Goal: Contribute content: Contribute content

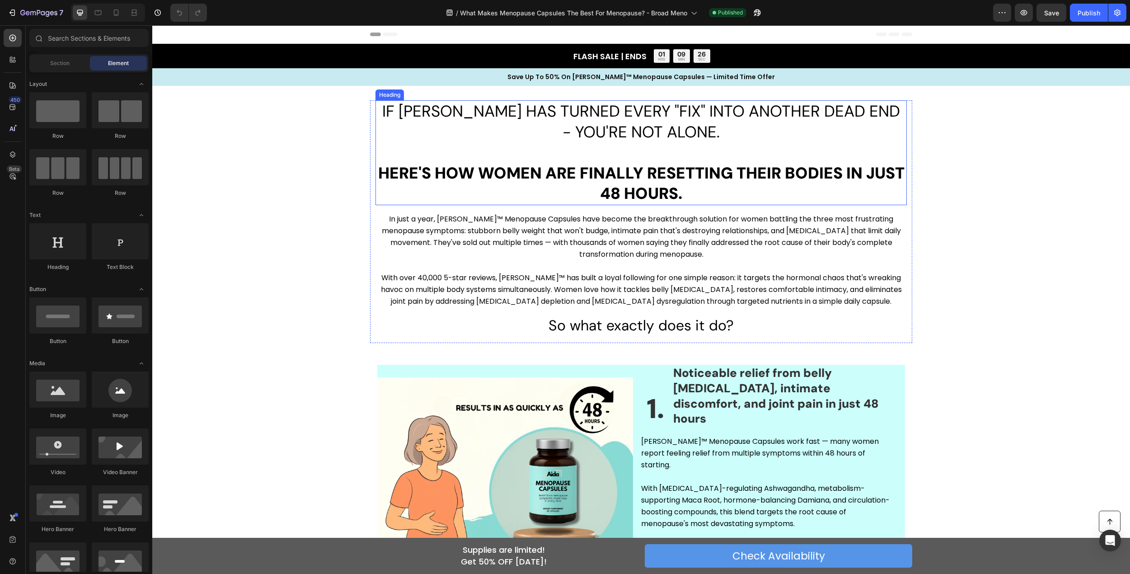
click at [596, 120] on span "IF [PERSON_NAME] HAS TURNED EVERY "FIX" INTO ANOTHER DEAD END - YOU'RE NOT ALON…" at bounding box center [641, 122] width 518 height 42
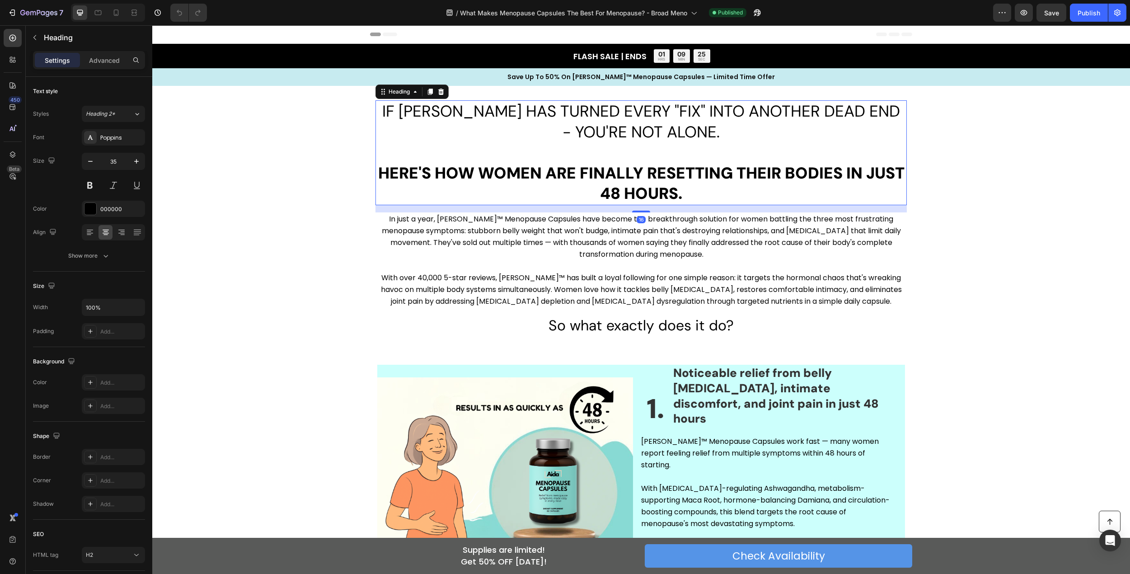
click at [683, 125] on span "IF [PERSON_NAME] HAS TURNED EVERY "FIX" INTO ANOTHER DEAD END - YOU'RE NOT ALON…" at bounding box center [641, 122] width 518 height 42
click at [714, 128] on p "IF [PERSON_NAME] HAS TURNED EVERY "FIX" INTO ANOTHER DEAD END - YOU'RE NOT ALON…" at bounding box center [641, 152] width 530 height 103
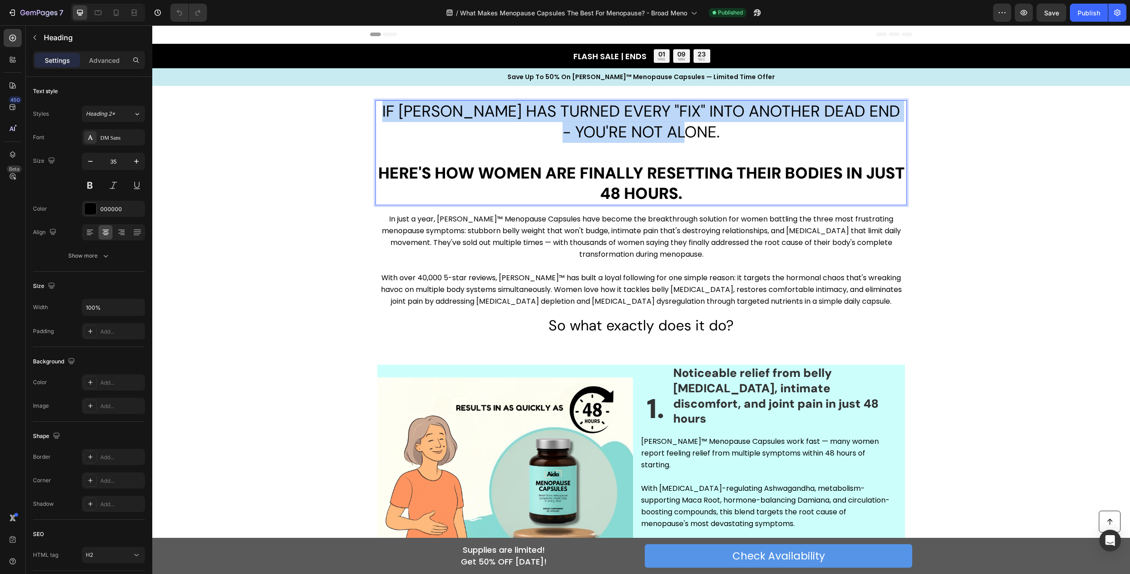
drag, startPoint x: 711, startPoint y: 131, endPoint x: 390, endPoint y: 113, distance: 322.3
click at [390, 113] on p "IF [PERSON_NAME] HAS TURNED EVERY "FIX" INTO ANOTHER DEAD END - YOU'RE NOT ALON…" at bounding box center [641, 152] width 530 height 103
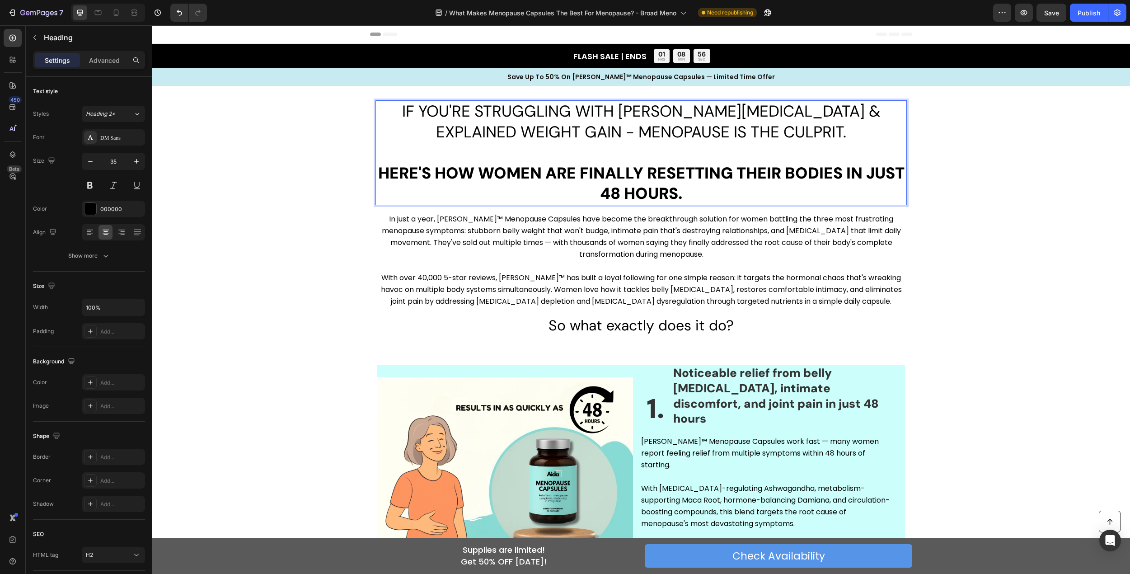
click at [410, 157] on p "IF YOU'RE STRUGGLING WITH [PERSON_NAME][MEDICAL_DATA] & EXPLAINED WEIGHT GAIN -…" at bounding box center [641, 152] width 530 height 103
click at [328, 154] on div "IF YOU'RE STRUGGLING WITH [PERSON_NAME][MEDICAL_DATA] & EXPLAINED WEIGHT GAIN -…" at bounding box center [641, 221] width 978 height 243
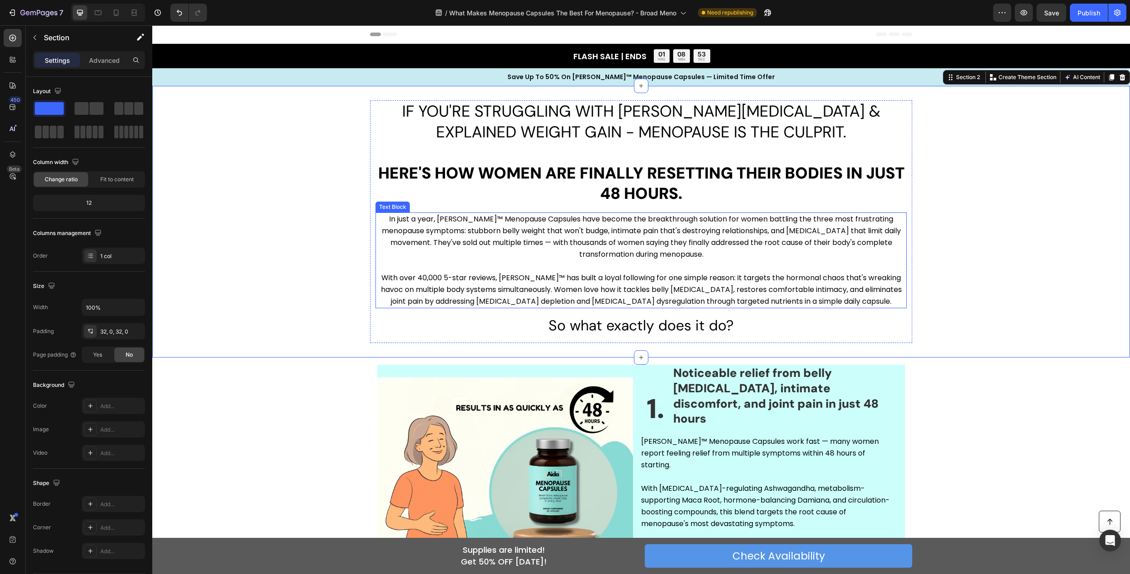
click at [557, 219] on p "In just a year, [PERSON_NAME]™ Menopause Capsules have become the breakthrough …" at bounding box center [641, 242] width 530 height 59
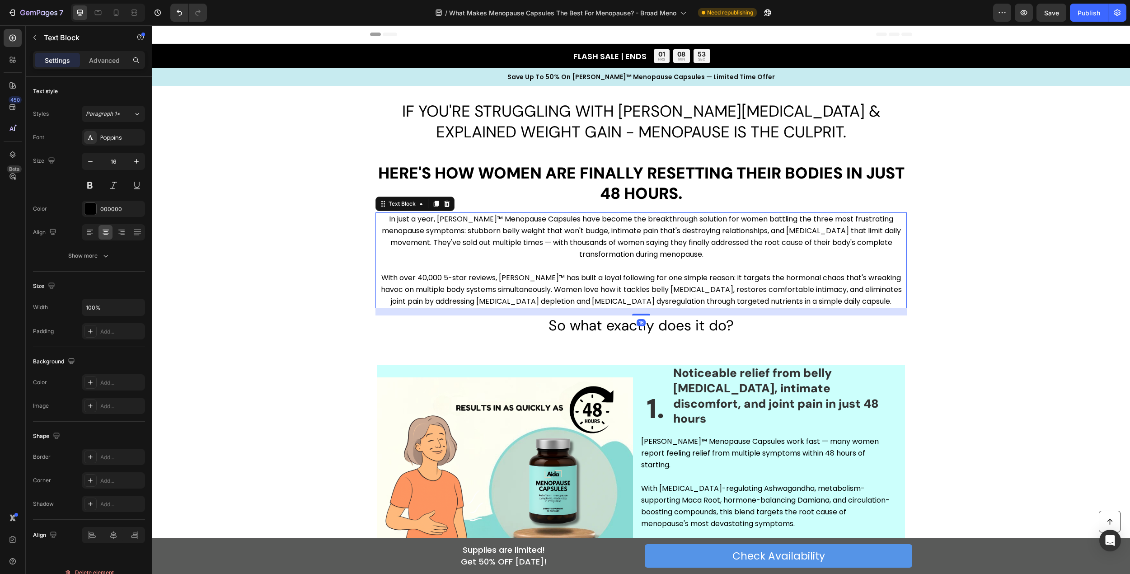
drag, startPoint x: 654, startPoint y: 222, endPoint x: 706, endPoint y: 222, distance: 52.0
click at [654, 222] on p "In just a year, [PERSON_NAME]™ Menopause Capsules have become the breakthrough …" at bounding box center [641, 242] width 530 height 59
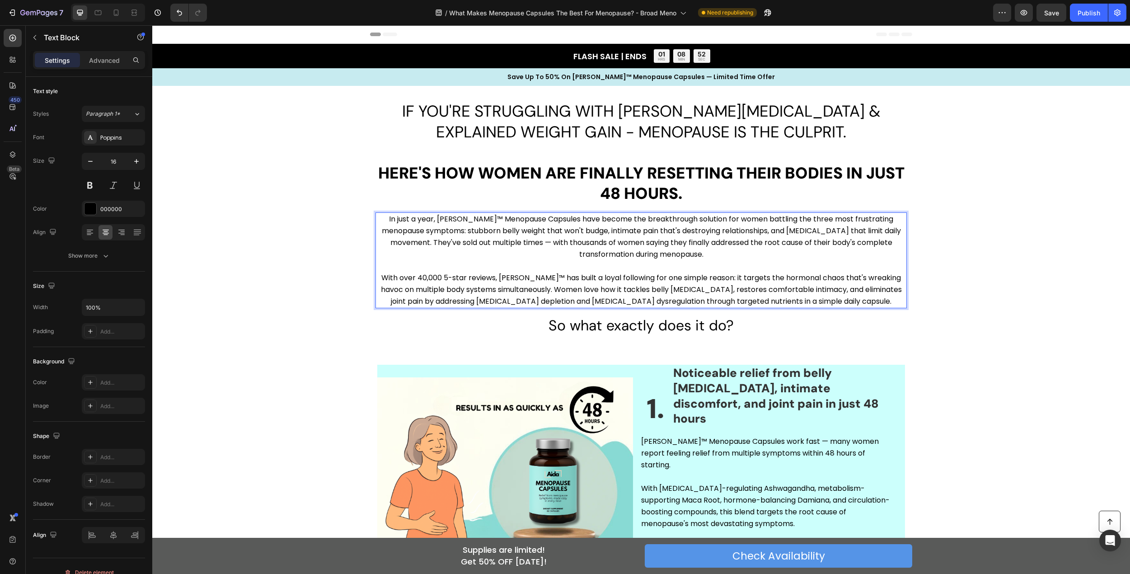
click at [772, 220] on p "In just a year, [PERSON_NAME]™ Menopause Capsules have become the breakthrough …" at bounding box center [641, 242] width 530 height 59
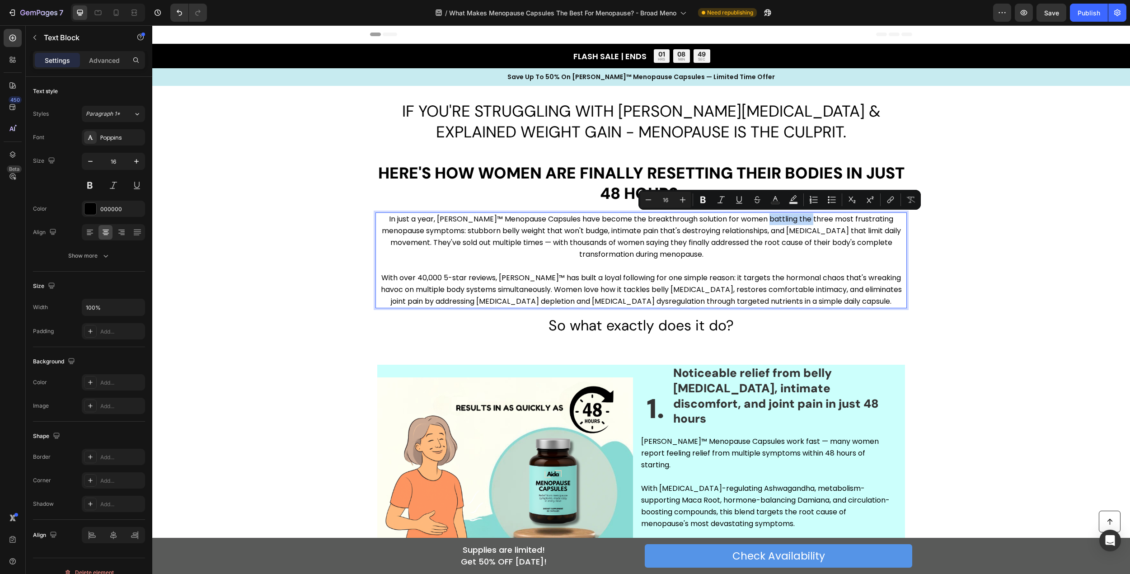
drag, startPoint x: 756, startPoint y: 220, endPoint x: 805, endPoint y: 221, distance: 49.3
click at [805, 221] on p "In just a year, [PERSON_NAME]™ Menopause Capsules have become the breakthrough …" at bounding box center [641, 242] width 530 height 59
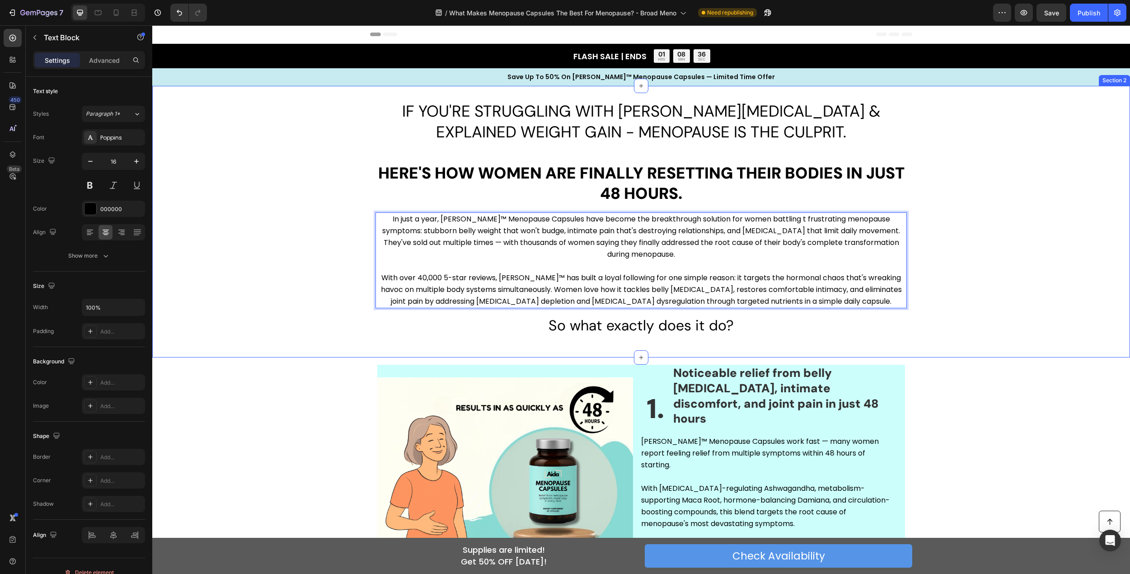
click at [793, 100] on h2 "⁠⁠⁠⁠⁠⁠⁠ IF YOU'RE STRUGGLING WITH CONSTANT [MEDICAL_DATA] & EXPLAINED WEIGHT GA…" at bounding box center [642, 152] width 532 height 105
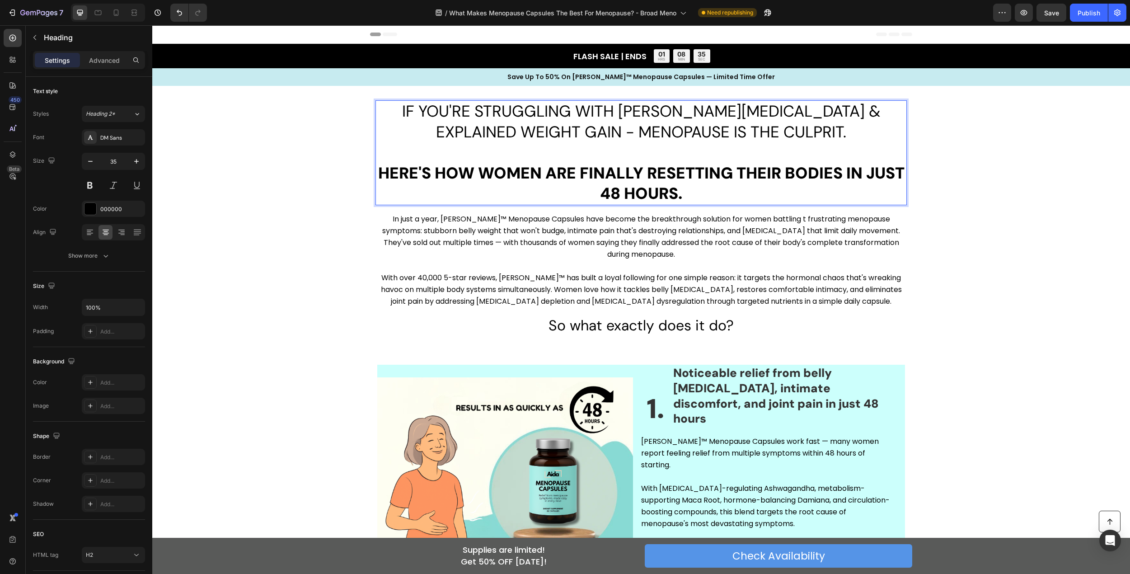
click at [799, 112] on span "IF YOU'RE STRUGGLING WITH [PERSON_NAME][MEDICAL_DATA] & EXPLAINED WEIGHT GAIN -…" at bounding box center [641, 122] width 479 height 42
click at [669, 132] on span "IF YOU'RE STRUGGLING WITH CONSTANT [MEDICAL_DATA] & UNEXPLAINED WEIGHT GAIN - M…" at bounding box center [641, 122] width 440 height 42
drag, startPoint x: 693, startPoint y: 110, endPoint x: 764, endPoint y: 113, distance: 71.0
click at [764, 113] on span "IF YOU'RE STRUGGLING WITH CONSTANT [MEDICAL_DATA] & UNEXPLAINED WEIGHT GAIN - M…" at bounding box center [641, 122] width 440 height 42
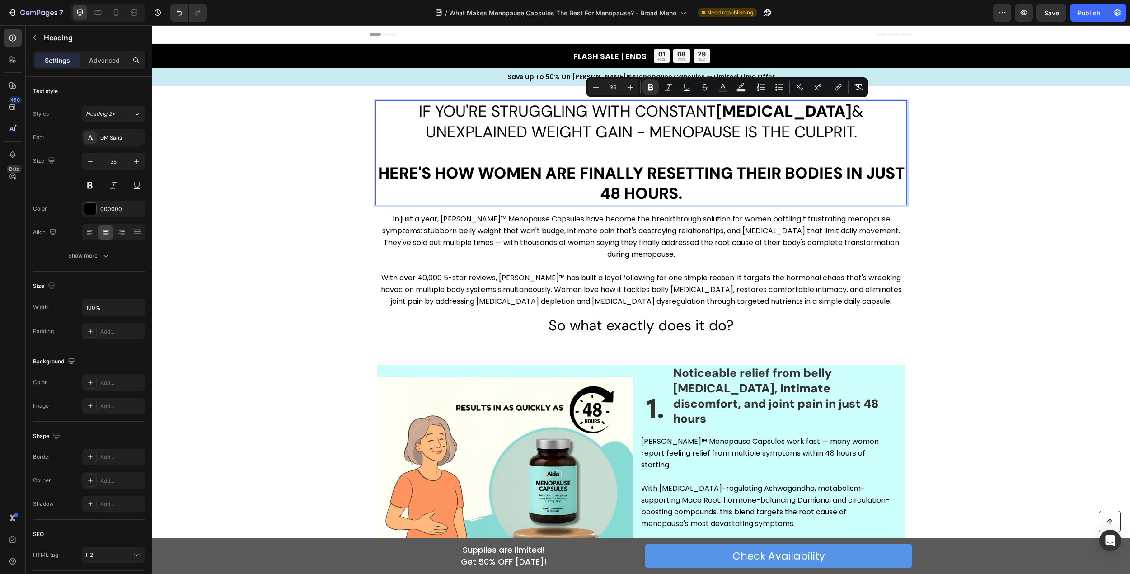
click at [514, 138] on span "IF YOU'RE STRUGGLING WITH CONSTANT [MEDICAL_DATA] & UNEXPLAINED WEIGHT GAIN - M…" at bounding box center [641, 122] width 445 height 42
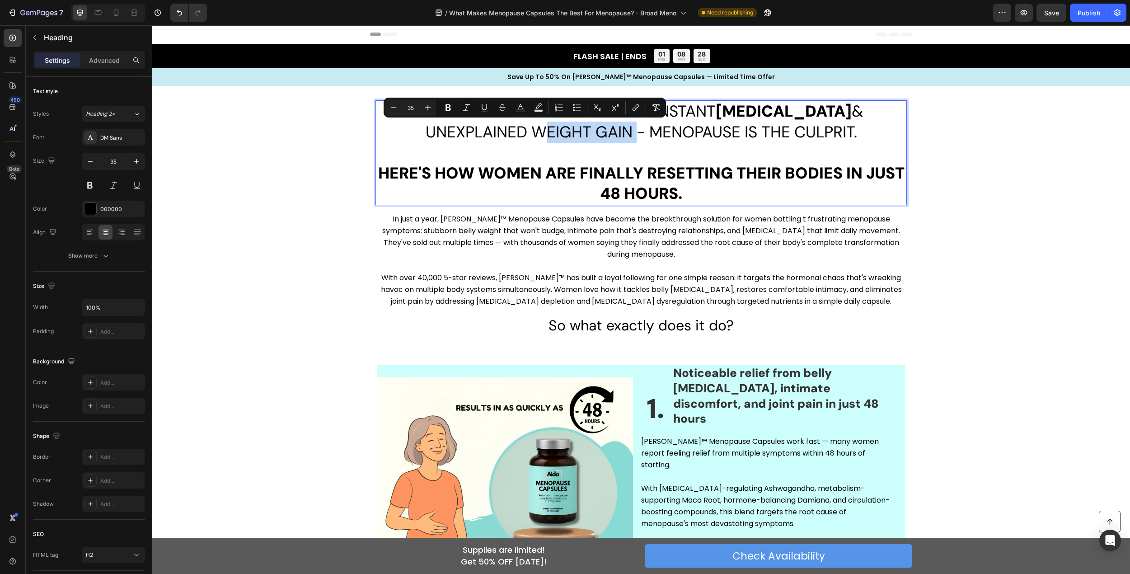
drag, startPoint x: 480, startPoint y: 134, endPoint x: 574, endPoint y: 132, distance: 93.6
click at [574, 132] on span "IF YOU'RE STRUGGLING WITH CONSTANT [MEDICAL_DATA] & UNEXPLAINED WEIGHT GAIN - M…" at bounding box center [641, 122] width 445 height 42
click at [630, 139] on span "IF YOU'RE STRUGGLING WITH CONSTANT [MEDICAL_DATA] & UNEXPLAINED WEIGHT GAIN - M…" at bounding box center [641, 122] width 445 height 42
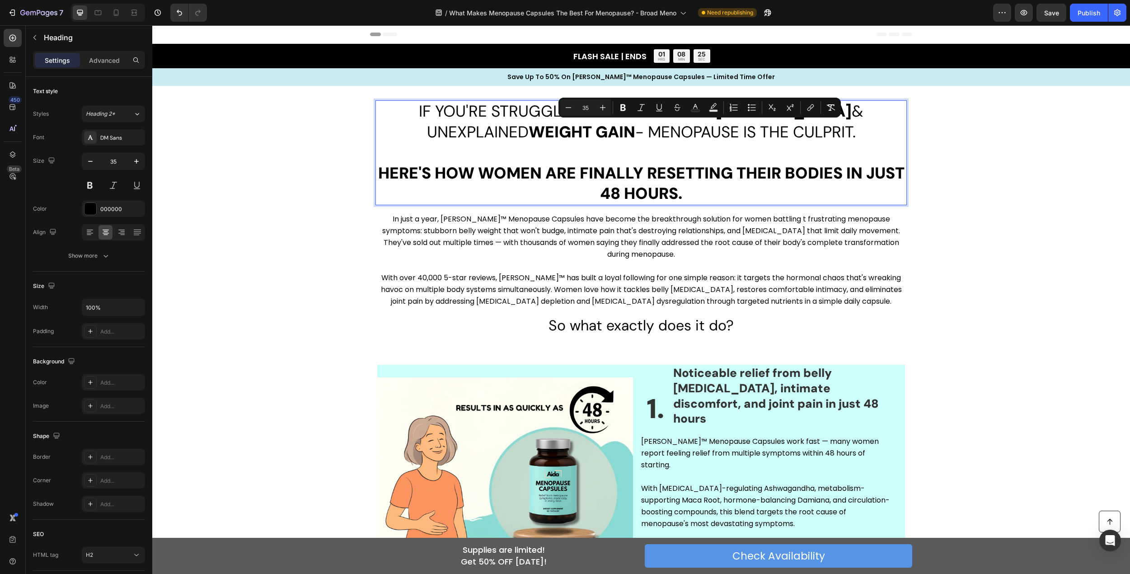
drag, startPoint x: 635, startPoint y: 131, endPoint x: 816, endPoint y: 134, distance: 181.7
click at [816, 134] on p "IF YOU'RE STRUGGLING WITH CONSTANT [MEDICAL_DATA] & UNEXPLAINED WEIGHT GAIN - M…" at bounding box center [641, 152] width 530 height 103
click at [893, 133] on p "IF YOU'RE STRUGGLING WITH CONSTANT [MEDICAL_DATA] & UNEXPLAINED WEIGHT GAIN - M…" at bounding box center [641, 152] width 530 height 103
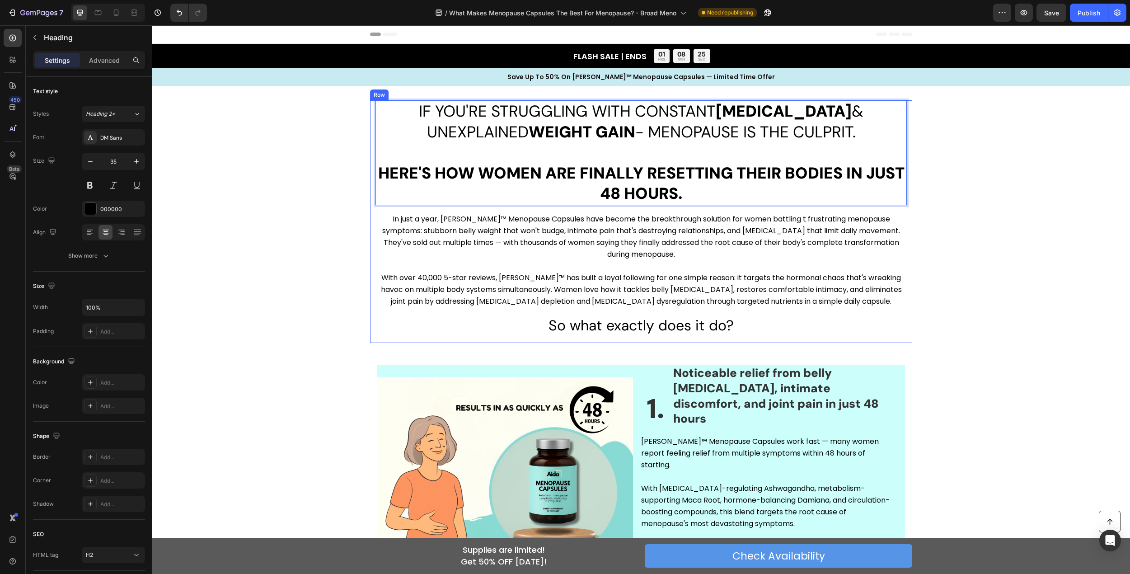
click at [935, 136] on div "IF YOU'RE STRUGGLING WITH CONSTANT [MEDICAL_DATA] & UNEXPLAINED WEIGHT GAIN - M…" at bounding box center [641, 221] width 978 height 243
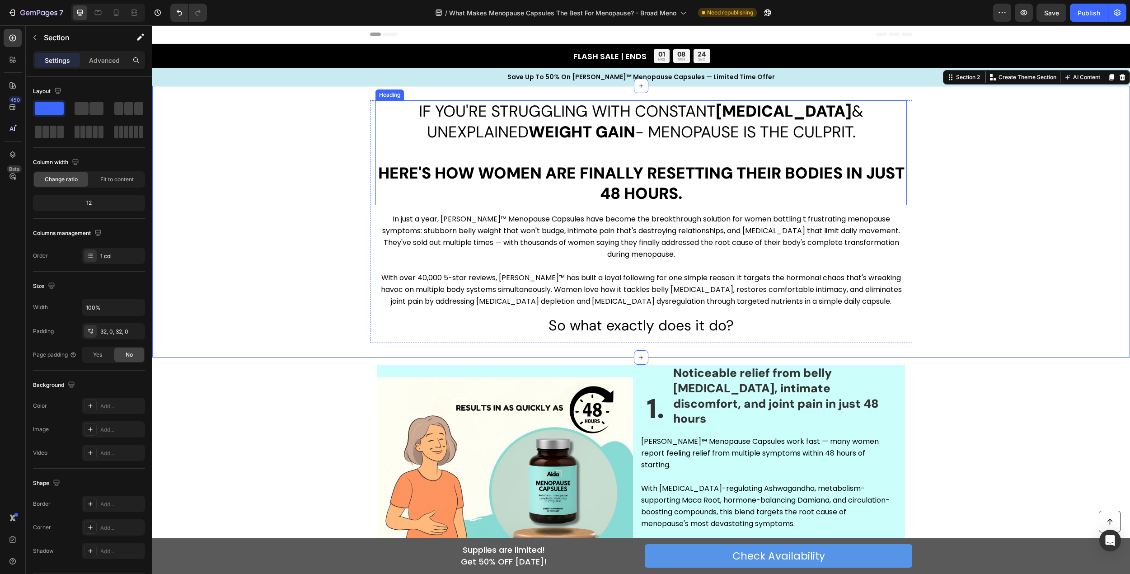
click at [661, 170] on strong "HERE'S HOW WOMEN ARE FINALLY RESETTING THEIR BODIES IN JUST 48 HOURS." at bounding box center [641, 184] width 527 height 42
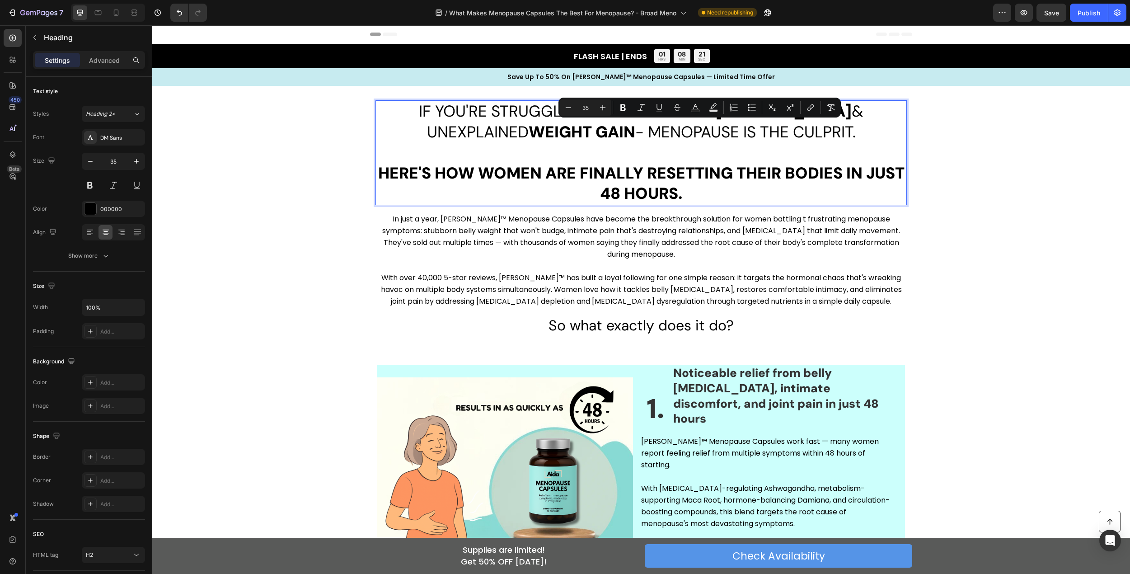
drag, startPoint x: 596, startPoint y: 131, endPoint x: 805, endPoint y: 137, distance: 208.9
click at [781, 171] on strong "HERE'S HOW WOMEN ARE FINALLY RESETTING THEIR BODIES IN JUST 48 HOURS." at bounding box center [641, 184] width 527 height 42
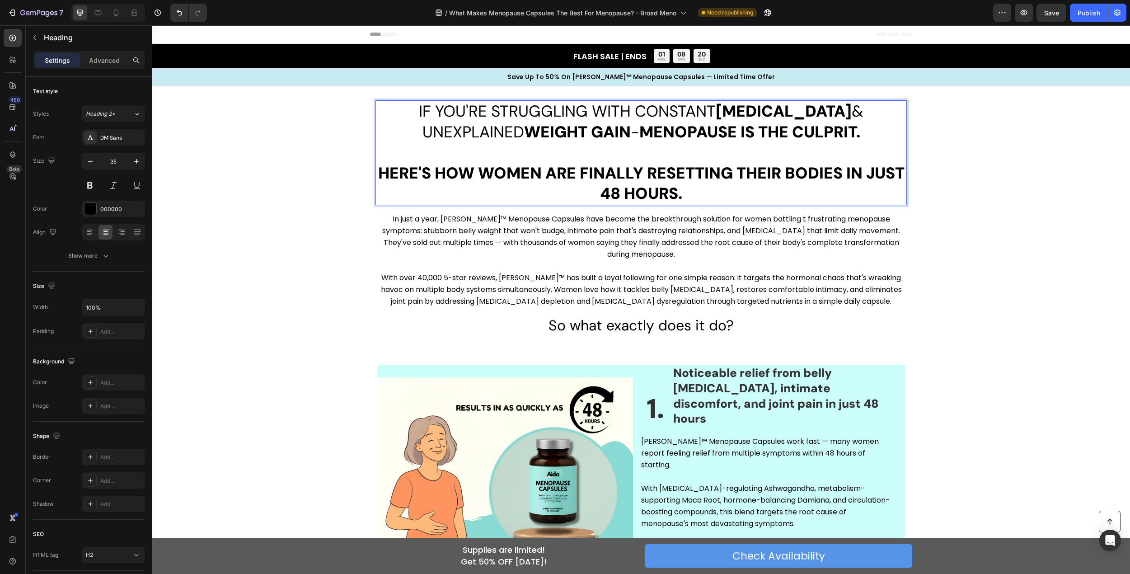
click at [732, 177] on strong "HERE'S HOW WOMEN ARE FINALLY RESETTING THEIR BODIES IN JUST 48 HOURS." at bounding box center [641, 184] width 527 height 42
click at [459, 174] on strong "HERE'S HOW WOMEN ARE FINALLY RESETTING THEIR BODIES IN JUST 48 HOURS." at bounding box center [641, 184] width 527 height 42
drag, startPoint x: 649, startPoint y: 172, endPoint x: 400, endPoint y: 177, distance: 249.1
click at [400, 177] on strong "HERE'S HOW WOMEN ARE FINALLY RESETTING THEIR BODIES IN JUST 48 HOURS." at bounding box center [641, 184] width 527 height 42
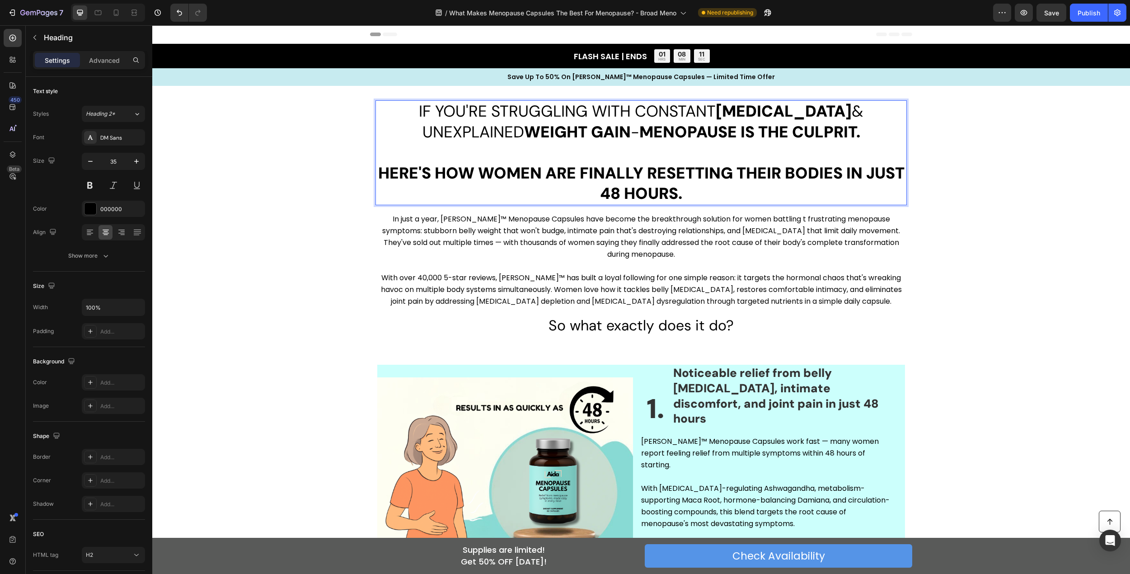
click at [606, 171] on strong "HERE'S HOW WOMEN ARE FINALLY RESETTING THEIR BODIES IN JUST 48 HOURS." at bounding box center [641, 184] width 527 height 42
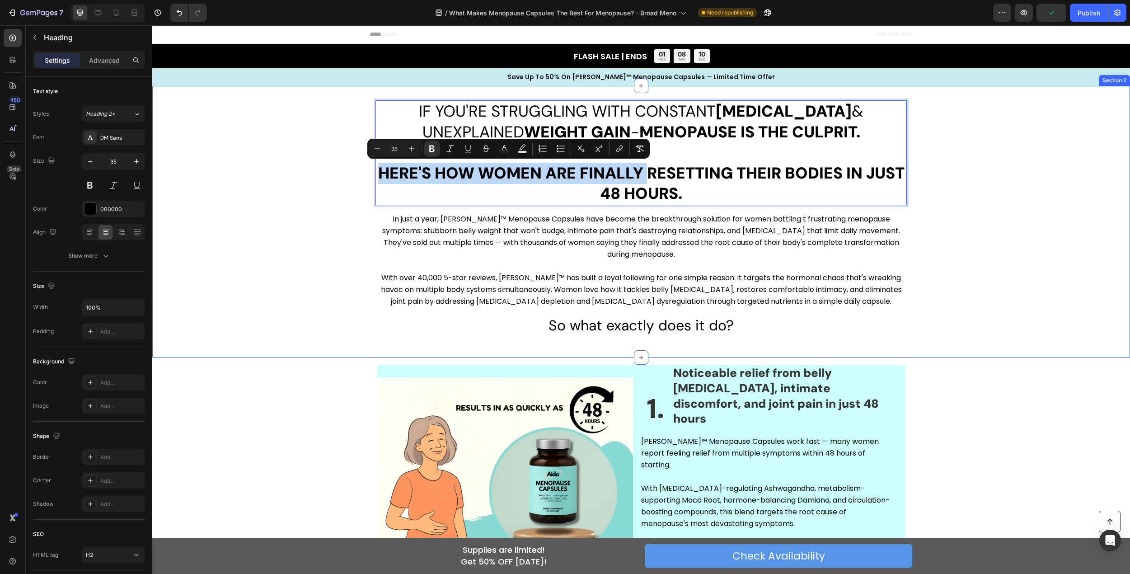
drag, startPoint x: 644, startPoint y: 169, endPoint x: 365, endPoint y: 173, distance: 278.4
click at [365, 173] on div "IF YOU'RE STRUGGLING WITH CONSTANT [MEDICAL_DATA] & UNEXPLAINED WEIGHT GAIN - M…" at bounding box center [641, 221] width 978 height 243
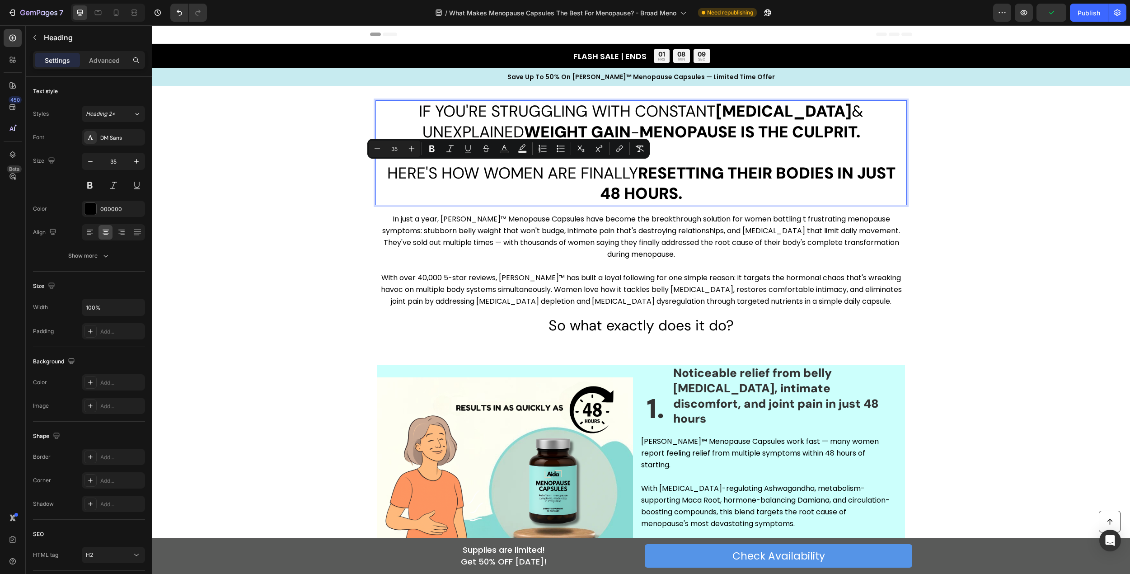
click at [675, 173] on strong "RESETTING THEIR BODIES IN JUST 48 HOURS." at bounding box center [748, 184] width 296 height 42
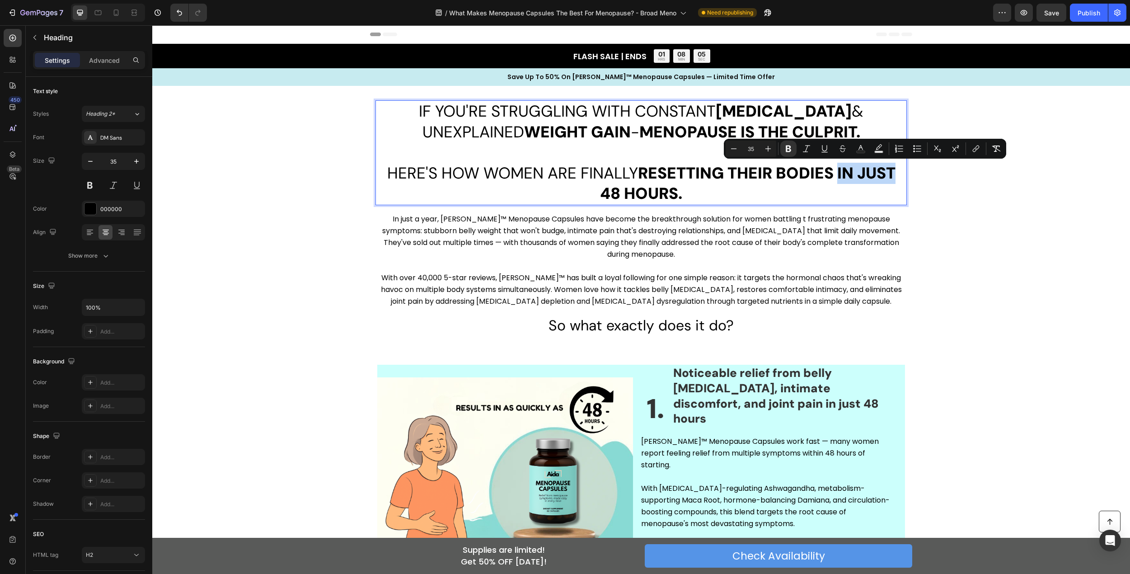
drag, startPoint x: 835, startPoint y: 170, endPoint x: 895, endPoint y: 170, distance: 59.7
click at [895, 170] on p "IF YOU'RE STRUGGLING WITH CONSTANT [MEDICAL_DATA] & UNEXPLAINED WEIGHT GAIN - M…" at bounding box center [641, 152] width 530 height 103
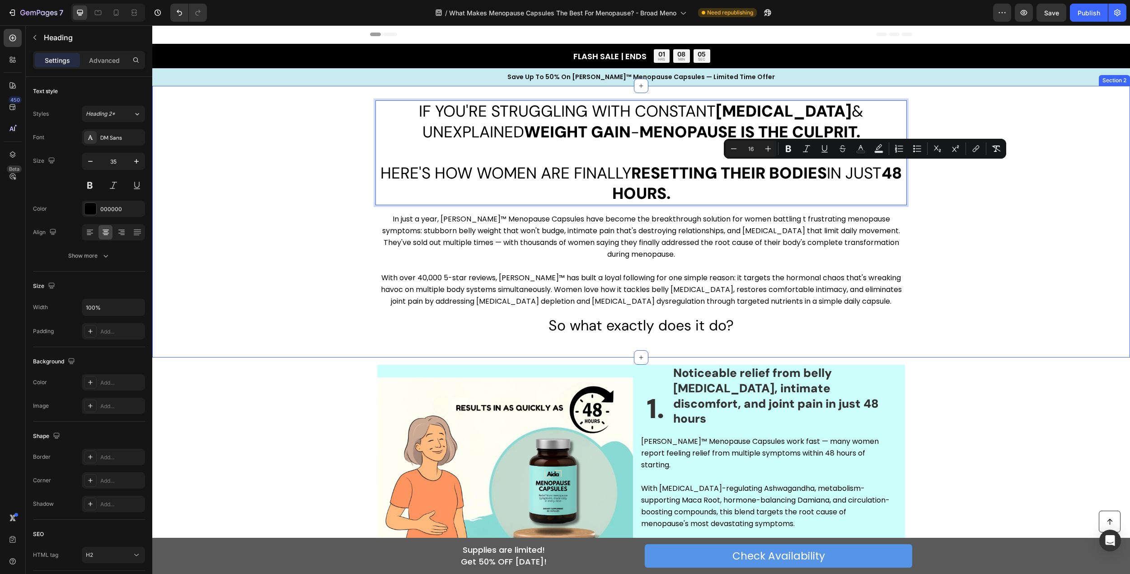
click at [945, 176] on div "IF YOU'RE STRUGGLING WITH CONSTANT [MEDICAL_DATA] & UNEXPLAINED WEIGHT GAIN - M…" at bounding box center [641, 221] width 978 height 243
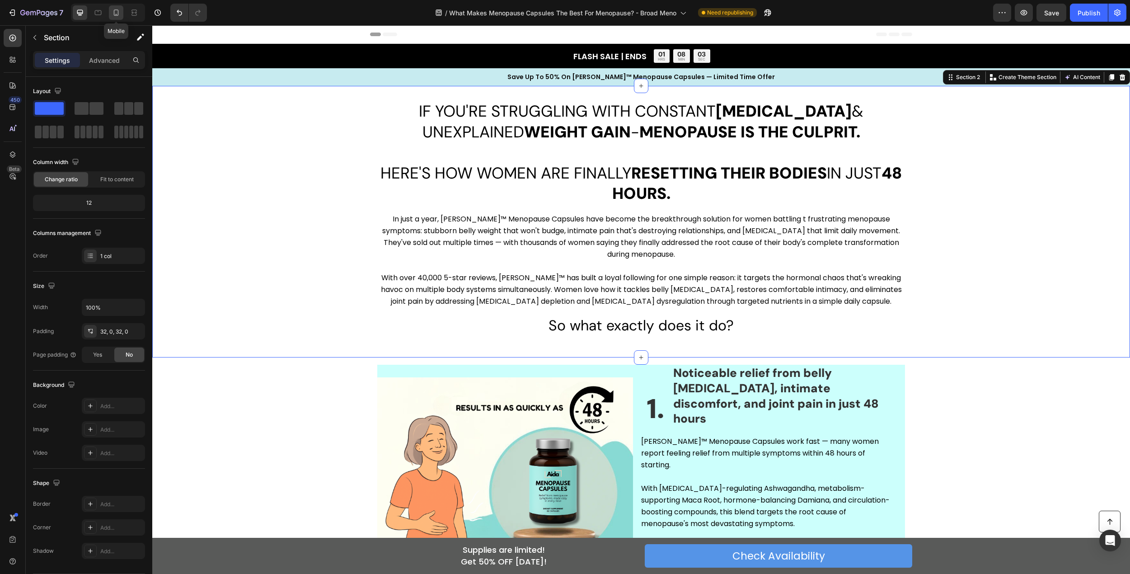
click at [116, 14] on icon at bounding box center [116, 14] width 2 height 1
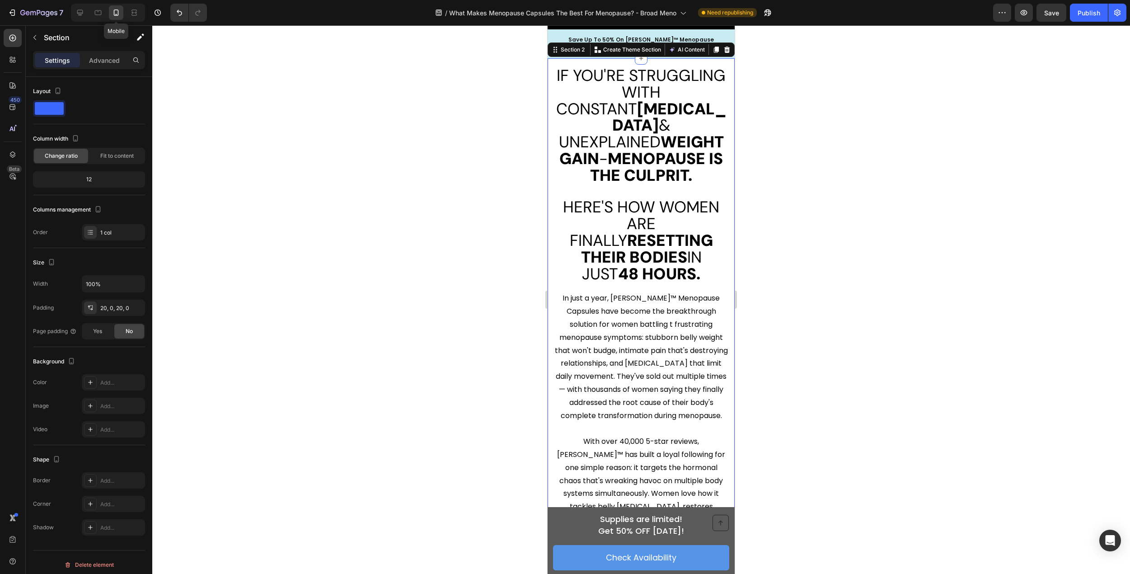
scroll to position [40, 0]
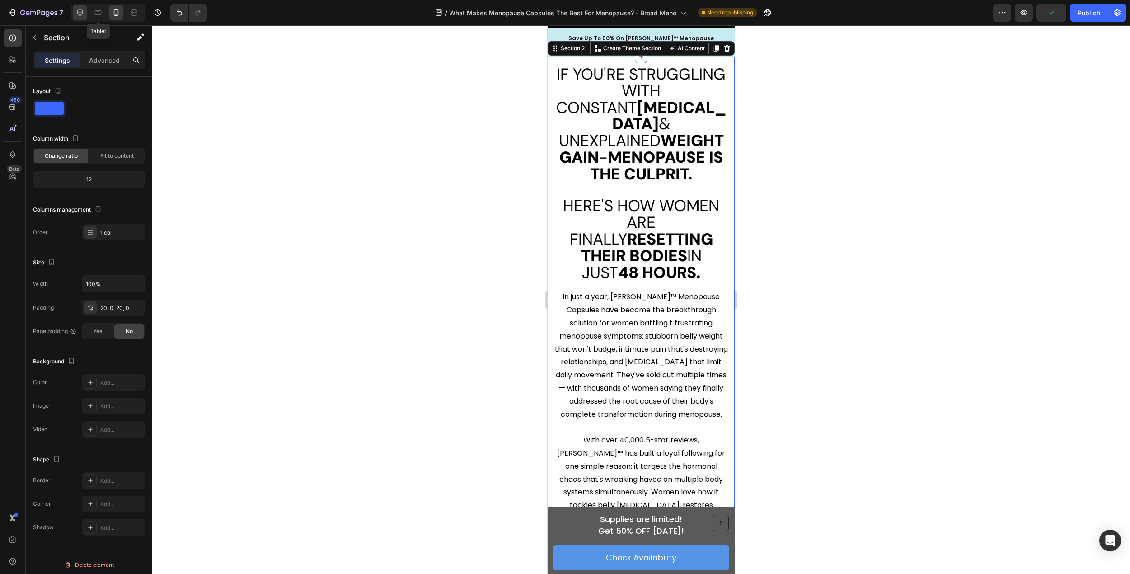
click at [79, 10] on icon at bounding box center [80, 13] width 6 height 6
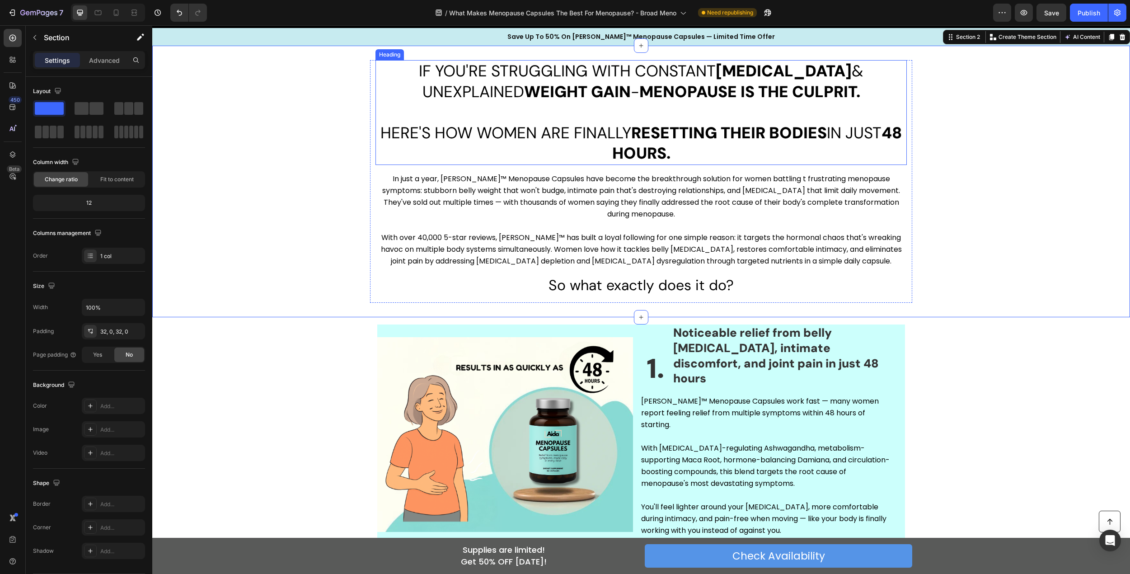
scroll to position [29, 0]
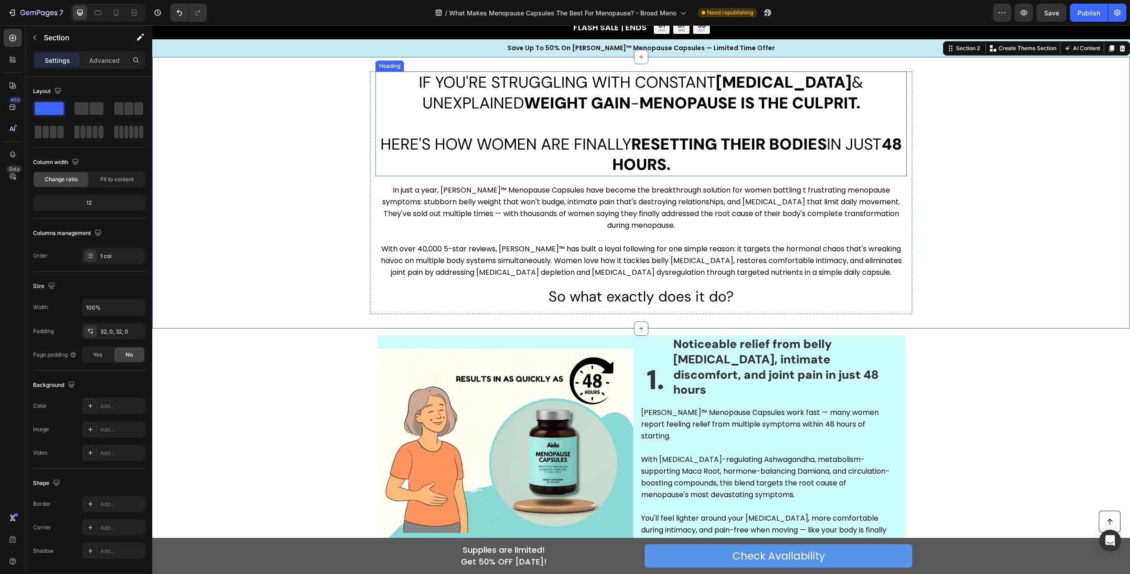
click at [745, 135] on strong "RESETTING THEIR BODIES" at bounding box center [729, 144] width 196 height 21
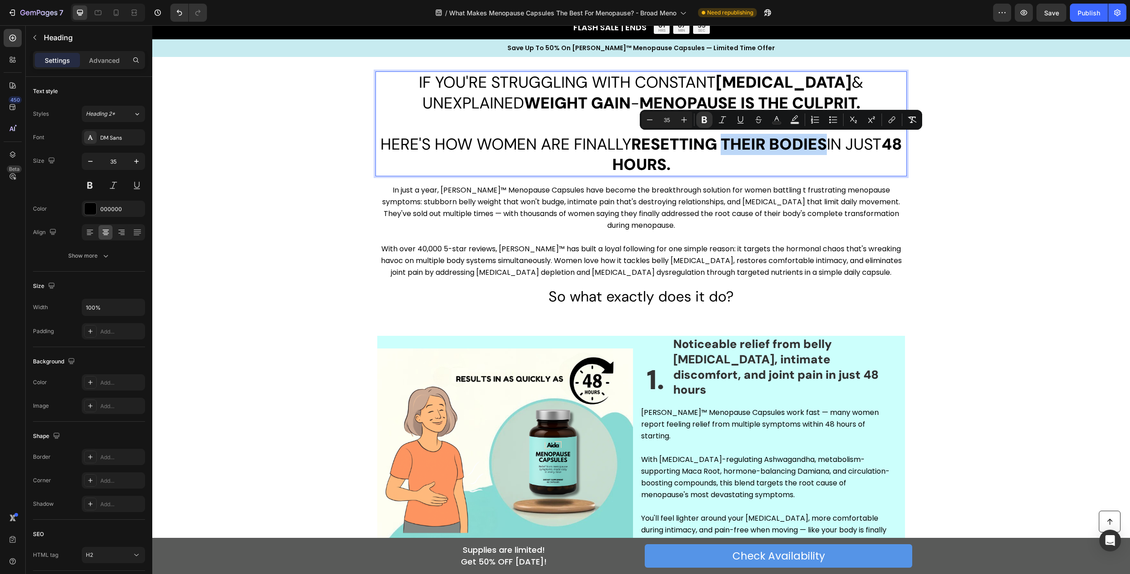
drag, startPoint x: 729, startPoint y: 141, endPoint x: 833, endPoint y: 142, distance: 104.0
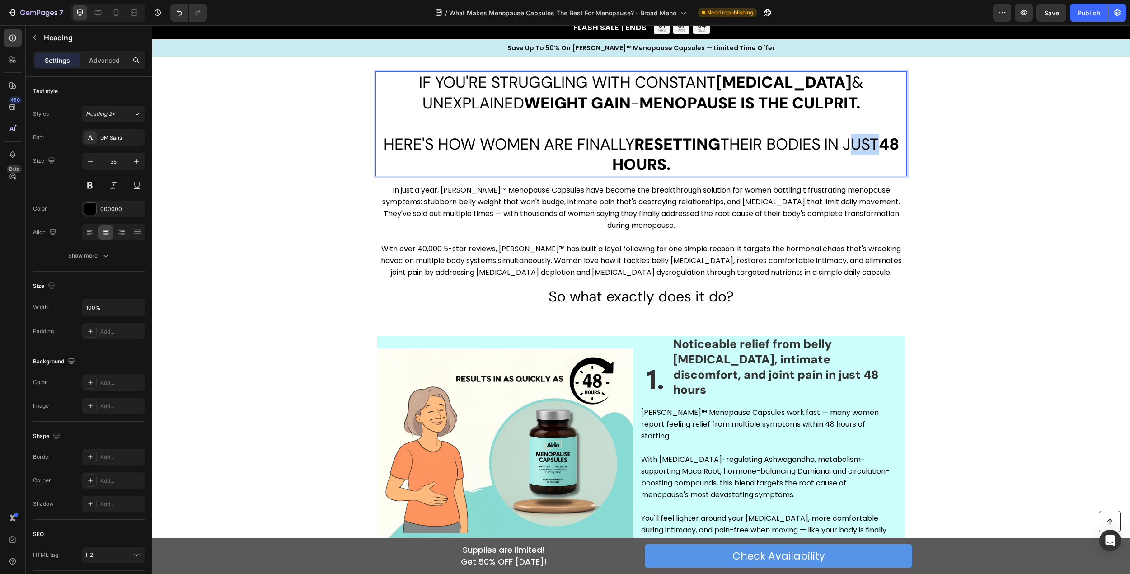
drag, startPoint x: 847, startPoint y: 141, endPoint x: 873, endPoint y: 143, distance: 26.3
click at [873, 143] on span "HERE'S HOW WOMEN ARE FINALLY RESETTING THEIR BODIES IN JUST 48 HOURS." at bounding box center [642, 155] width 516 height 42
click at [843, 141] on span "HERE'S HOW WOMEN ARE FINALLY RESETTING THEIR BODIES IN JUST 48 HOURS." at bounding box center [642, 155] width 516 height 42
drag, startPoint x: 843, startPoint y: 142, endPoint x: 875, endPoint y: 141, distance: 32.1
click at [875, 141] on span "HERE'S HOW WOMEN ARE FINALLY RESETTING THEIR BODIES IN JUST 48 HOURS." at bounding box center [642, 155] width 516 height 42
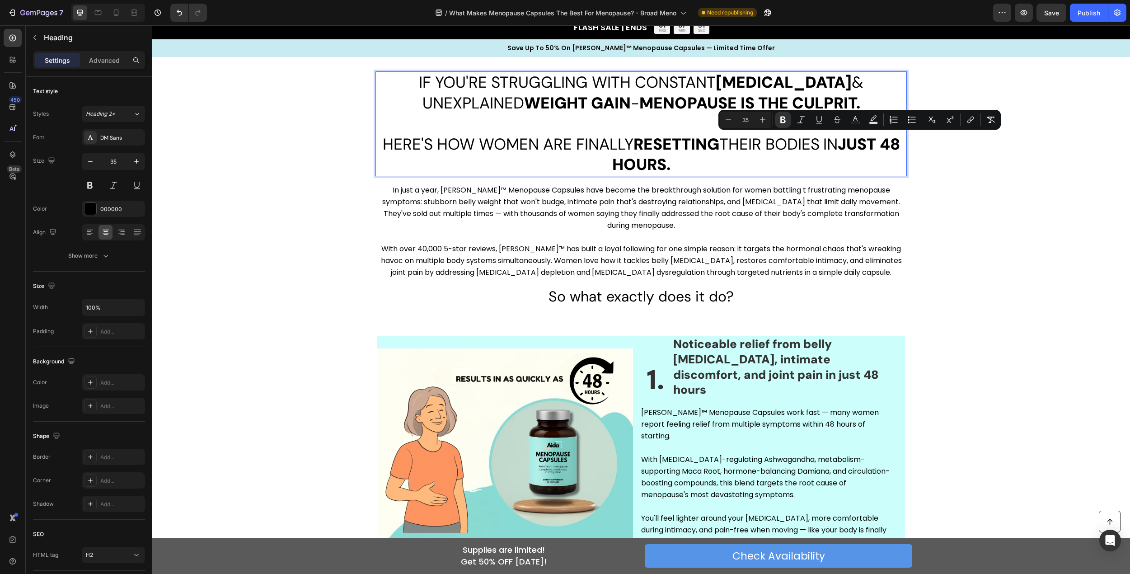
drag, startPoint x: 706, startPoint y: 138, endPoint x: 693, endPoint y: 139, distance: 12.7
click at [705, 138] on strong "RESETTING" at bounding box center [677, 144] width 86 height 21
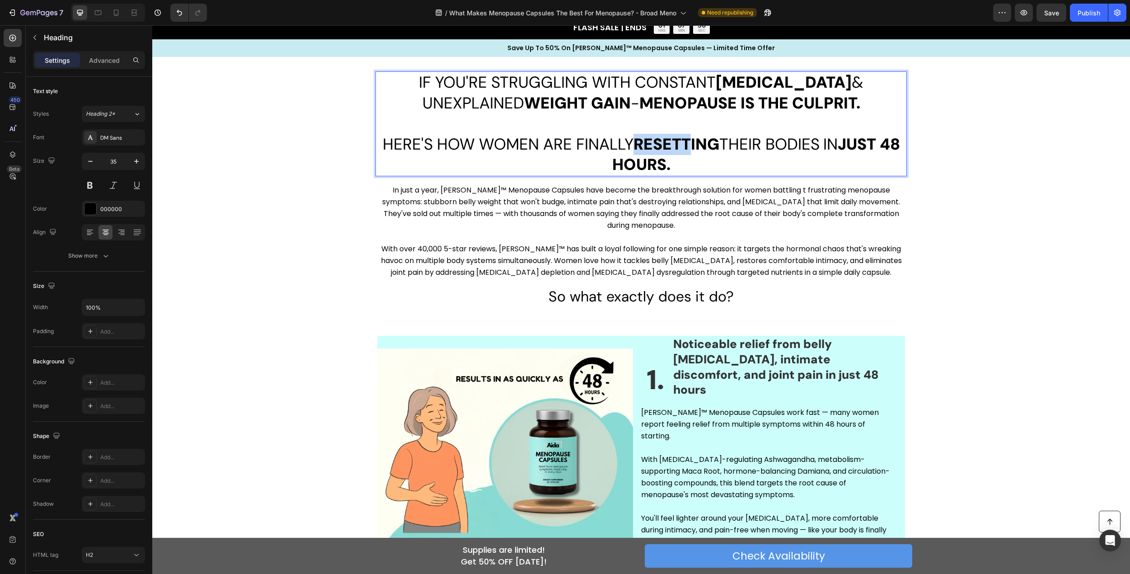
drag, startPoint x: 641, startPoint y: 141, endPoint x: 694, endPoint y: 143, distance: 52.9
click at [694, 143] on strong "RESETTING" at bounding box center [677, 144] width 86 height 21
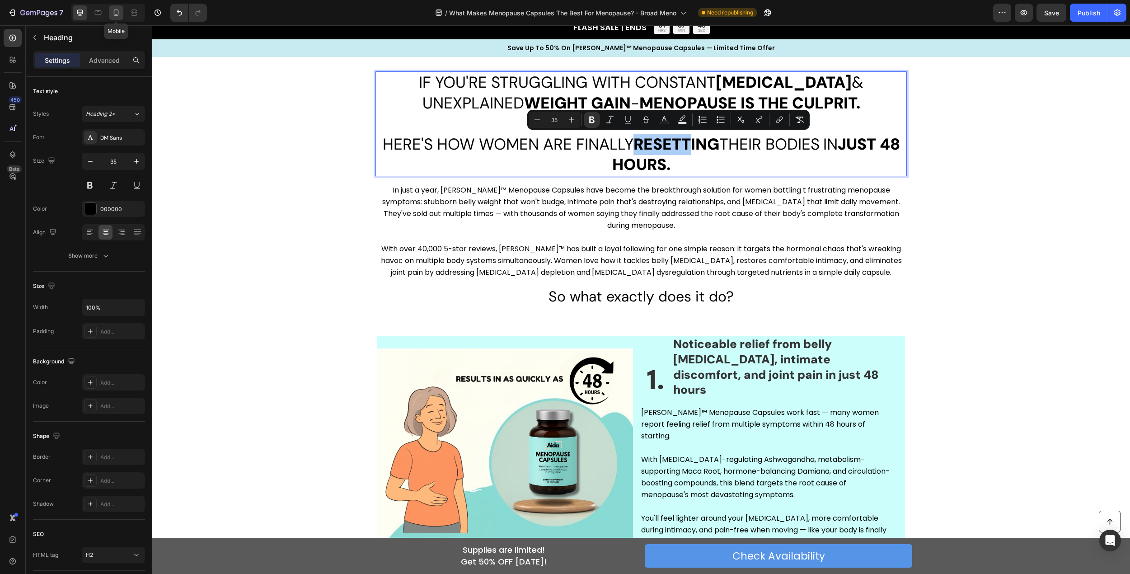
click at [120, 15] on icon at bounding box center [116, 12] width 9 height 9
type input "26"
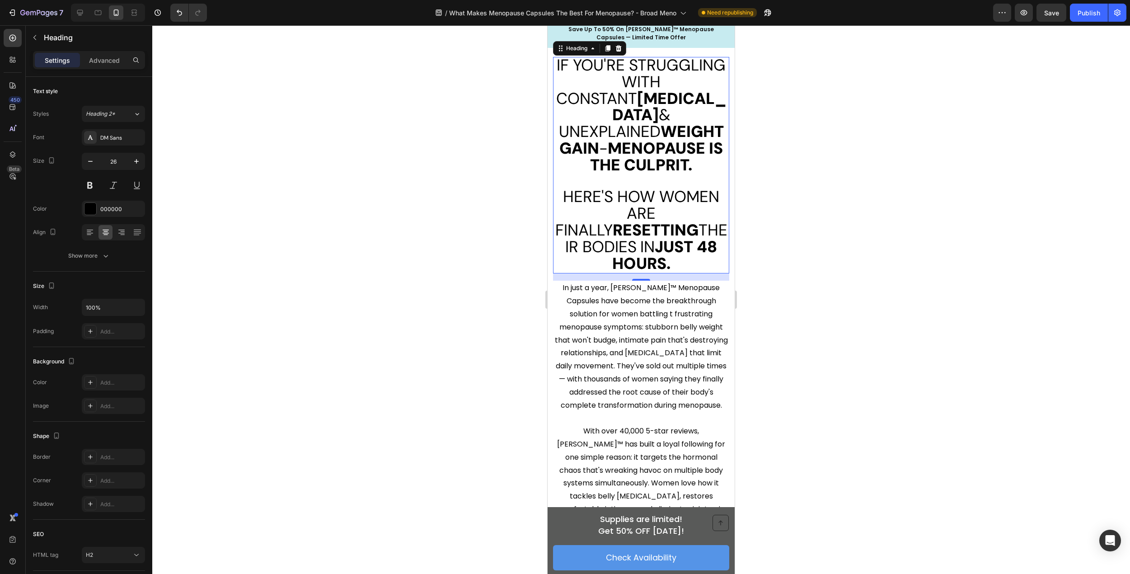
click at [799, 165] on div at bounding box center [641, 299] width 978 height 549
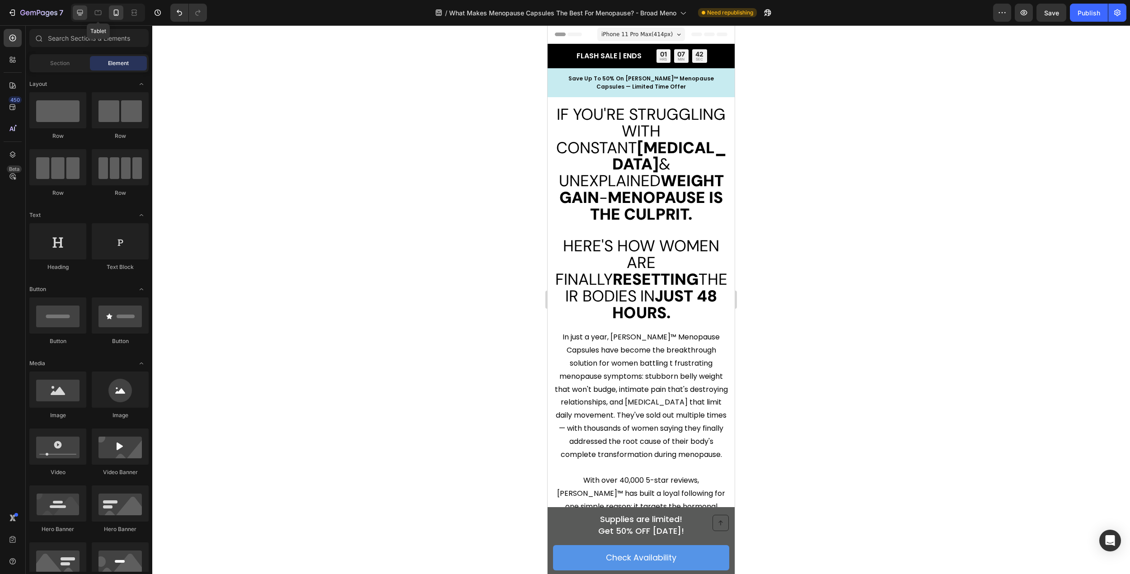
click at [82, 14] on icon at bounding box center [80, 13] width 6 height 6
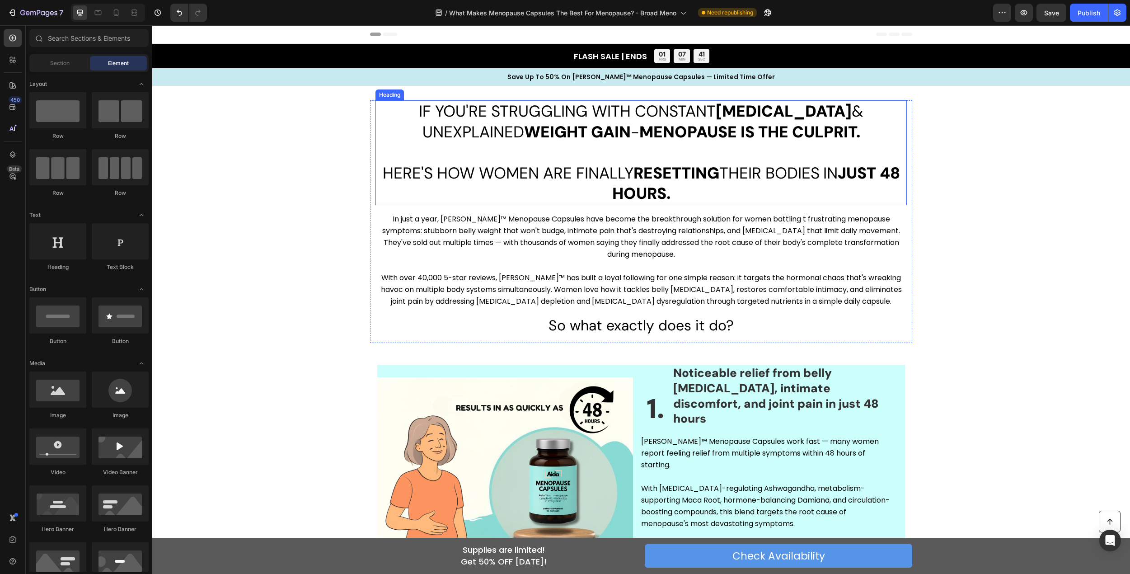
click at [692, 134] on strong "MENOPAUSE IS THE CULPRIT." at bounding box center [750, 132] width 221 height 21
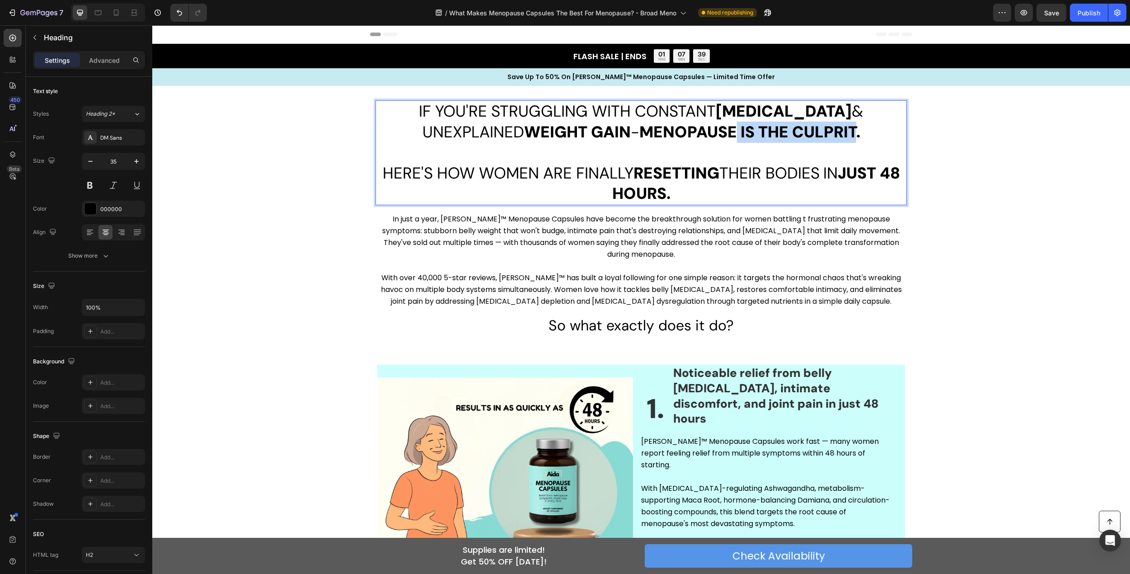
drag, startPoint x: 687, startPoint y: 132, endPoint x: 808, endPoint y: 132, distance: 121.6
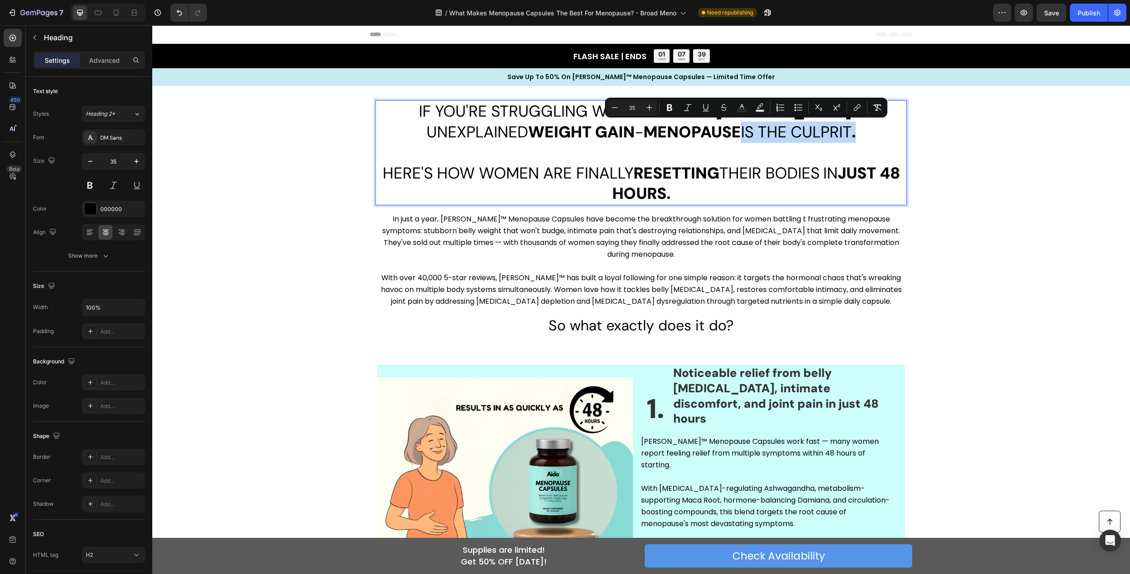
click at [809, 133] on p "IF YOU'RE STRUGGLING WITH CONSTANT [MEDICAL_DATA] & UNEXPLAINED WEIGHT GAIN - M…" at bounding box center [641, 152] width 530 height 103
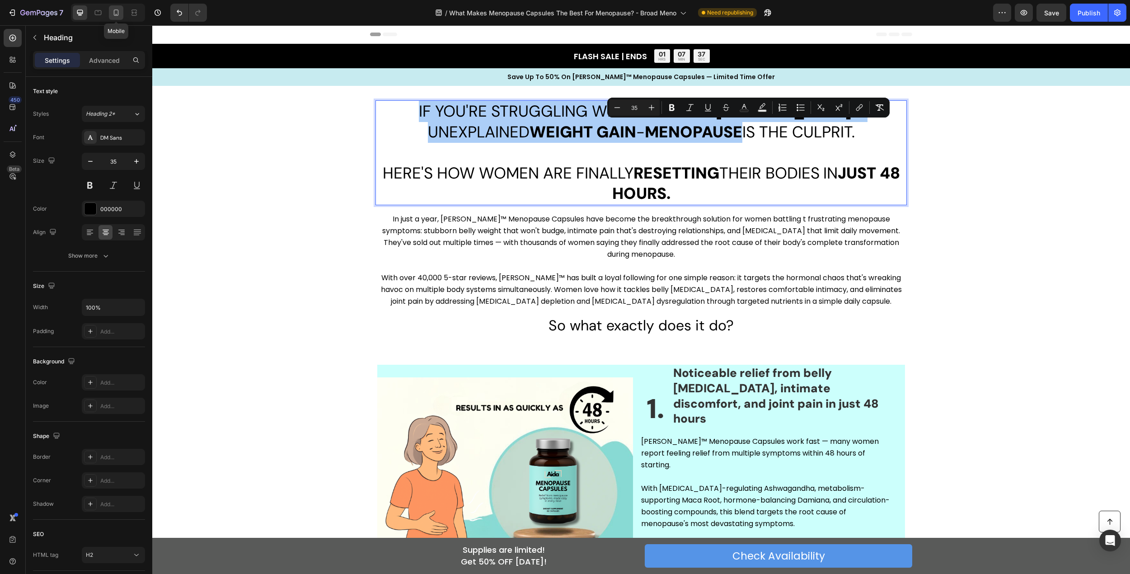
click at [115, 13] on icon at bounding box center [116, 12] width 9 height 9
type input "26"
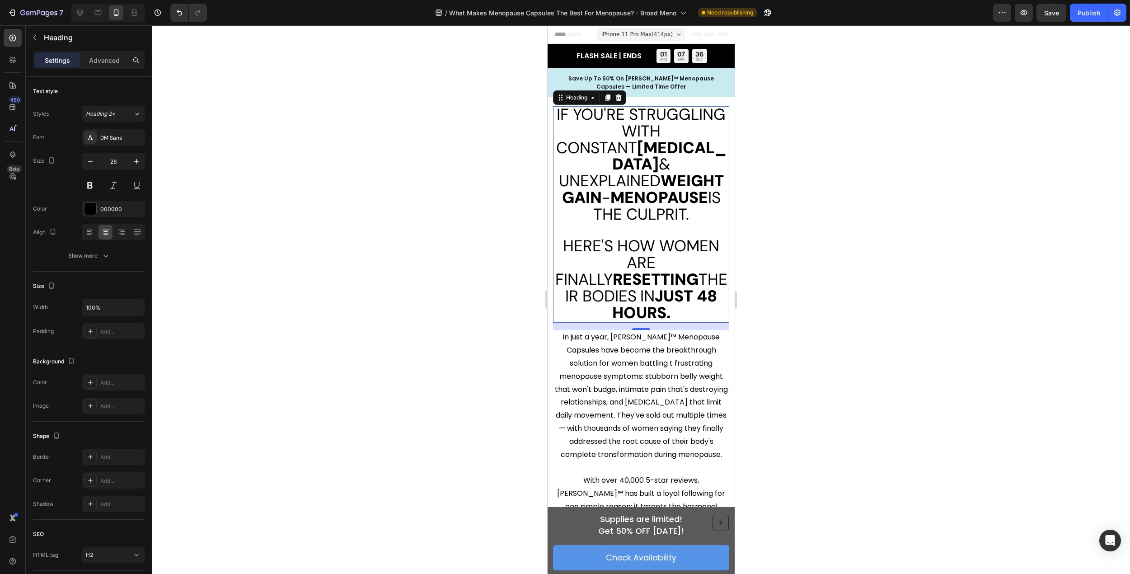
scroll to position [49, 0]
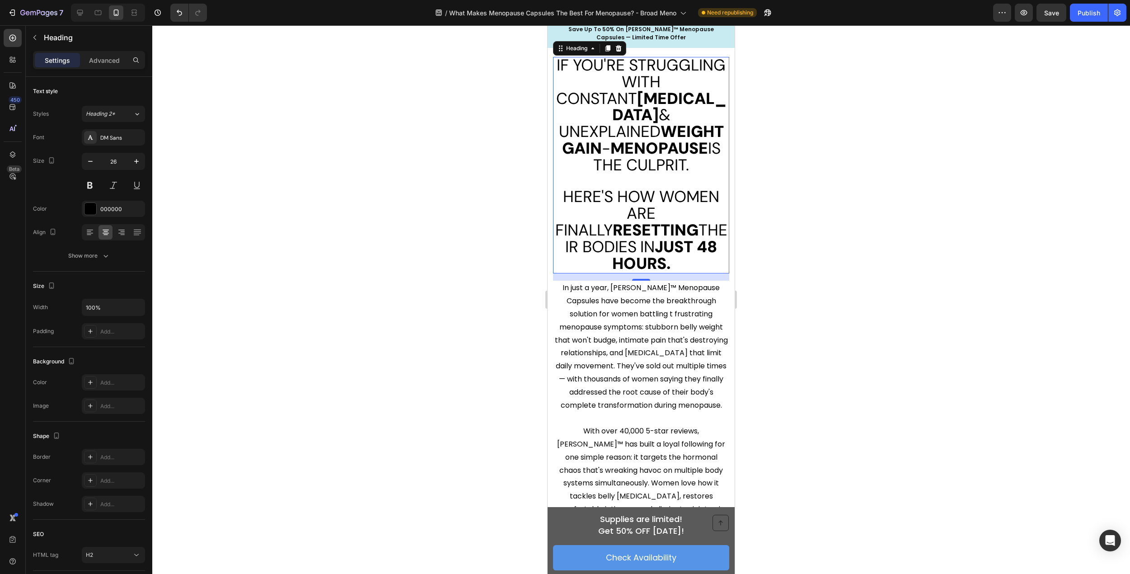
click at [413, 166] on div at bounding box center [641, 299] width 978 height 549
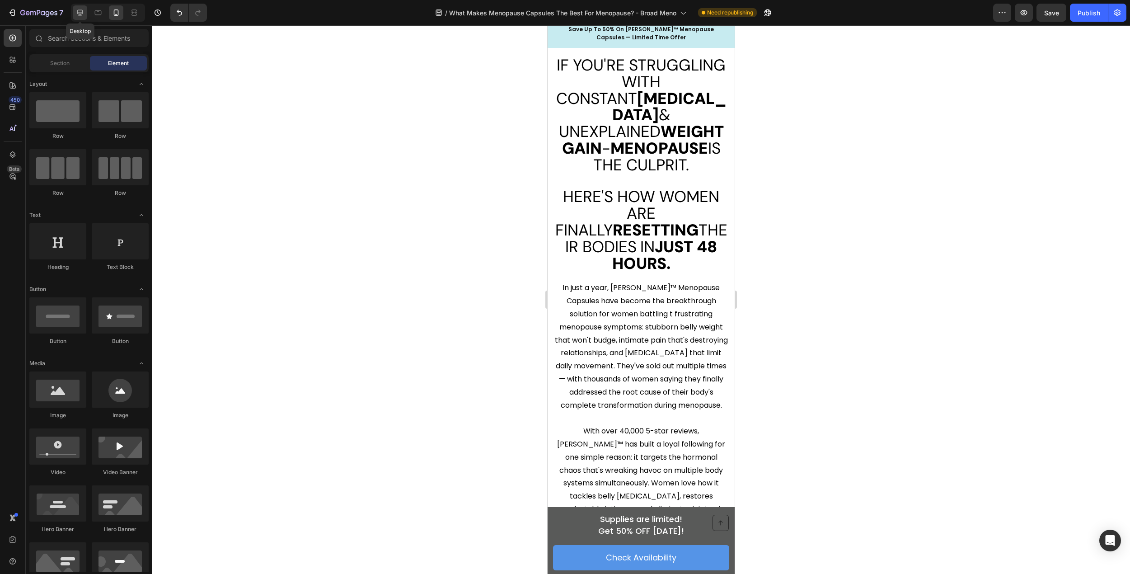
click at [81, 14] on icon at bounding box center [80, 13] width 6 height 6
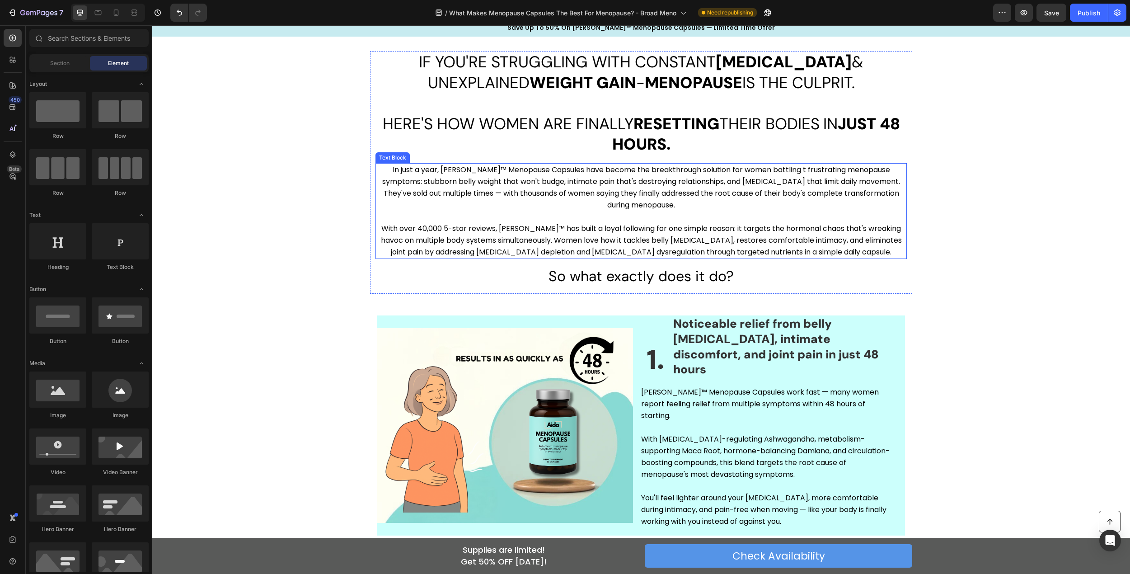
click at [565, 188] on p "In just a year, [PERSON_NAME]™ Menopause Capsules have become the breakthrough …" at bounding box center [641, 193] width 530 height 59
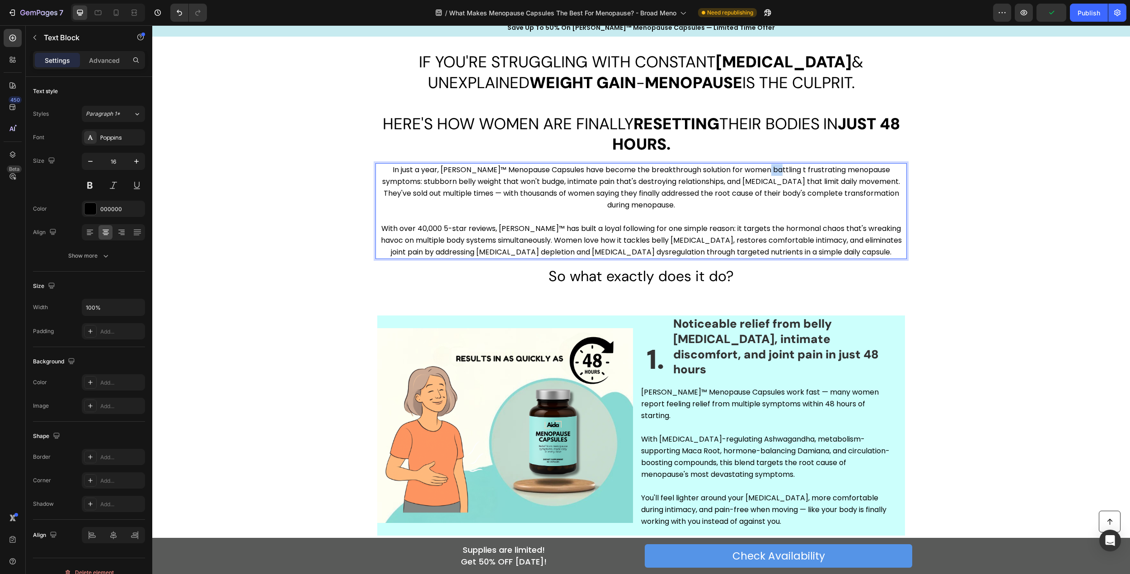
drag, startPoint x: 758, startPoint y: 170, endPoint x: 763, endPoint y: 171, distance: 5.0
click at [763, 171] on p "In just a year, [PERSON_NAME]™ Menopause Capsules have become the breakthrough …" at bounding box center [641, 193] width 530 height 59
click at [442, 184] on p "In just a year, [PERSON_NAME]™ Menopause Capsules have become the breakthrough …" at bounding box center [641, 193] width 530 height 59
click at [384, 184] on p "In just a year, [PERSON_NAME]™ Menopause Capsules have become the breakthrough …" at bounding box center [641, 193] width 530 height 59
click at [378, 184] on p "In just a year, [PERSON_NAME]™ Menopause Capsules have become the breakthrough …" at bounding box center [641, 193] width 530 height 59
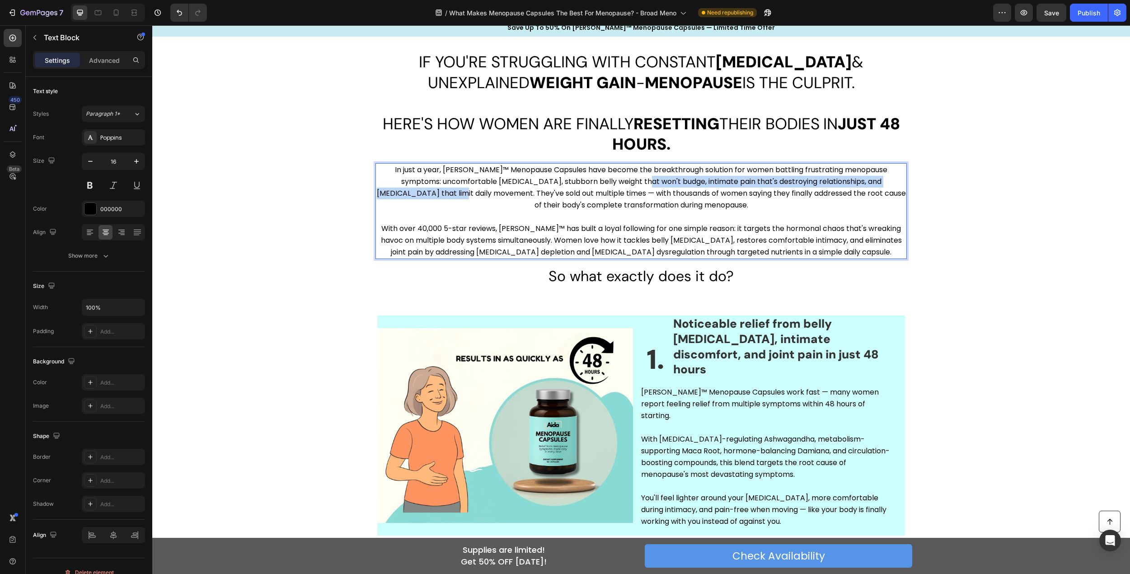
drag, startPoint x: 617, startPoint y: 184, endPoint x: 424, endPoint y: 195, distance: 193.4
click at [424, 195] on p "In just a year, [PERSON_NAME]™ Menopause Capsules have become the breakthrough …" at bounding box center [641, 193] width 530 height 59
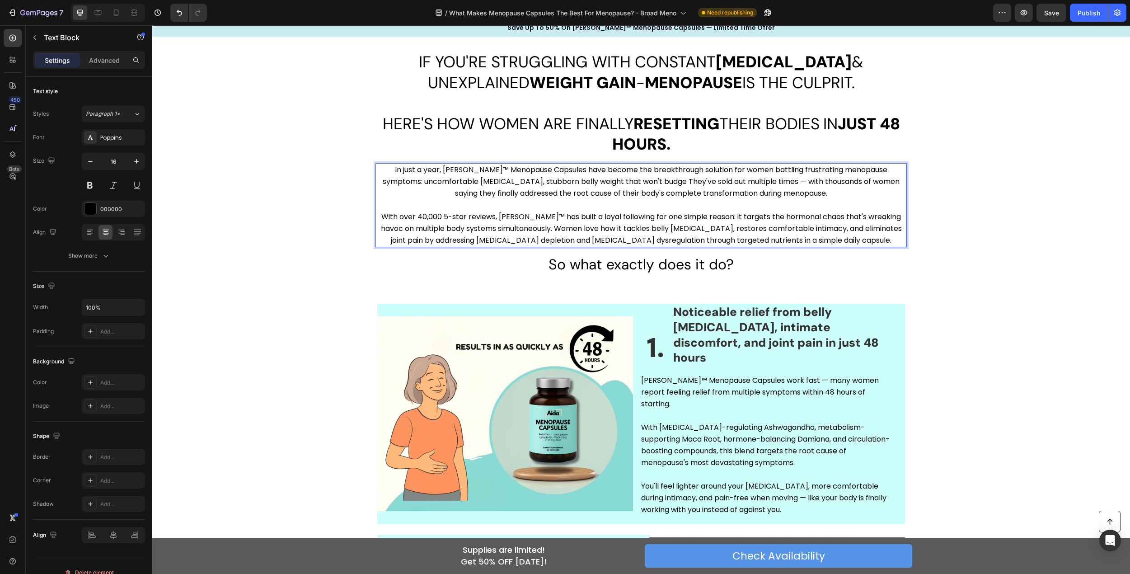
click at [470, 182] on p "In just a year, [PERSON_NAME]™ Menopause Capsules have become the breakthrough …" at bounding box center [641, 187] width 530 height 47
drag, startPoint x: 508, startPoint y: 183, endPoint x: 527, endPoint y: 182, distance: 18.1
click at [527, 182] on p "In just a year, [PERSON_NAME]™ Menopause Capsules have become the breakthrough …" at bounding box center [641, 187] width 530 height 47
click at [616, 231] on p "With over 40,000 5-star reviews, [PERSON_NAME]™ has built a loyal following for…" at bounding box center [641, 228] width 530 height 35
click at [642, 231] on p "With over 40,000 5-star reviews, [PERSON_NAME]™ has built a loyal following for…" at bounding box center [641, 228] width 530 height 35
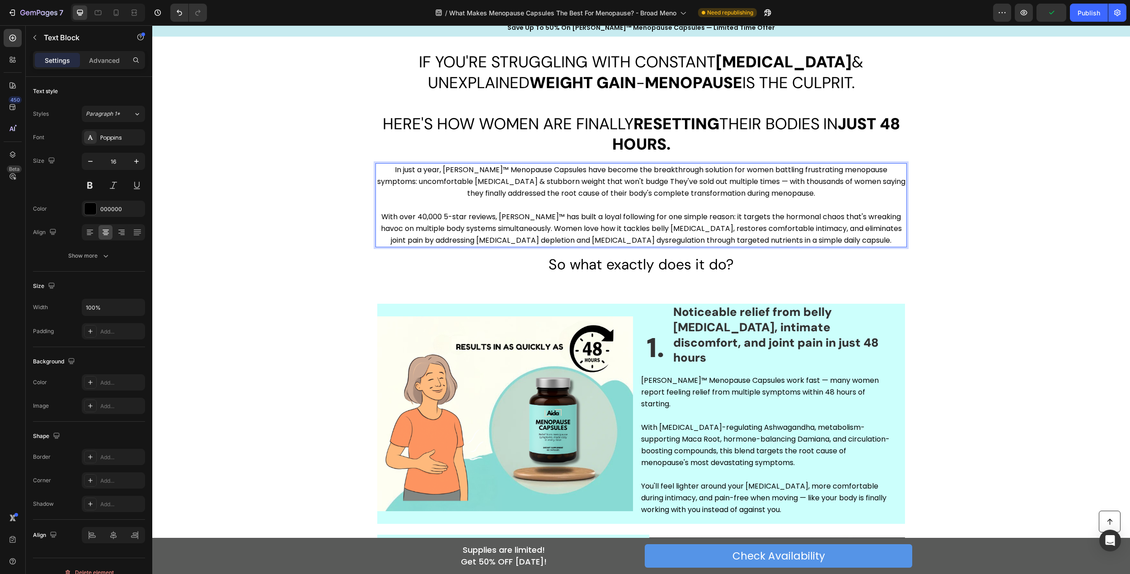
click at [621, 231] on p "With over 40,000 5-star reviews, [PERSON_NAME]™ has built a loyal following for…" at bounding box center [641, 228] width 530 height 35
click at [654, 231] on p "With over 40,000 5-star reviews, [PERSON_NAME]™ has built a loyal following for…" at bounding box center [641, 228] width 530 height 35
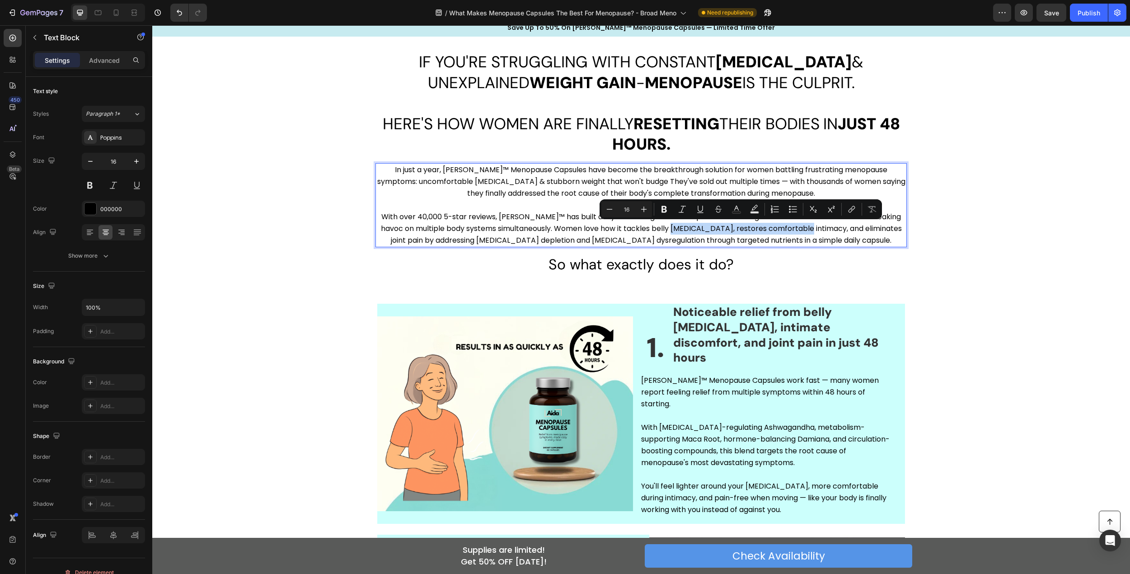
drag, startPoint x: 677, startPoint y: 230, endPoint x: 809, endPoint y: 231, distance: 132.0
click at [809, 231] on p "With over 40,000 5-star reviews, [PERSON_NAME]™ has built a loyal following for…" at bounding box center [641, 228] width 530 height 35
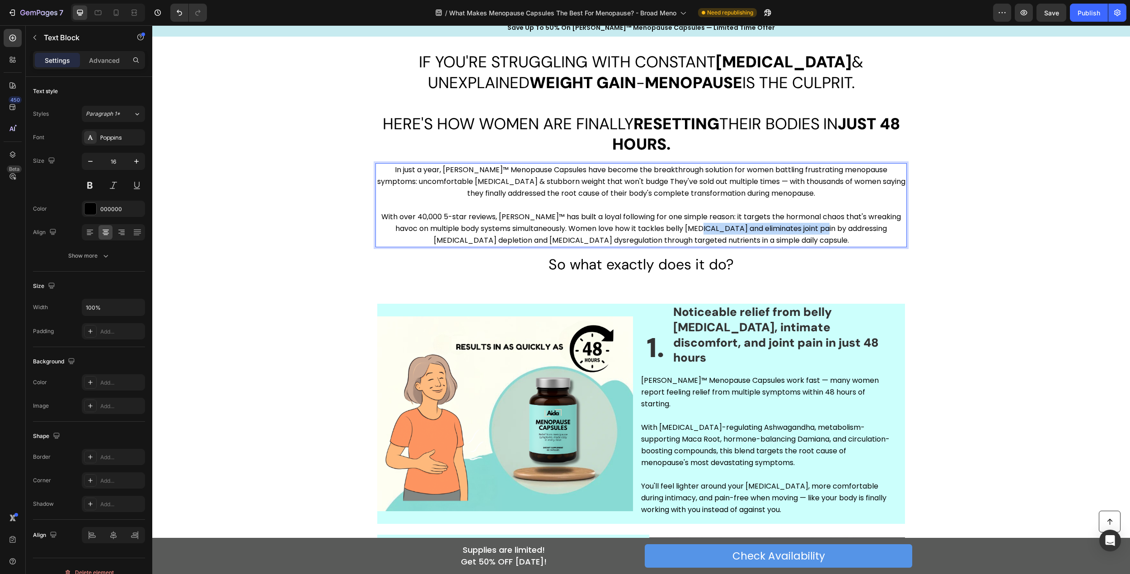
click at [806, 229] on p "With over 40,000 5-star reviews, [PERSON_NAME]™ has built a loyal following for…" at bounding box center [641, 228] width 530 height 35
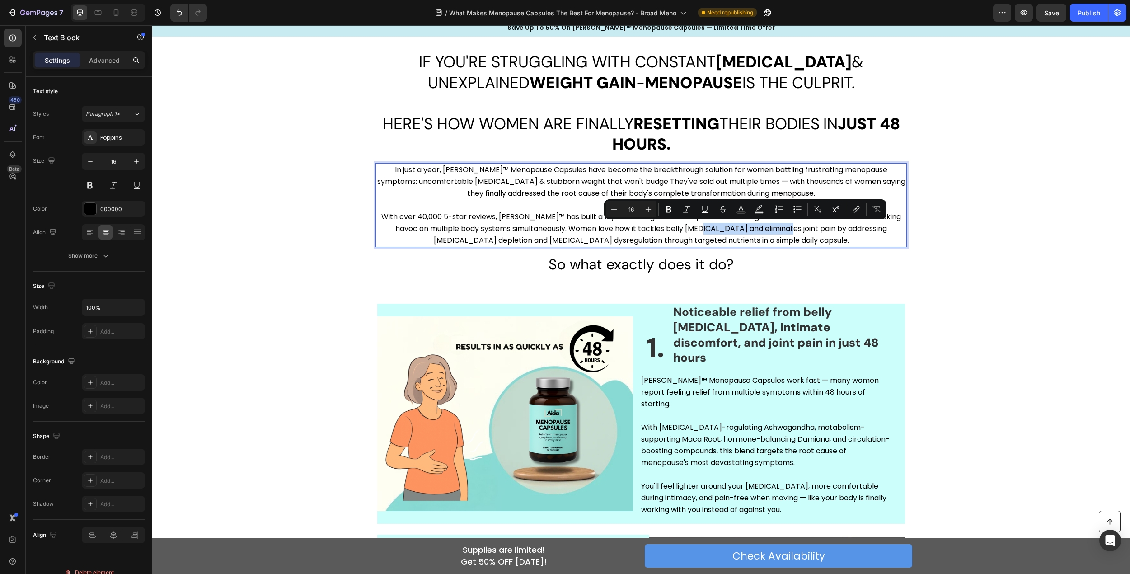
click at [767, 229] on p "With over 40,000 5-star reviews, [PERSON_NAME]™ has built a loyal following for…" at bounding box center [641, 228] width 530 height 35
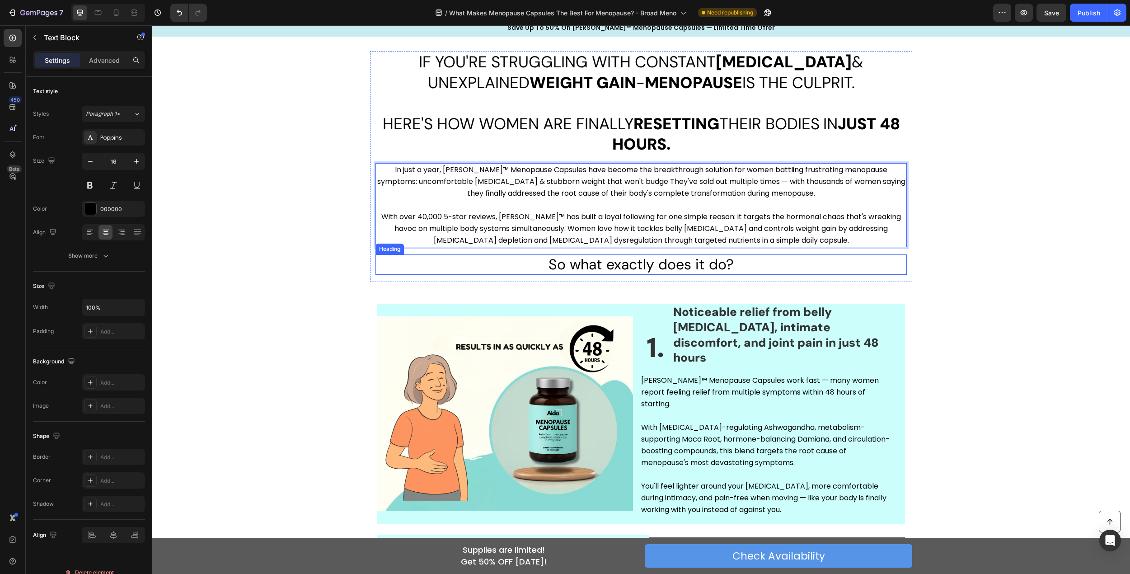
click at [938, 266] on div "⁠⁠⁠⁠⁠⁠⁠ IF YOU'RE STRUGGLING WITH CONSTANT [MEDICAL_DATA] & UNEXPLAINED WEIGHT …" at bounding box center [641, 166] width 978 height 231
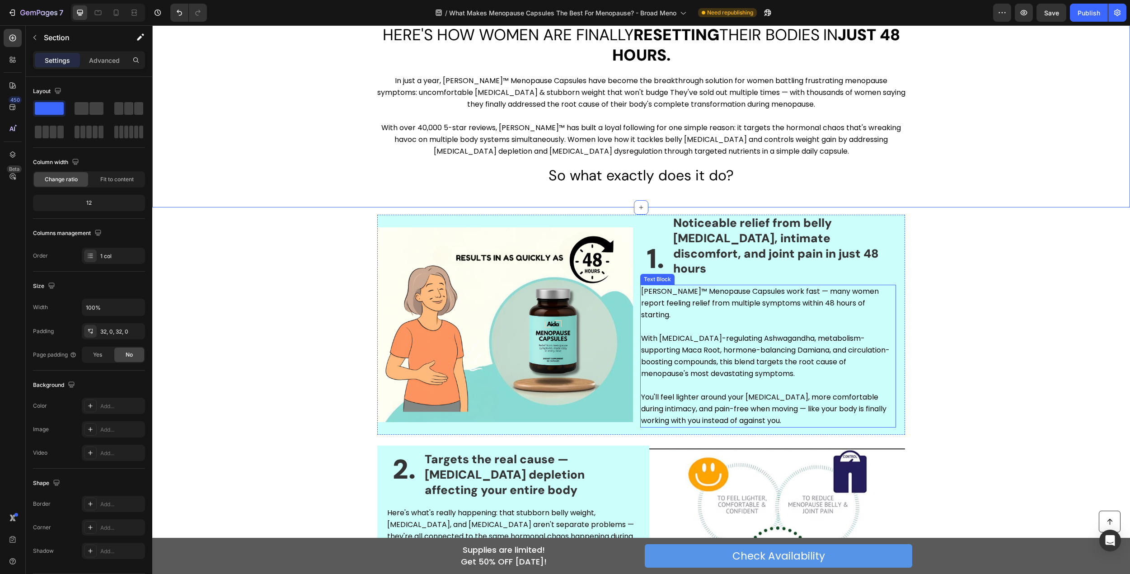
scroll to position [140, 0]
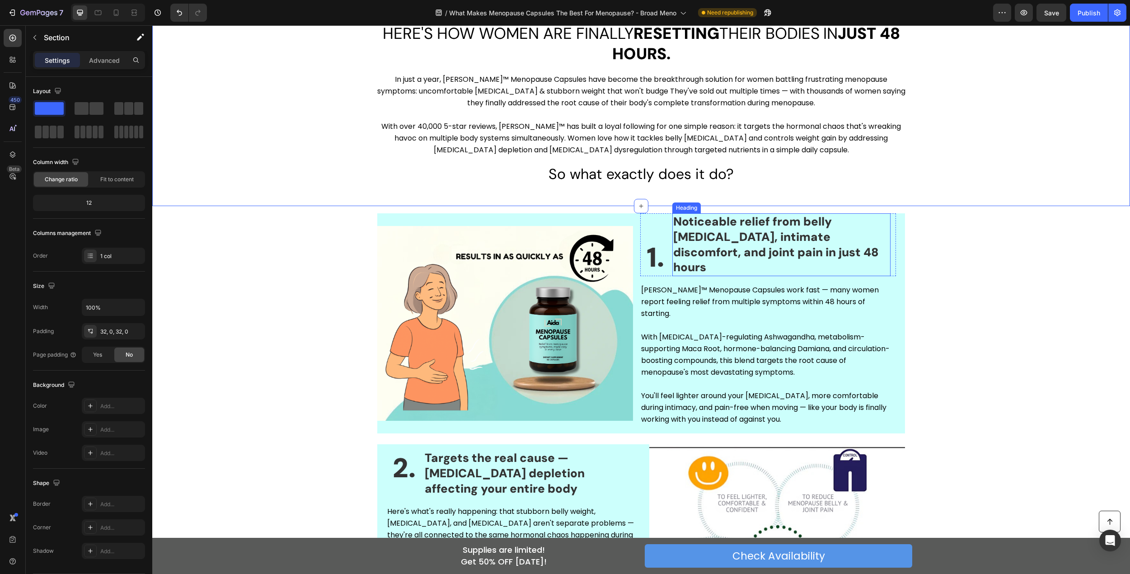
click at [783, 251] on h2 "Noticeable relief from belly [MEDICAL_DATA], intimate discomfort, and joint pai…" at bounding box center [782, 244] width 218 height 63
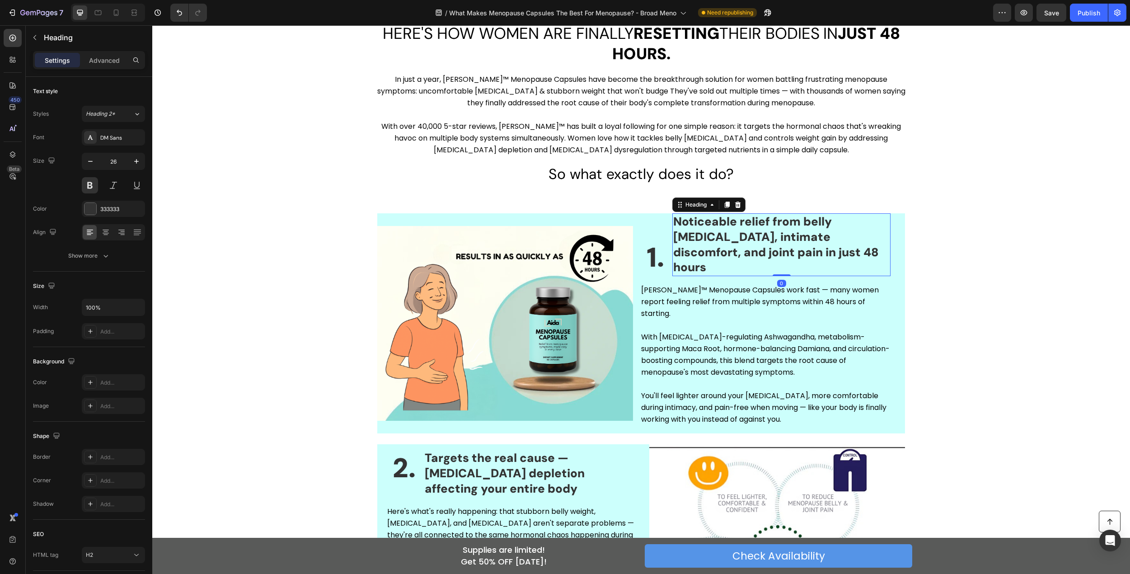
click at [785, 244] on h2 "Noticeable relief from belly [MEDICAL_DATA], intimate discomfort, and joint pai…" at bounding box center [782, 244] width 218 height 63
click at [734, 241] on p "Noticeable relief from belly [MEDICAL_DATA], intimate discomfort, and joint pai…" at bounding box center [781, 244] width 216 height 61
click at [820, 237] on p "Noticeable relief from belly [MEDICAL_DATA], intimate discomfort, and joint pai…" at bounding box center [781, 244] width 216 height 61
click at [702, 238] on p "Noticeable relief from belly [MEDICAL_DATA], intimate discomfort, and joint pai…" at bounding box center [781, 244] width 216 height 61
drag, startPoint x: 673, startPoint y: 238, endPoint x: 883, endPoint y: 240, distance: 210.2
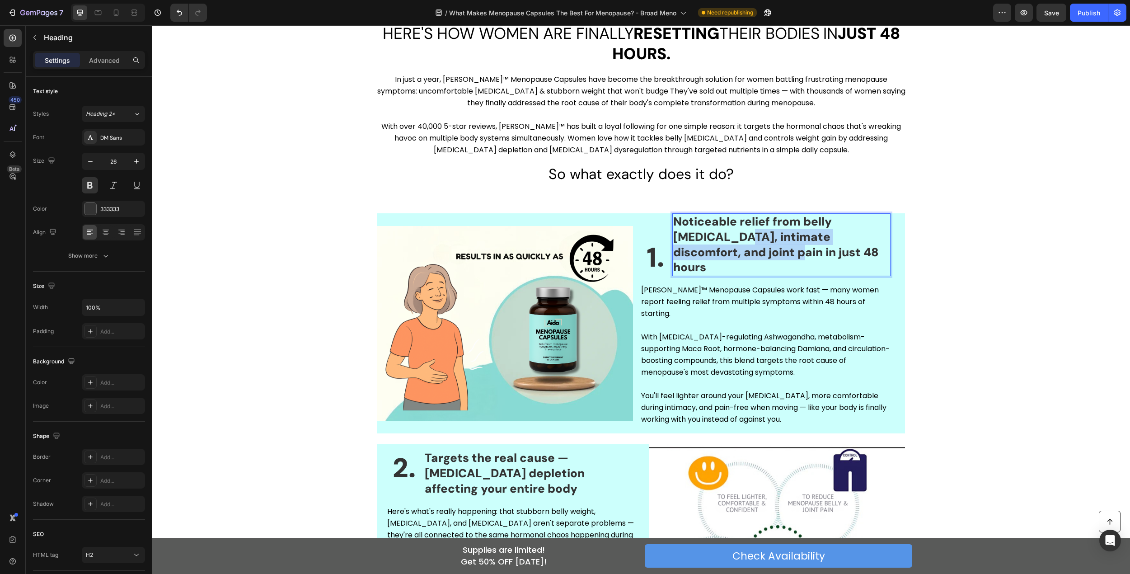
click at [883, 240] on p "Noticeable relief from belly [MEDICAL_DATA], intimate discomfort, and joint pai…" at bounding box center [781, 244] width 216 height 61
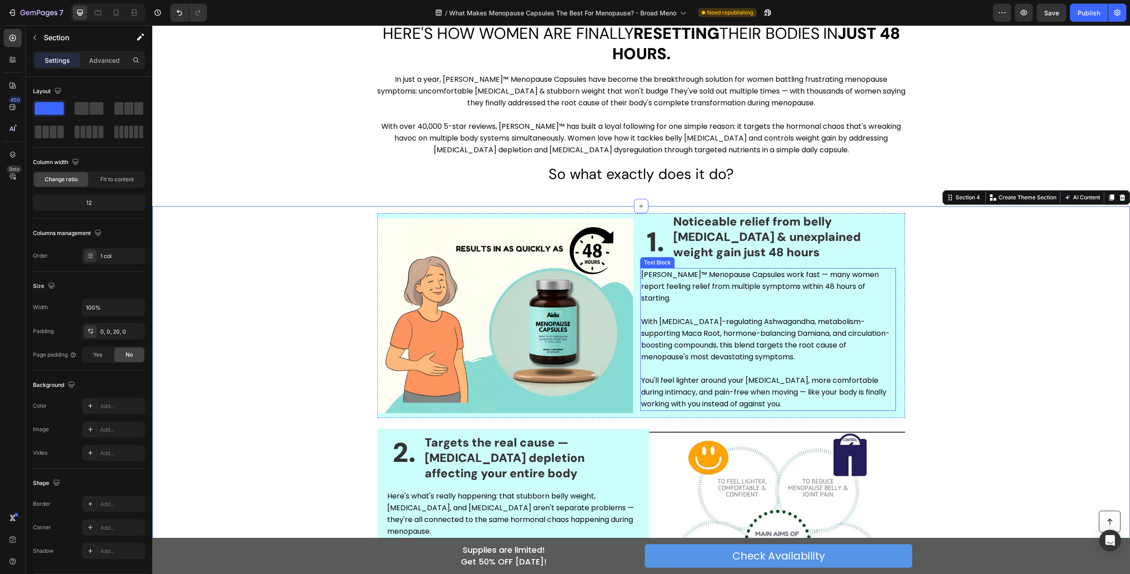
click at [823, 292] on p "[PERSON_NAME]™ Menopause Capsules work fast — many women report feeling relief …" at bounding box center [768, 286] width 254 height 35
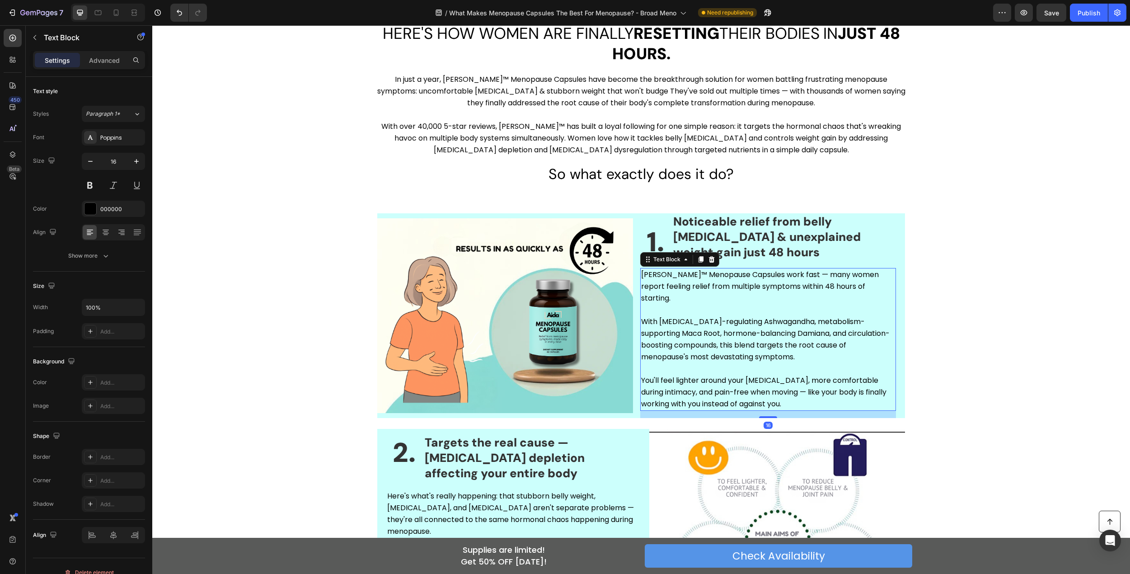
click at [769, 322] on p "With [MEDICAL_DATA]-regulating Ashwagandha, metabolism-supporting Maca Root, ho…" at bounding box center [768, 339] width 254 height 47
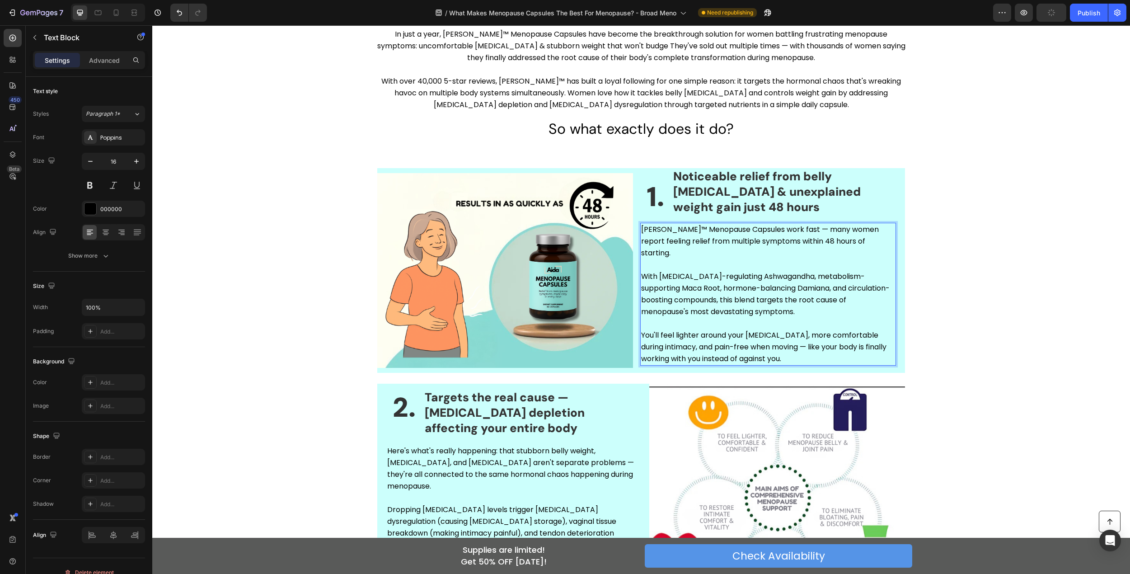
click at [748, 341] on p "You'll feel lighter around your [MEDICAL_DATA], more comfortable during intimac…" at bounding box center [768, 346] width 254 height 35
click at [786, 329] on p "You'll feel lighter around your [MEDICAL_DATA], more comfortable during intimac…" at bounding box center [768, 346] width 254 height 35
drag, startPoint x: 861, startPoint y: 325, endPoint x: 784, endPoint y: 339, distance: 78.0
click at [784, 339] on p "You'll feel lighter around your [MEDICAL_DATA] & more comfortable during intima…" at bounding box center [768, 346] width 254 height 35
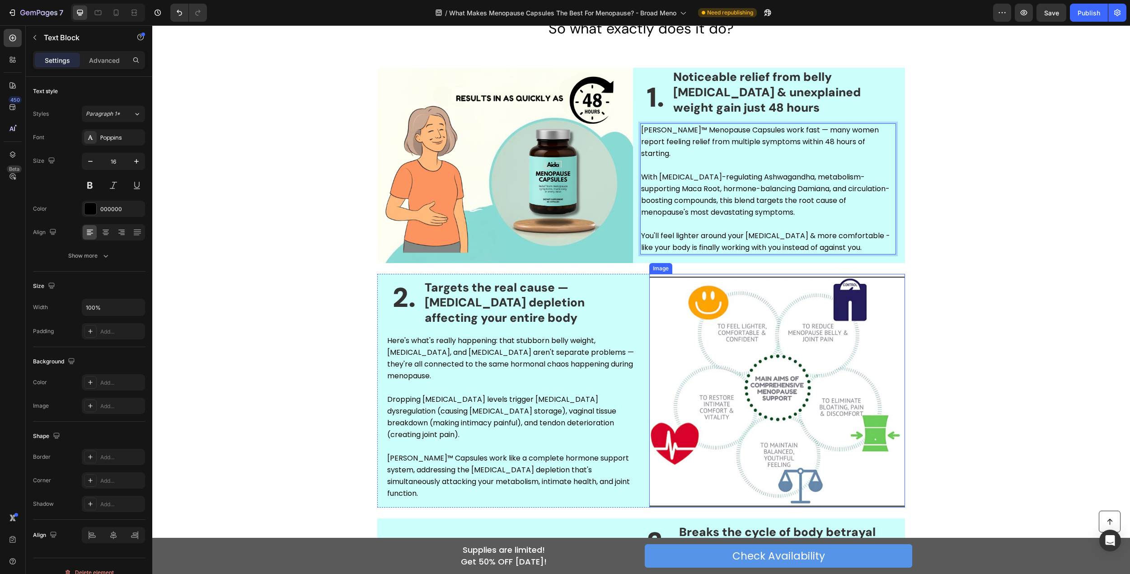
scroll to position [326, 0]
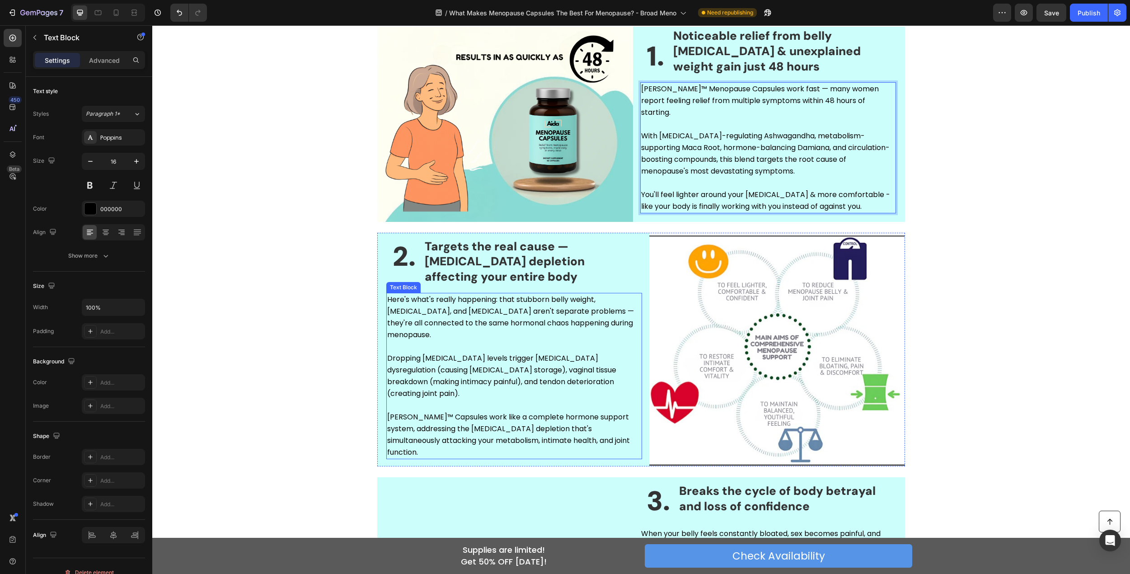
click at [529, 305] on p "Here's what's really happening: that stubborn belly weight, [MEDICAL_DATA], and…" at bounding box center [514, 323] width 254 height 59
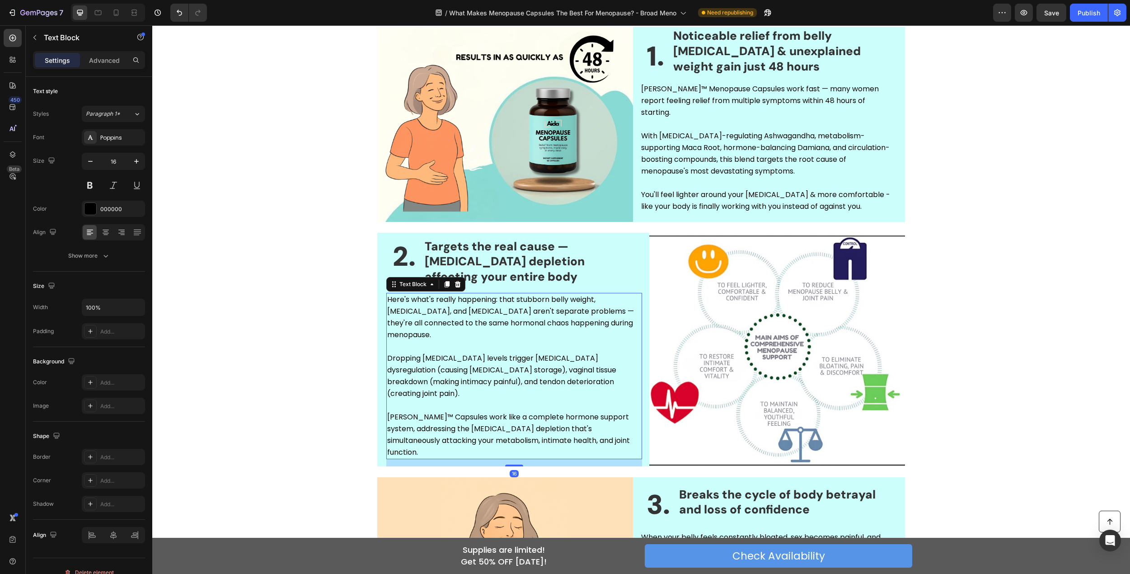
click at [595, 306] on p "Here's what's really happening: that stubborn belly weight, [MEDICAL_DATA], and…" at bounding box center [514, 323] width 254 height 59
click at [516, 302] on p "Here's what's really happening: that stubborn belly weight, [MEDICAL_DATA], and…" at bounding box center [514, 323] width 254 height 59
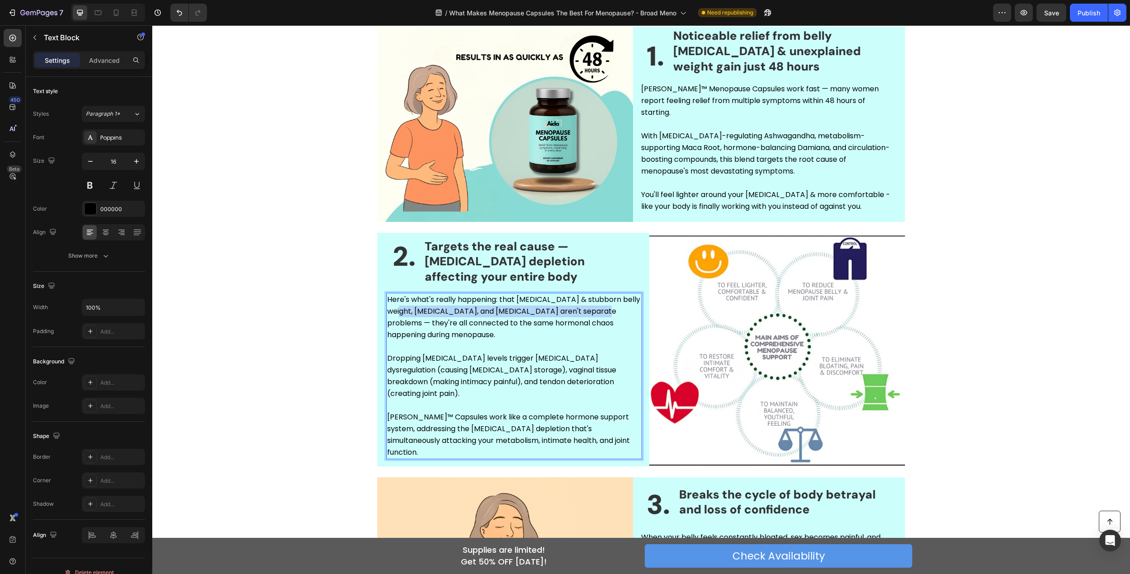
drag, startPoint x: 390, startPoint y: 312, endPoint x: 583, endPoint y: 311, distance: 192.6
click at [583, 311] on p "Here's what's really happening: that [MEDICAL_DATA] & stubborn belly weight, [M…" at bounding box center [514, 323] width 254 height 59
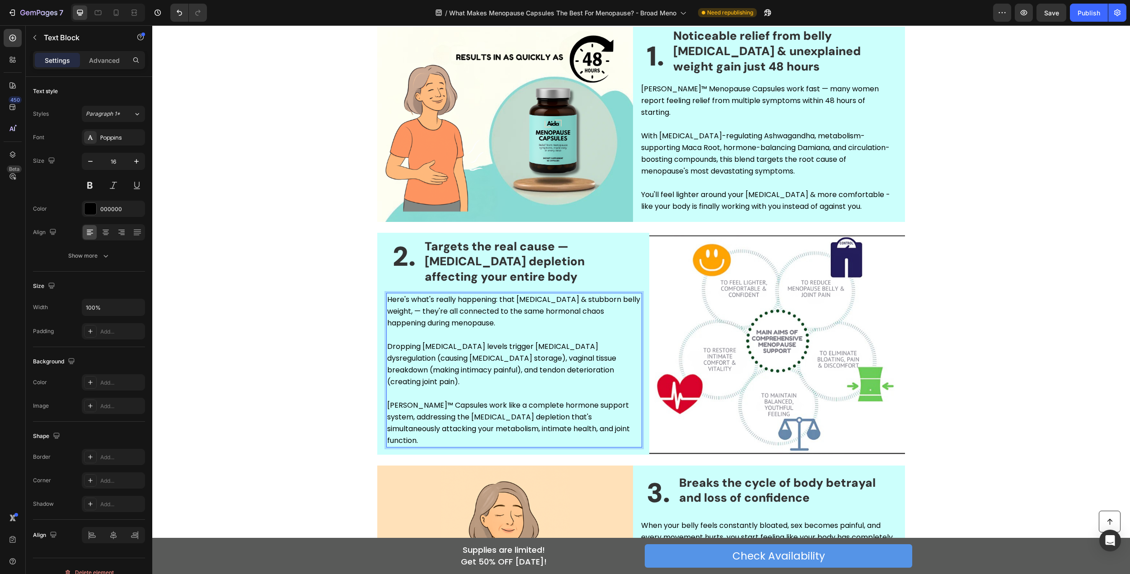
click at [597, 356] on p "Dropping [MEDICAL_DATA] levels trigger [MEDICAL_DATA] dysregulation (causing [M…" at bounding box center [514, 370] width 254 height 59
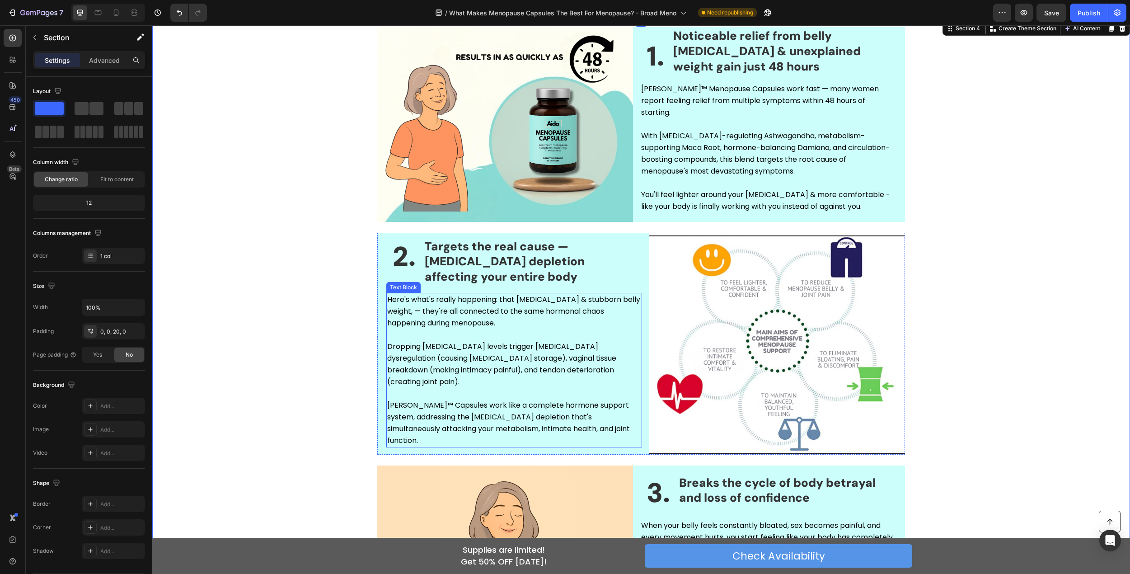
click at [542, 349] on p "Dropping [MEDICAL_DATA] levels trigger [MEDICAL_DATA] dysregulation (causing [M…" at bounding box center [514, 370] width 254 height 59
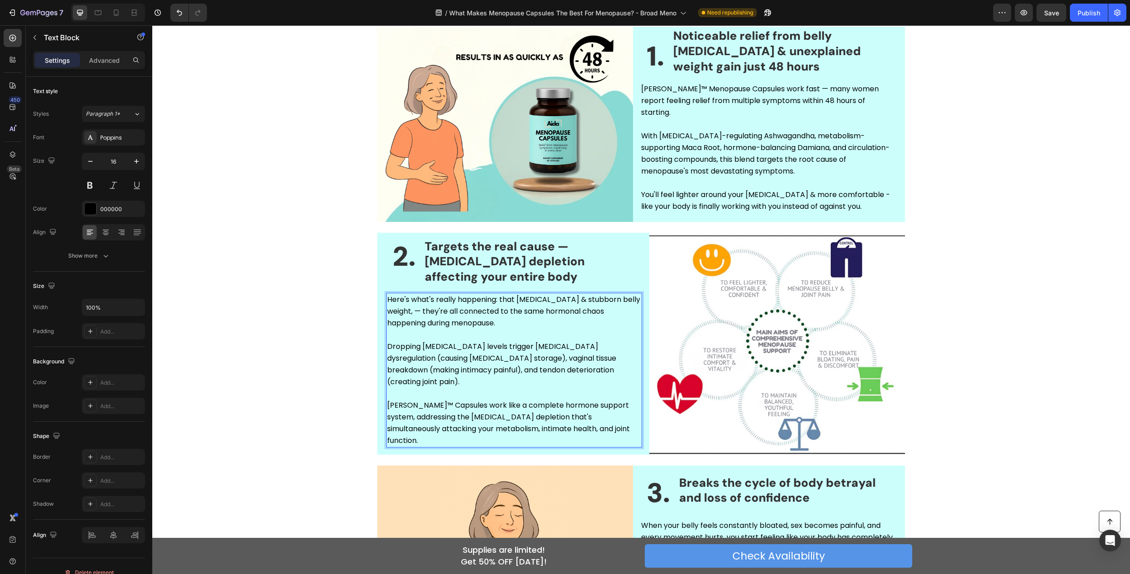
click at [592, 348] on p "Dropping [MEDICAL_DATA] levels trigger [MEDICAL_DATA] dysregulation (causing [M…" at bounding box center [514, 370] width 254 height 59
click at [455, 362] on p "Dropping [MEDICAL_DATA] levels trigger [MEDICAL_DATA] dysregulation (causing [M…" at bounding box center [514, 370] width 254 height 59
click at [424, 358] on p "Dropping [MEDICAL_DATA] levels trigger [MEDICAL_DATA] dysregulation (causing [M…" at bounding box center [514, 370] width 254 height 59
drag, startPoint x: 432, startPoint y: 358, endPoint x: 539, endPoint y: 371, distance: 108.3
click at [539, 371] on p "Dropping [MEDICAL_DATA] levels trigger [MEDICAL_DATA] dysregulation (causing [M…" at bounding box center [514, 370] width 254 height 59
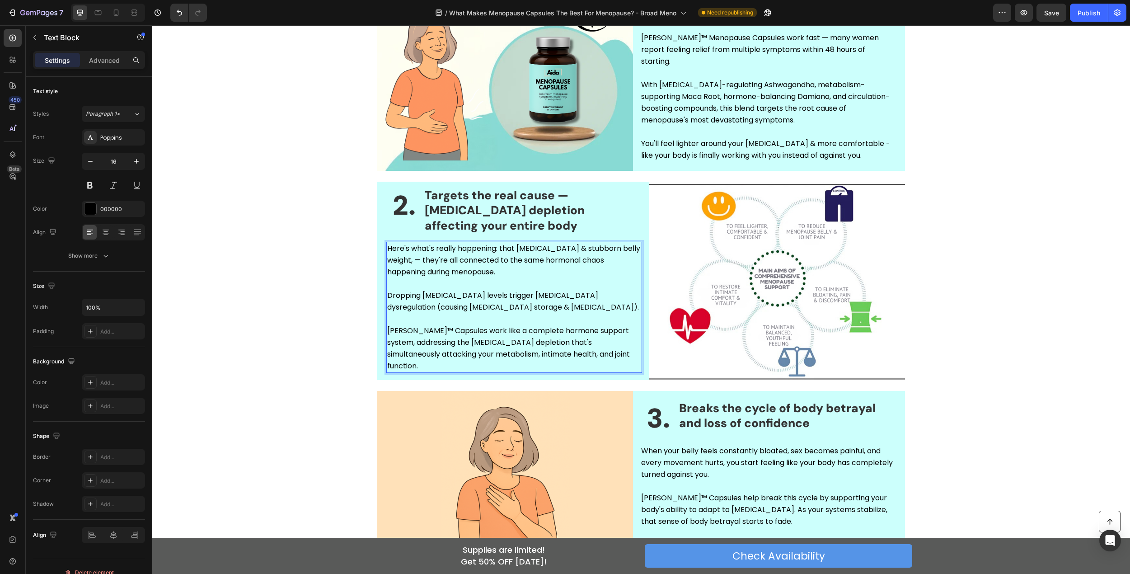
scroll to position [421, 0]
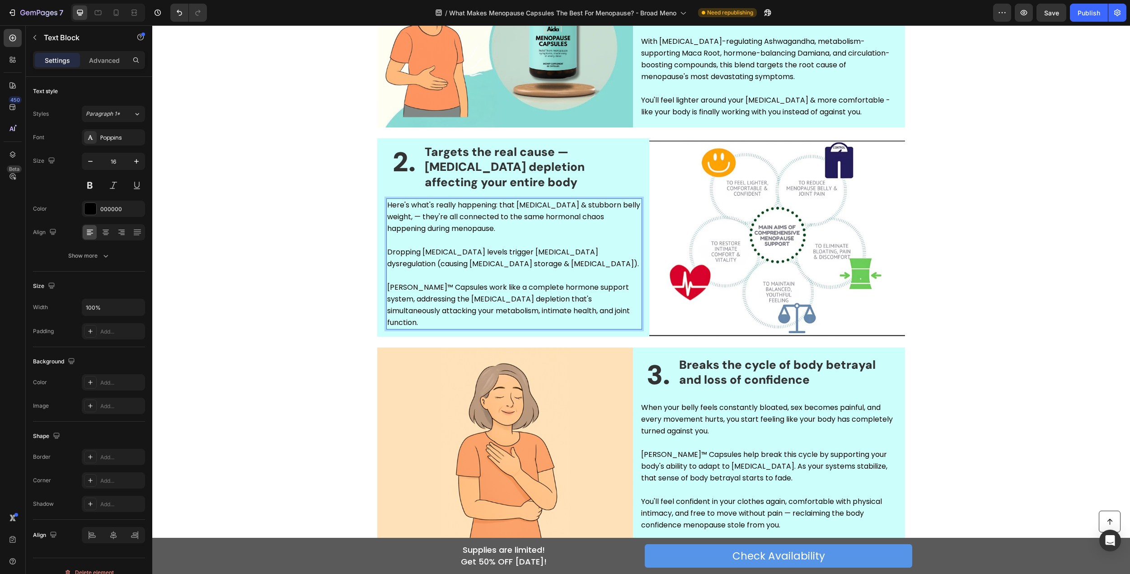
click at [496, 307] on p "[PERSON_NAME]™ Capsules work like a complete hormone support system, addressing…" at bounding box center [514, 305] width 254 height 47
drag, startPoint x: 447, startPoint y: 314, endPoint x: 582, endPoint y: 314, distance: 134.7
click at [582, 314] on p "[PERSON_NAME]™ Capsules work like a complete hormone support system, addressing…" at bounding box center [514, 305] width 254 height 47
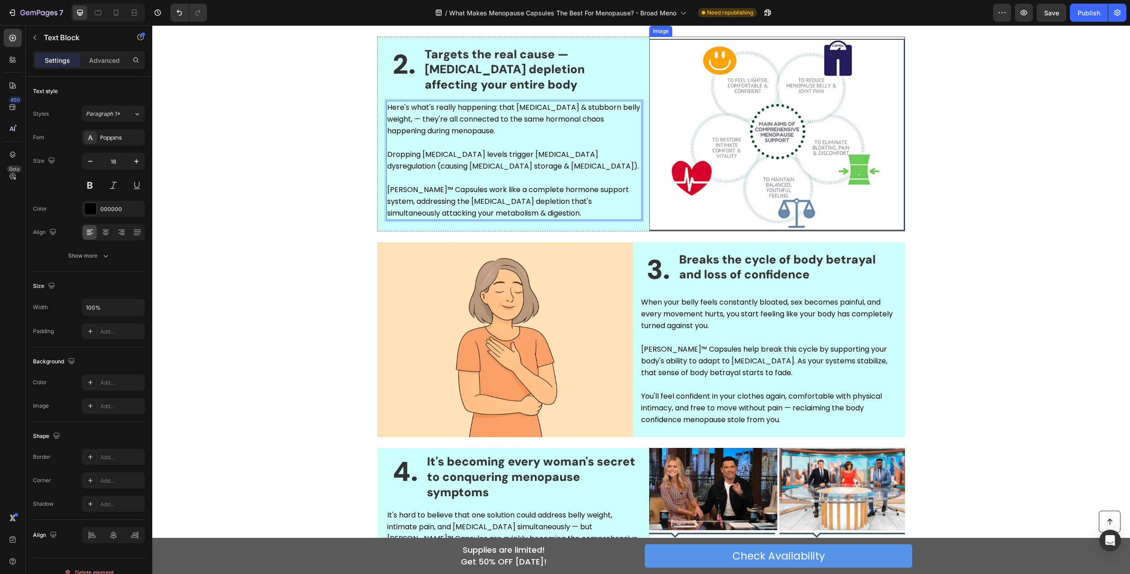
scroll to position [556, 0]
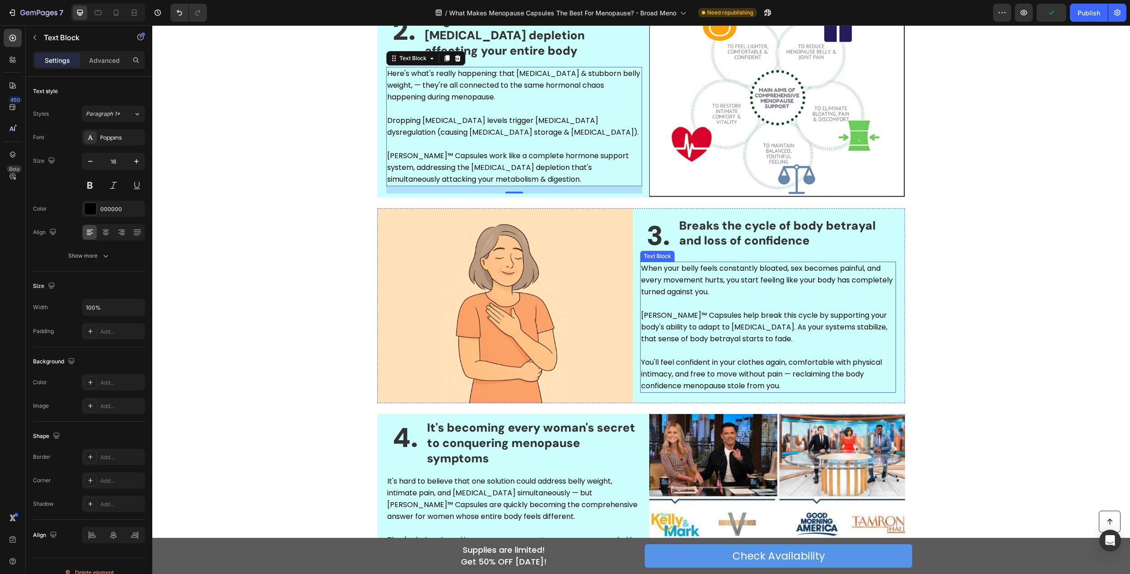
click at [796, 278] on p "When your belly feels constantly bloated, sex becomes painful, and every moveme…" at bounding box center [768, 280] width 254 height 35
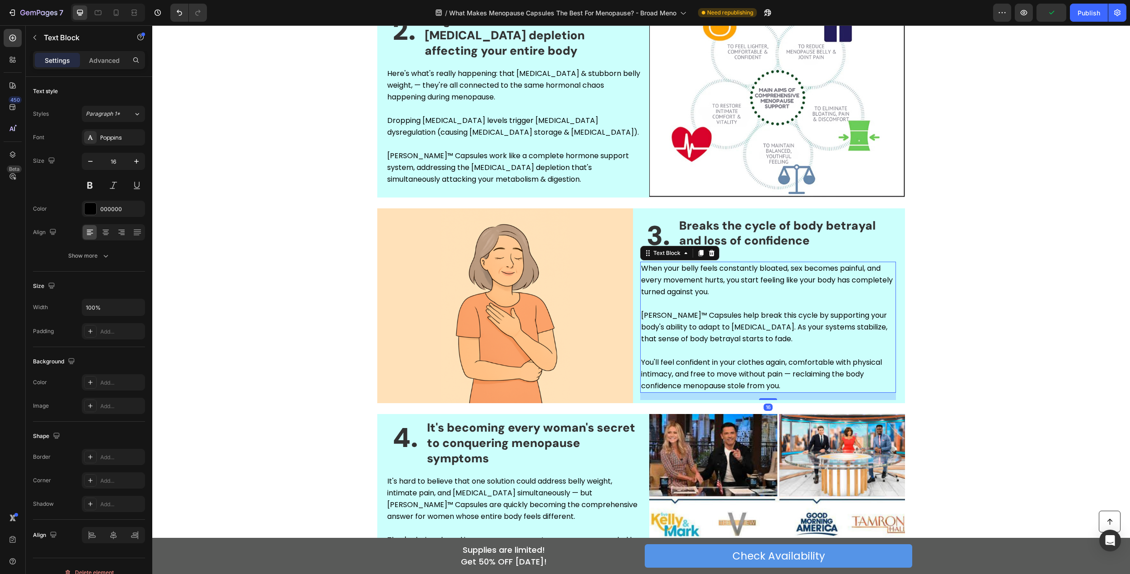
click at [791, 270] on p "When your belly feels constantly bloated, sex becomes painful, and every moveme…" at bounding box center [768, 280] width 254 height 35
click at [786, 270] on p "When your belly feels constantly bloated, sex becomes painful, and every moveme…" at bounding box center [768, 280] width 254 height 35
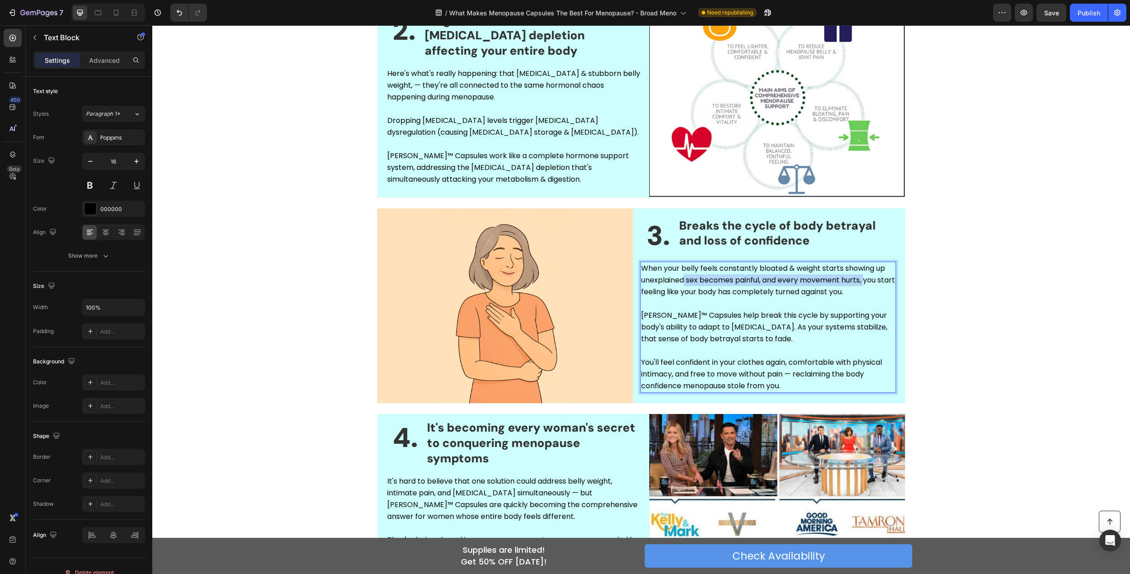
click at [866, 281] on p "When your belly feels constantly bloated & weight starts showing up unexplained…" at bounding box center [768, 280] width 254 height 35
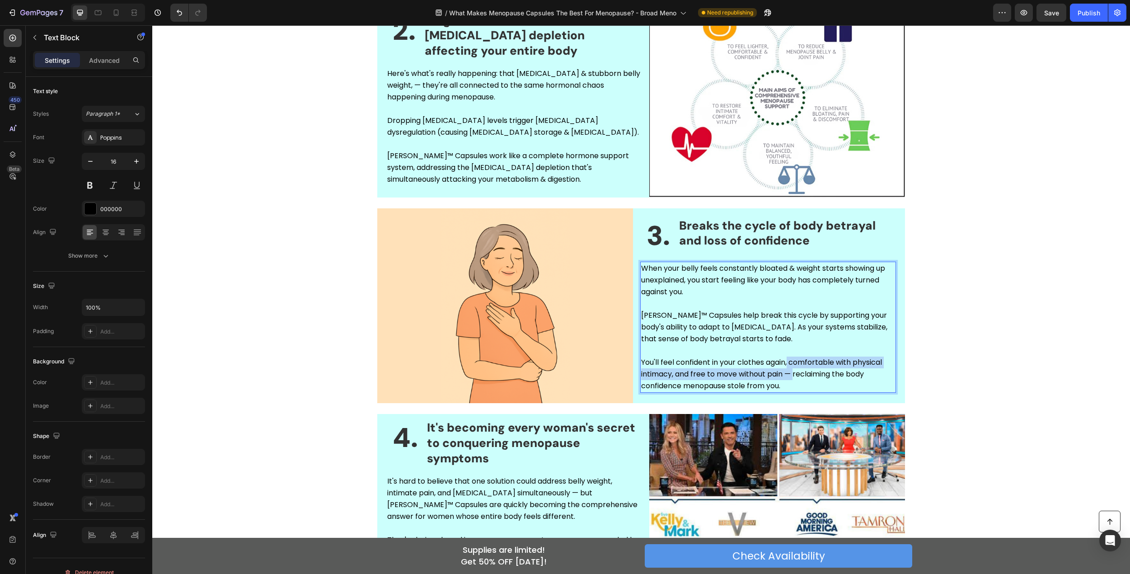
drag, startPoint x: 786, startPoint y: 362, endPoint x: 792, endPoint y: 374, distance: 12.7
click at [792, 374] on p "You'll feel confident in your clothes again, comfortable with physical intimacy…" at bounding box center [768, 374] width 254 height 35
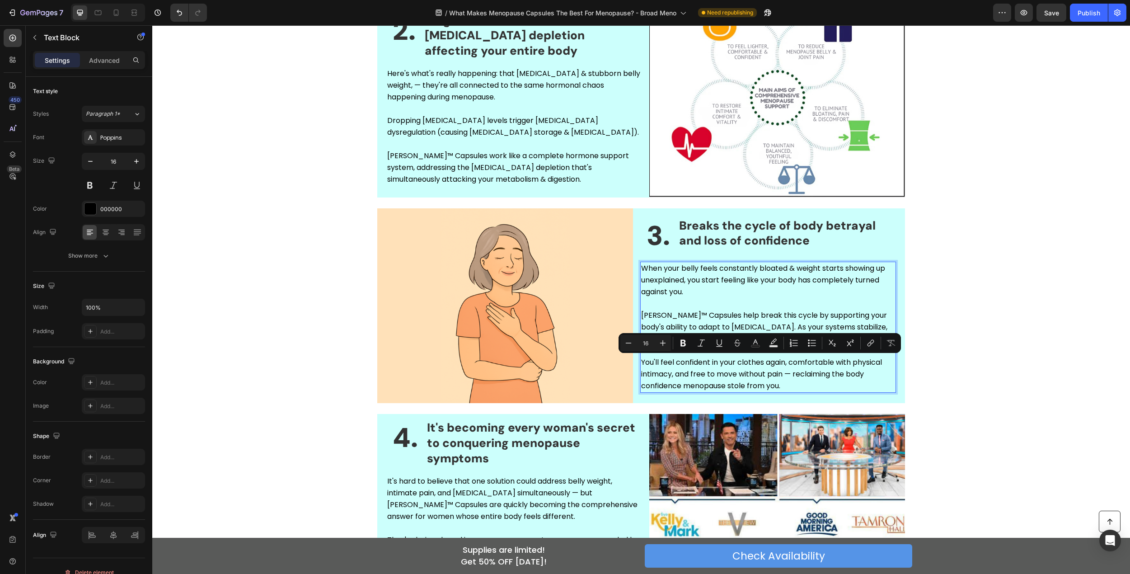
scroll to position [562, 0]
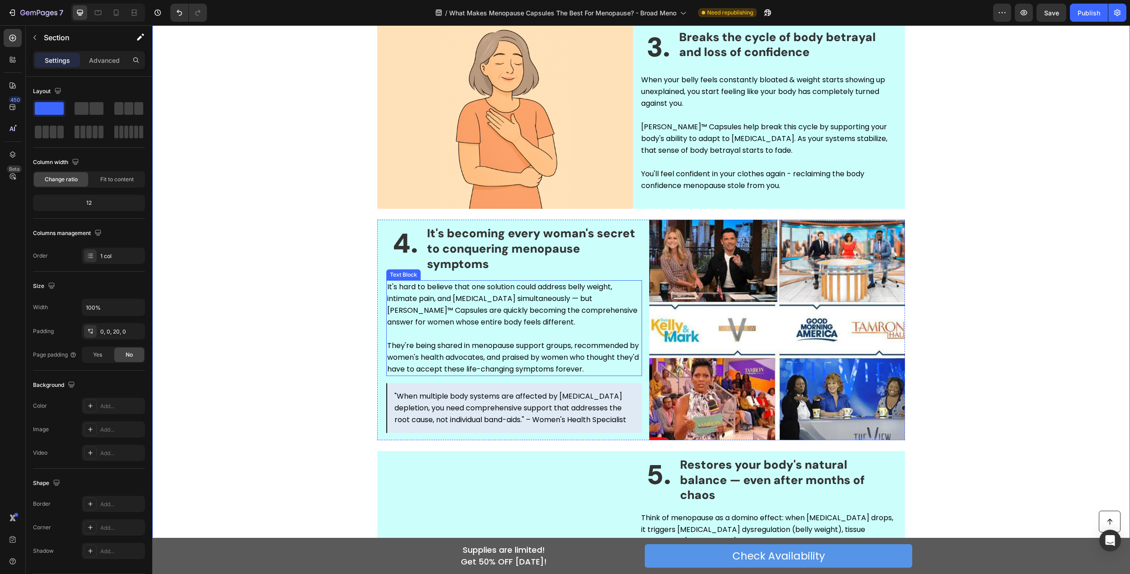
scroll to position [788, 0]
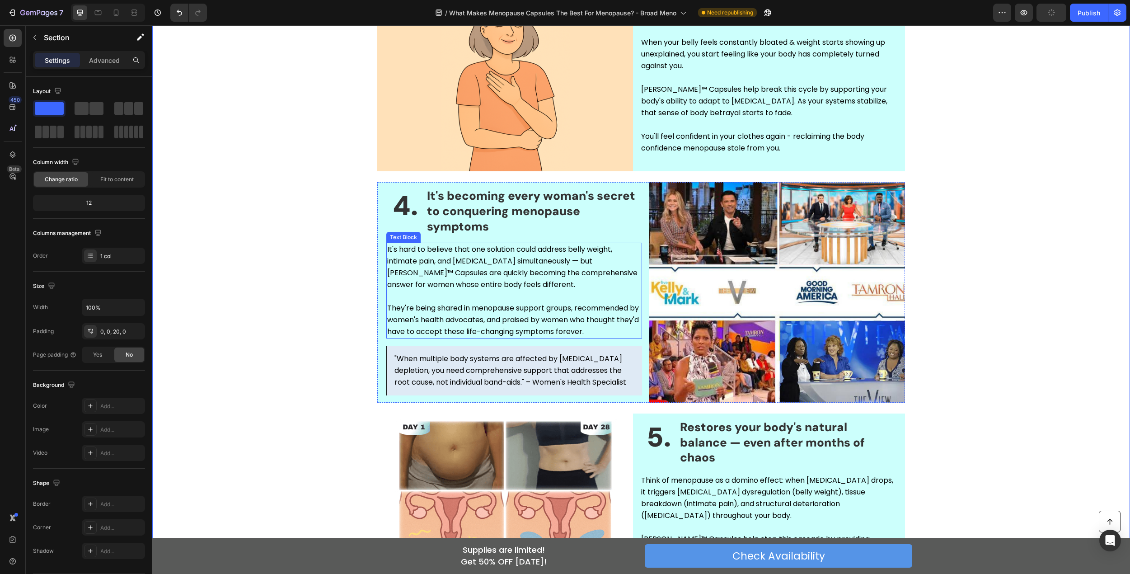
click at [554, 269] on p "It's hard to believe that one solution could address belly weight, intimate pai…" at bounding box center [514, 267] width 254 height 47
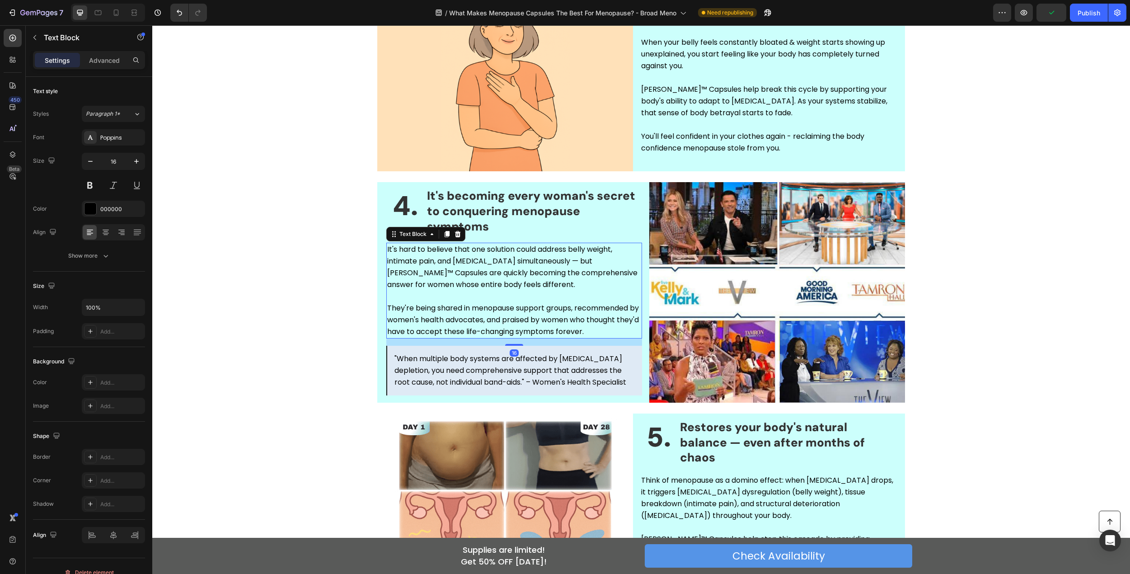
click at [474, 265] on p "It's hard to believe that one solution could address belly weight, intimate pai…" at bounding box center [514, 267] width 254 height 47
click at [529, 258] on p "It's hard to believe that one solution could address belly weight, intimate pai…" at bounding box center [514, 267] width 254 height 47
drag, startPoint x: 387, startPoint y: 260, endPoint x: 489, endPoint y: 262, distance: 101.3
click at [489, 262] on p "It's hard to believe that one solution could address belly weight, intimate pai…" at bounding box center [514, 267] width 254 height 47
click at [569, 250] on p "It's hard to believe that one solution could address belly weight & [MEDICAL_DA…" at bounding box center [514, 267] width 254 height 47
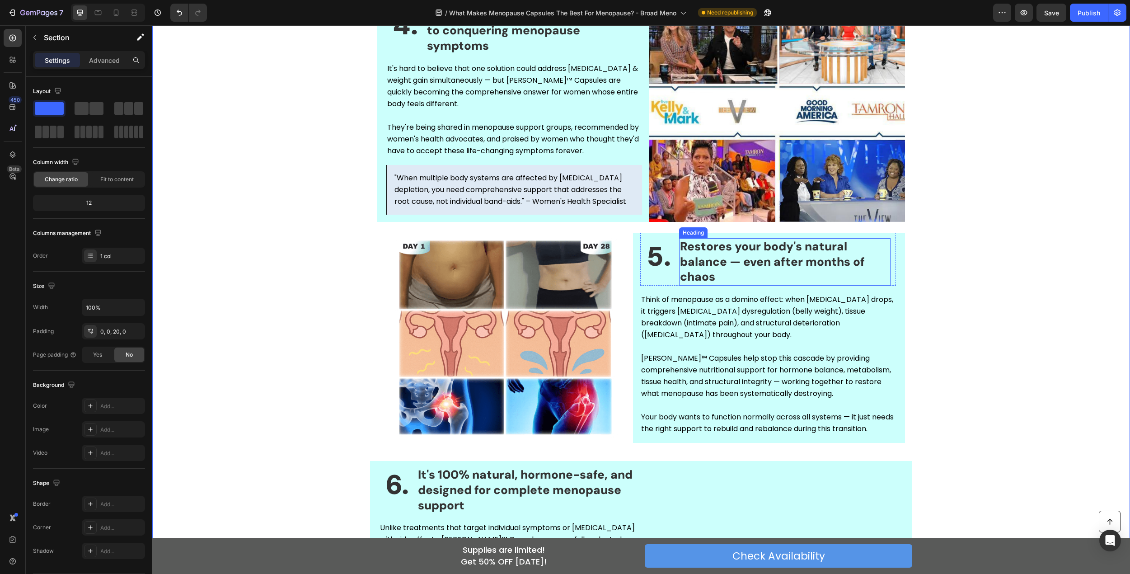
scroll to position [1014, 0]
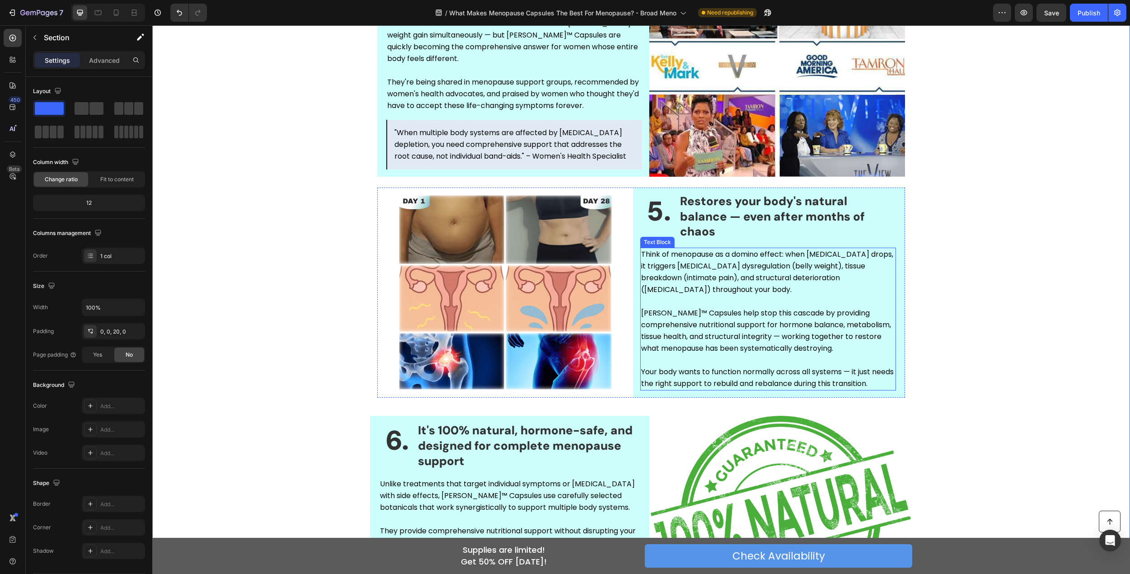
click at [731, 261] on p "Think of menopause as a domino effect: when [MEDICAL_DATA] drops, it triggers […" at bounding box center [768, 278] width 254 height 59
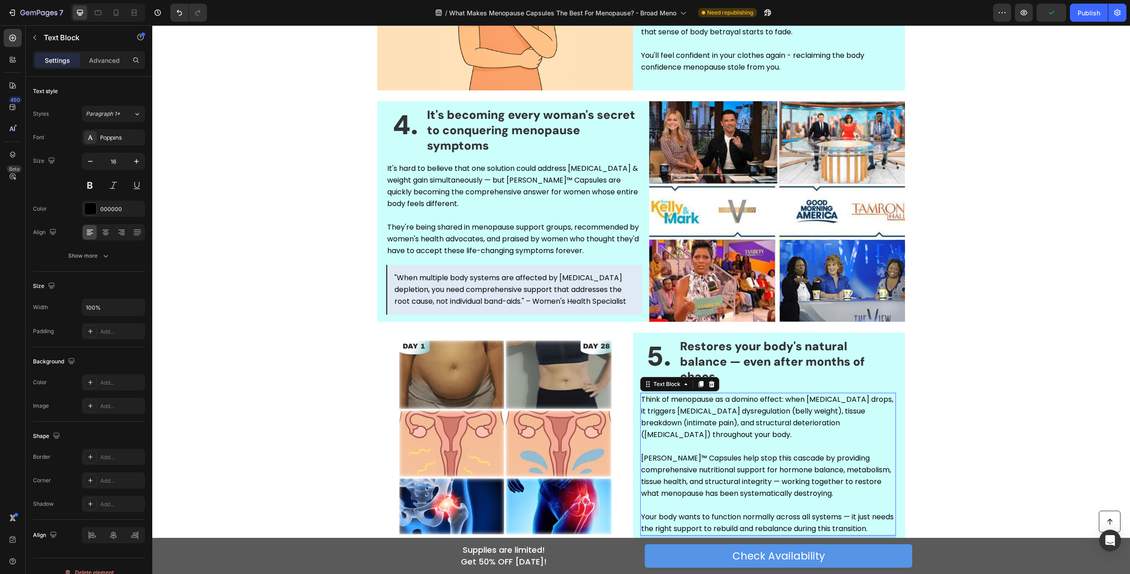
scroll to position [994, 0]
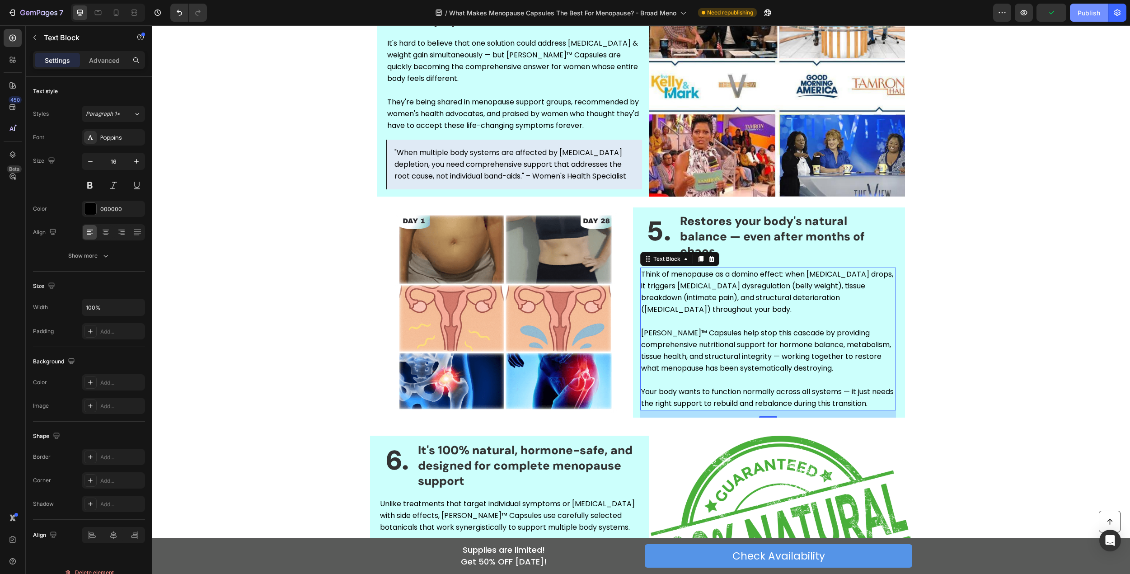
click at [1083, 20] on button "Publish" at bounding box center [1089, 13] width 38 height 18
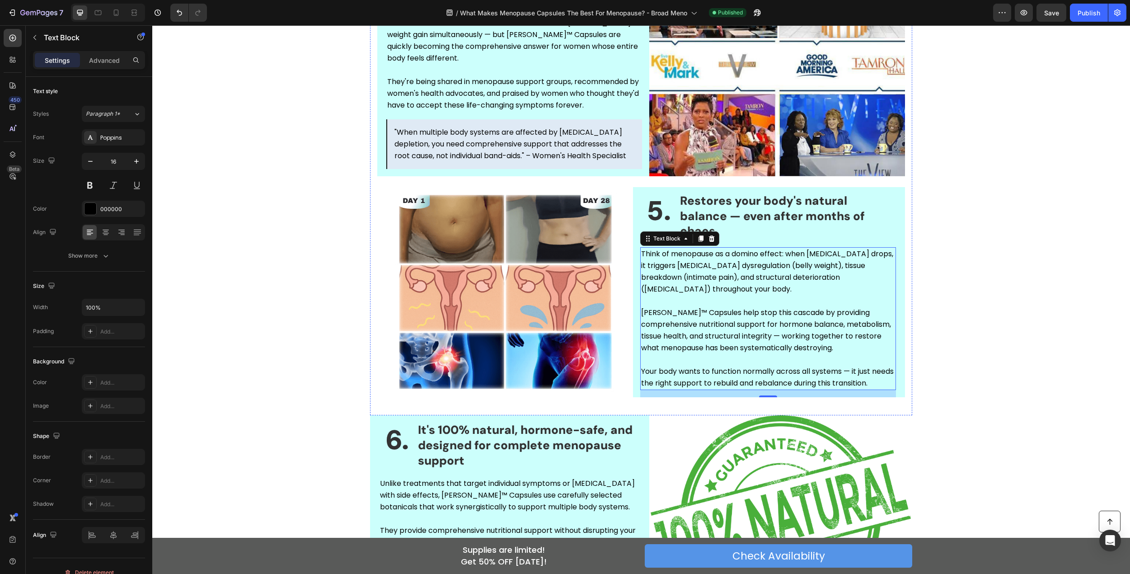
scroll to position [1040, 0]
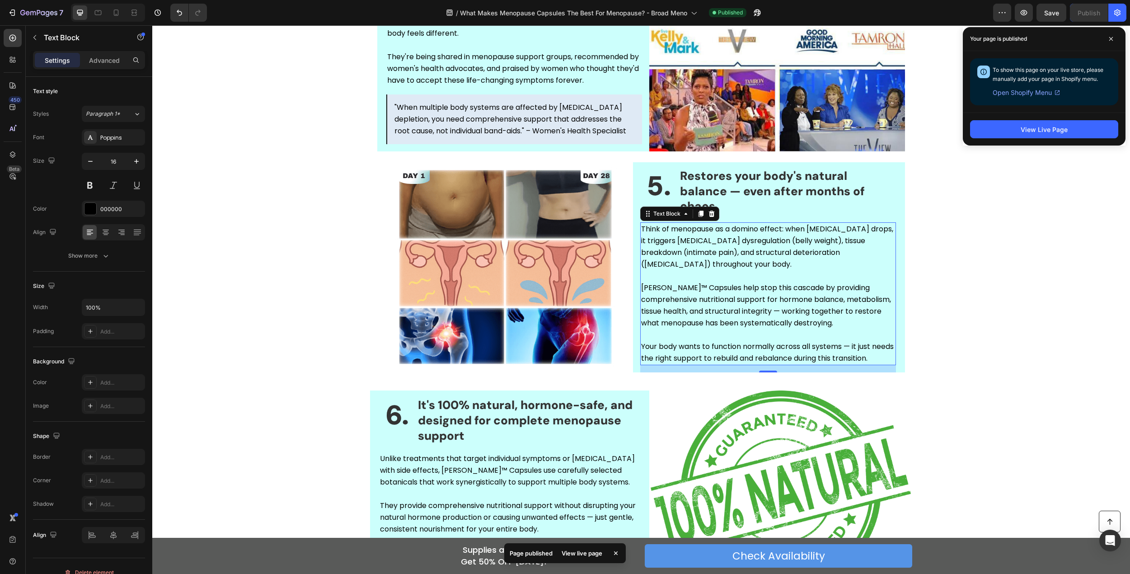
click at [803, 225] on p "Think of menopause as a domino effect: when [MEDICAL_DATA] drops, it triggers […" at bounding box center [768, 252] width 254 height 59
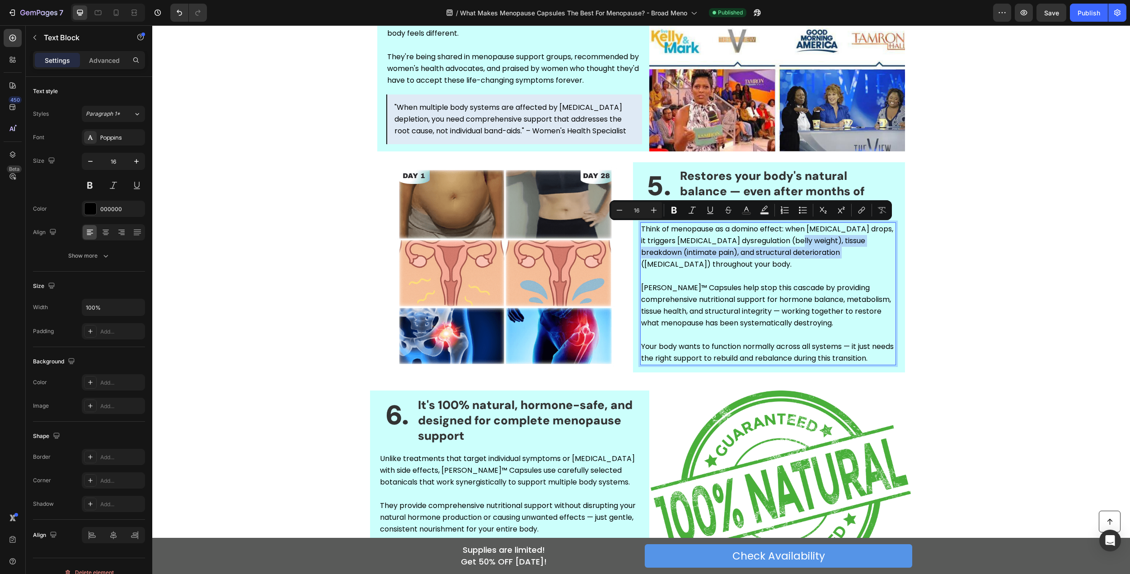
drag, startPoint x: 799, startPoint y: 231, endPoint x: 842, endPoint y: 242, distance: 44.8
click at [842, 242] on p "Think of menopause as a domino effect: when [MEDICAL_DATA] drops, it triggers […" at bounding box center [768, 252] width 254 height 59
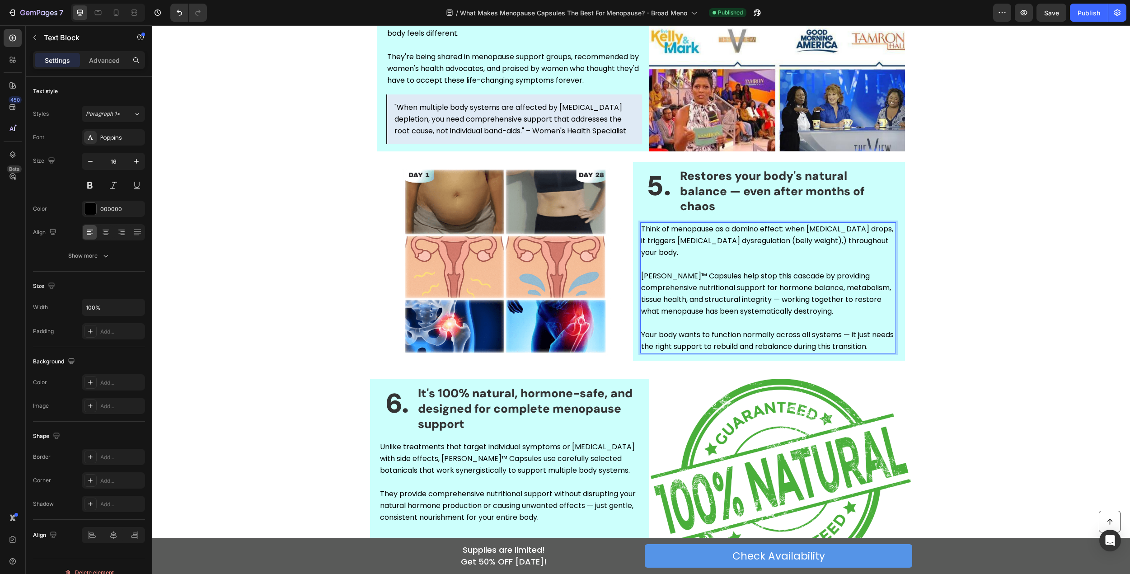
scroll to position [1044, 0]
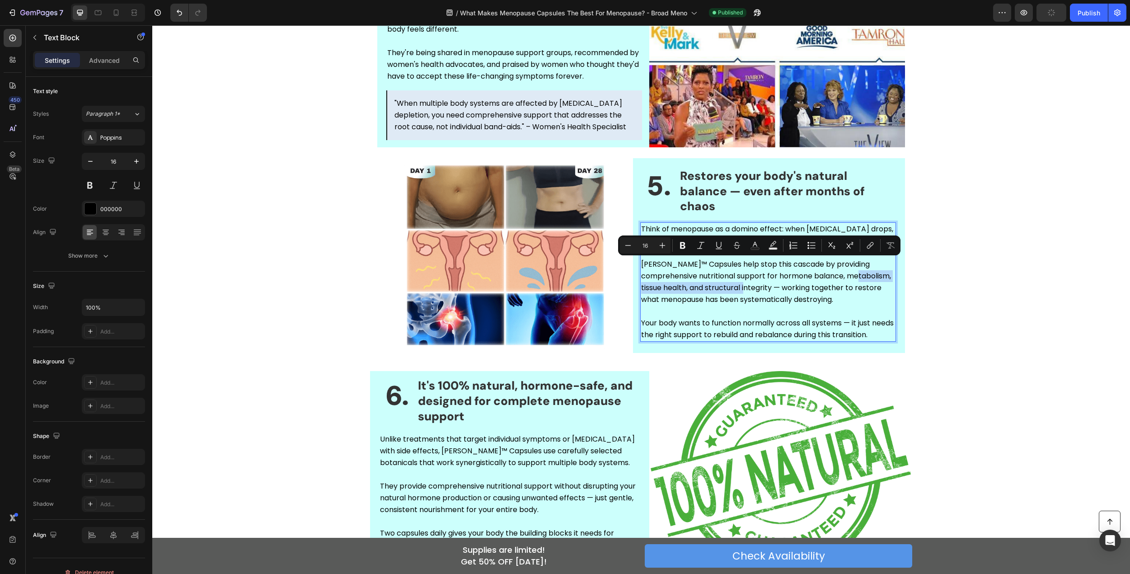
drag, startPoint x: 832, startPoint y: 264, endPoint x: 724, endPoint y: 282, distance: 109.5
click at [724, 282] on p "[PERSON_NAME]™ Capsules help stop this cascade by providing comprehensive nutri…" at bounding box center [768, 288] width 254 height 59
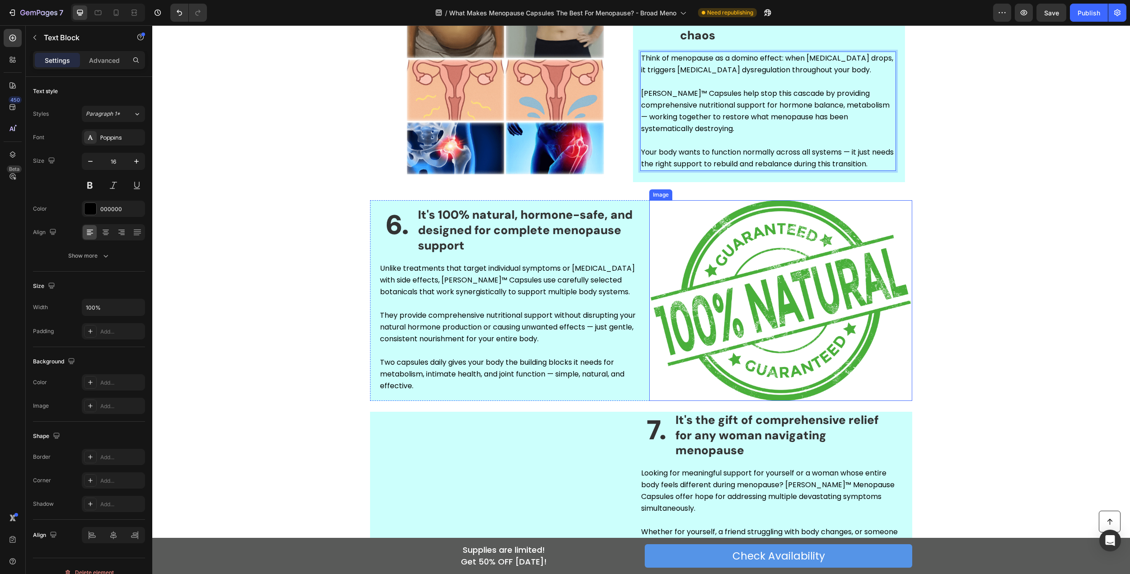
scroll to position [1270, 0]
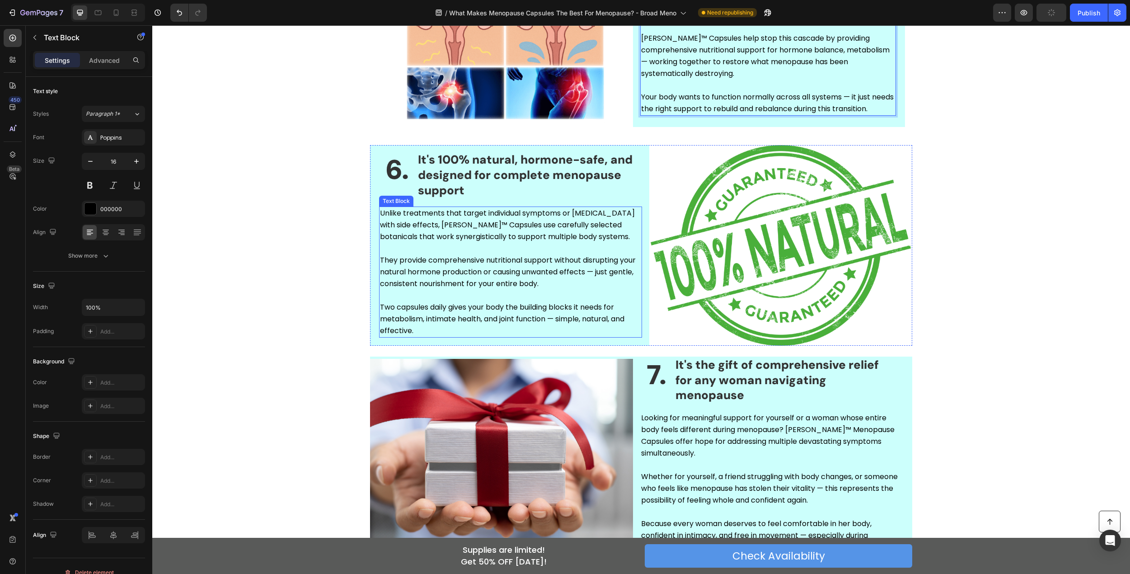
click at [539, 306] on p "Two capsules daily gives your body the building blocks it needs for metabolism,…" at bounding box center [510, 318] width 261 height 35
click at [544, 301] on p "Two capsules daily gives your body the building blocks it needs for metabolism,…" at bounding box center [510, 318] width 261 height 35
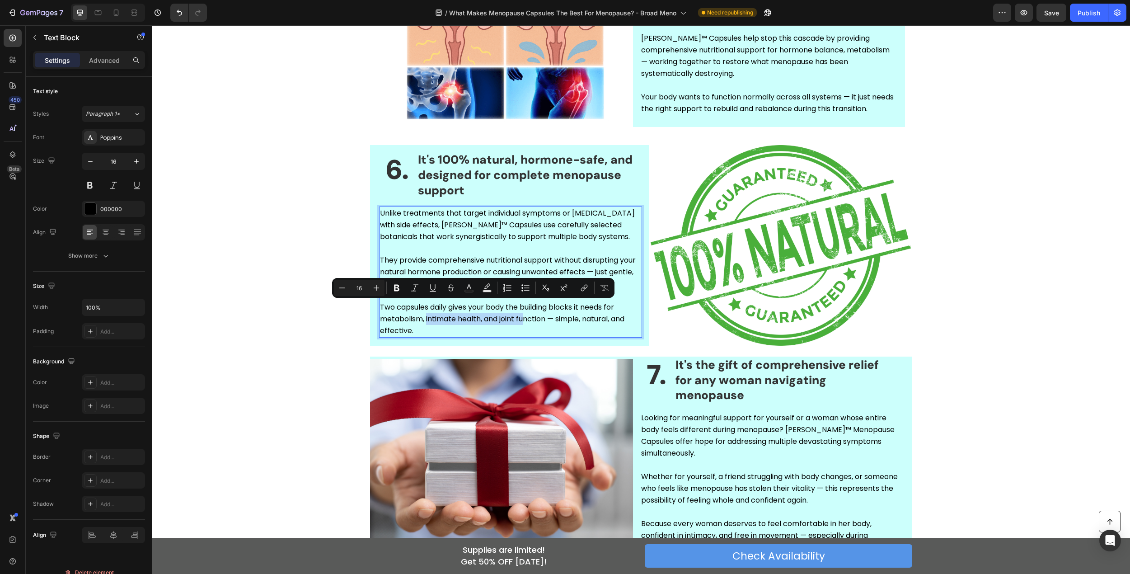
drag, startPoint x: 424, startPoint y: 307, endPoint x: 524, endPoint y: 304, distance: 100.0
click at [524, 304] on p "Two capsules daily gives your body the building blocks it needs for metabolism,…" at bounding box center [510, 318] width 261 height 35
click at [522, 304] on p "Two capsules daily gives your body the building blocks it needs for metabolism,…" at bounding box center [510, 318] width 261 height 35
click at [583, 305] on p "Two capsules daily gives your body the building blocks it needs for metabolism,…" at bounding box center [510, 318] width 261 height 35
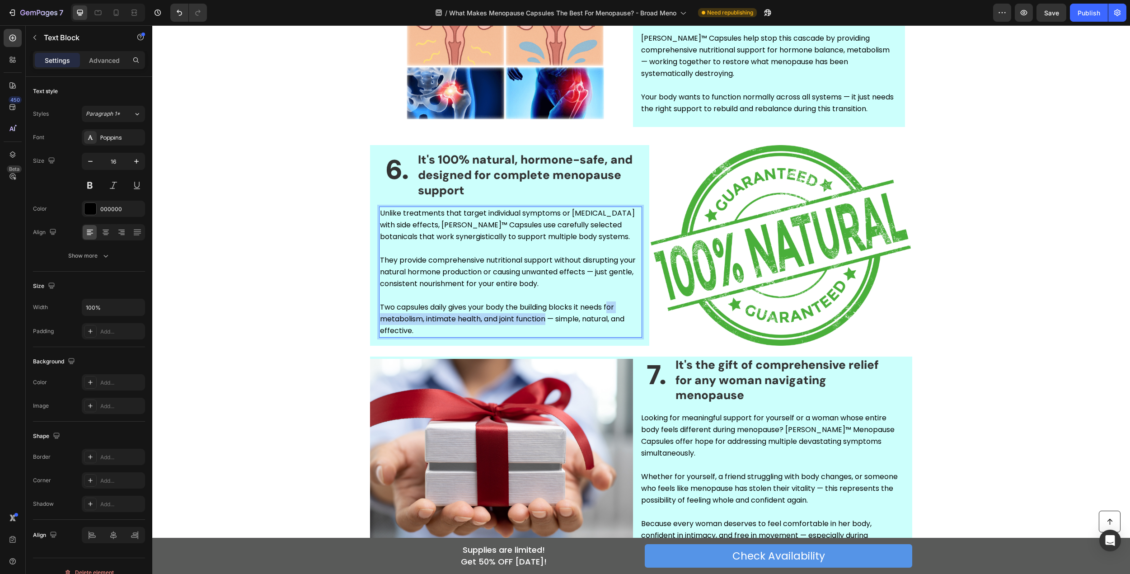
drag, startPoint x: 608, startPoint y: 294, endPoint x: 545, endPoint y: 309, distance: 65.0
click at [545, 309] on p "Two capsules daily gives your body the building blocks it needs for metabolism,…" at bounding box center [510, 318] width 261 height 35
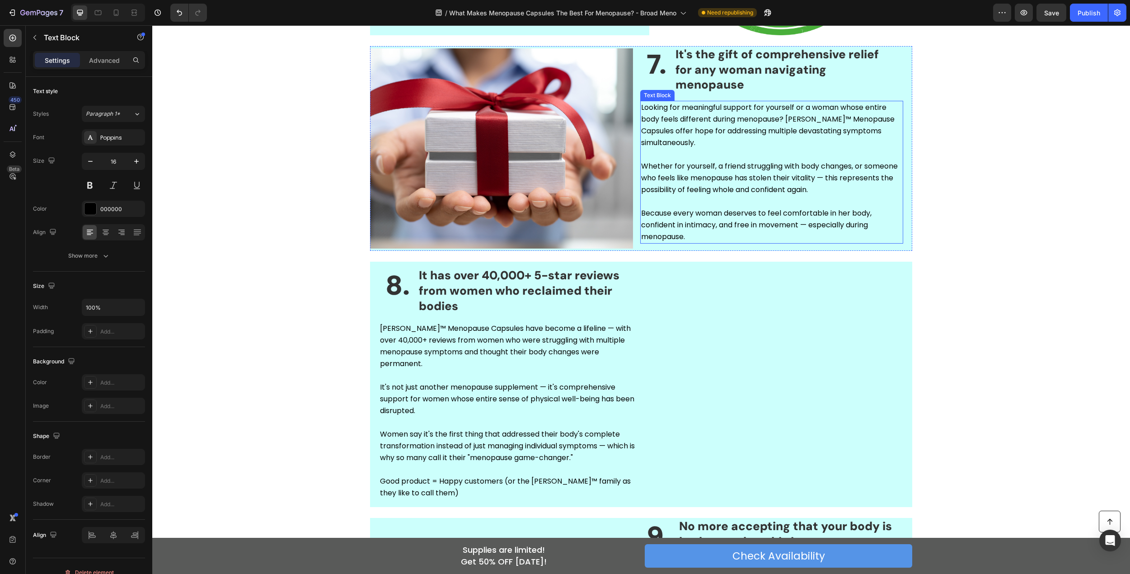
scroll to position [1592, 0]
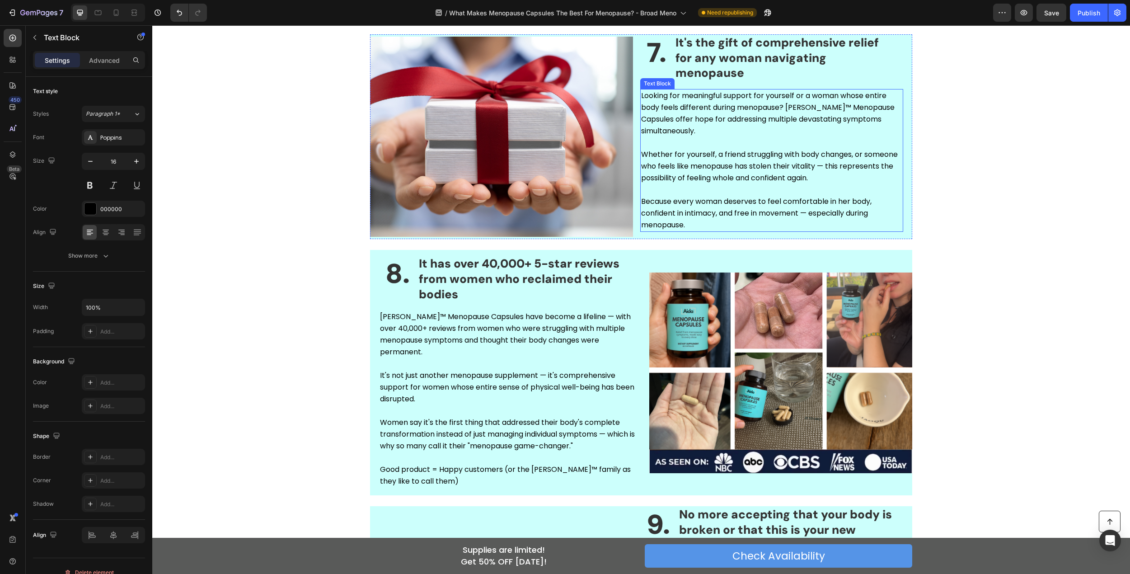
click at [732, 201] on p "Because every woman deserves to feel comfortable in her body, confident in inti…" at bounding box center [771, 213] width 261 height 35
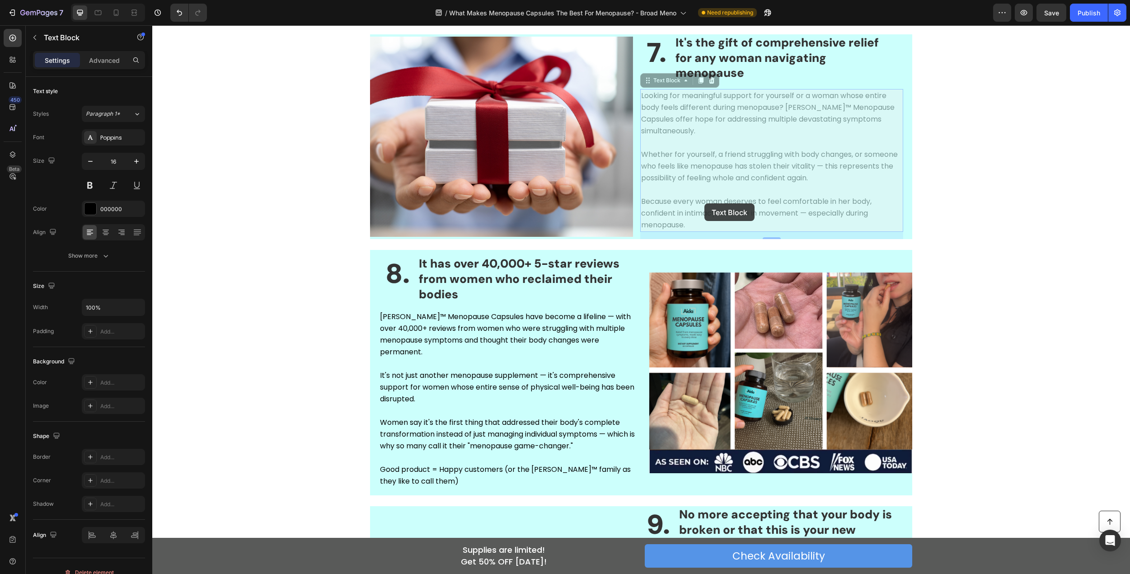
scroll to position [1517, 0]
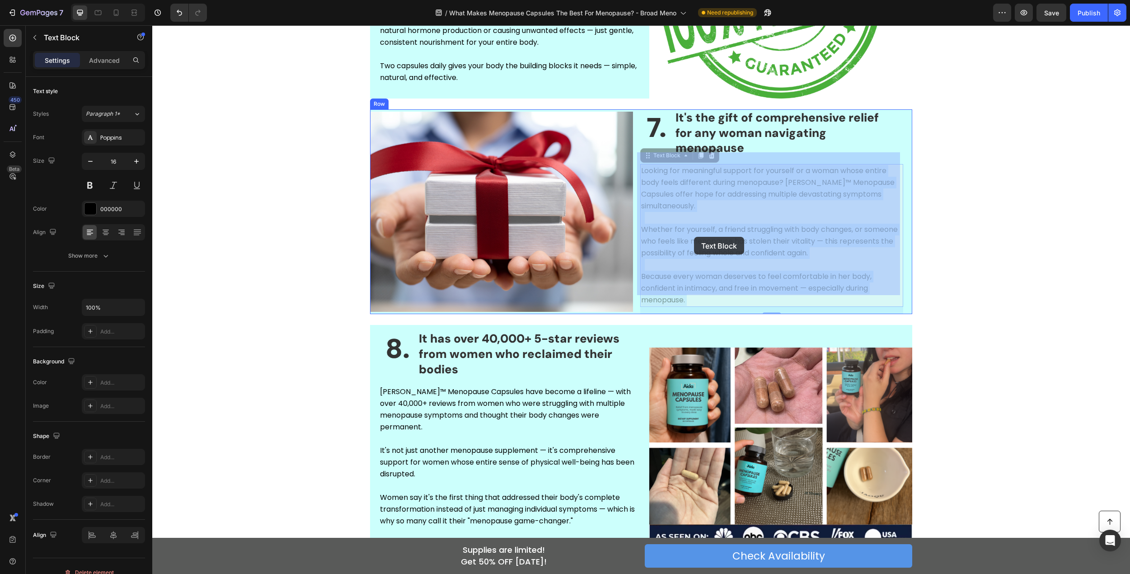
drag, startPoint x: 805, startPoint y: 201, endPoint x: 705, endPoint y: 240, distance: 107.8
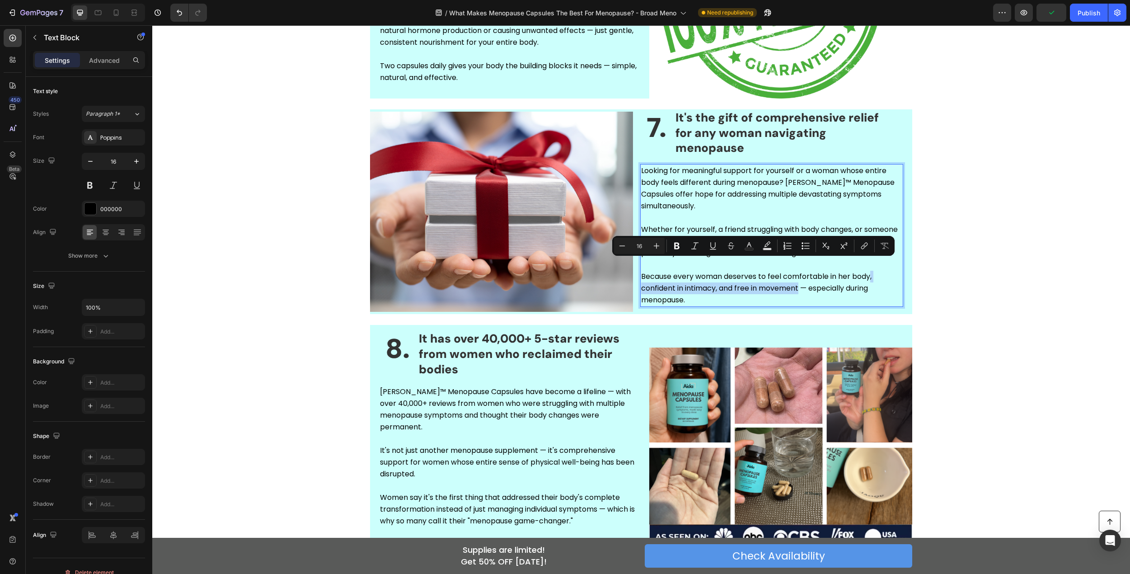
drag, startPoint x: 868, startPoint y: 265, endPoint x: 797, endPoint y: 277, distance: 71.9
click at [797, 277] on p "Because every woman deserves to feel comfortable in her body, confident in inti…" at bounding box center [771, 288] width 261 height 35
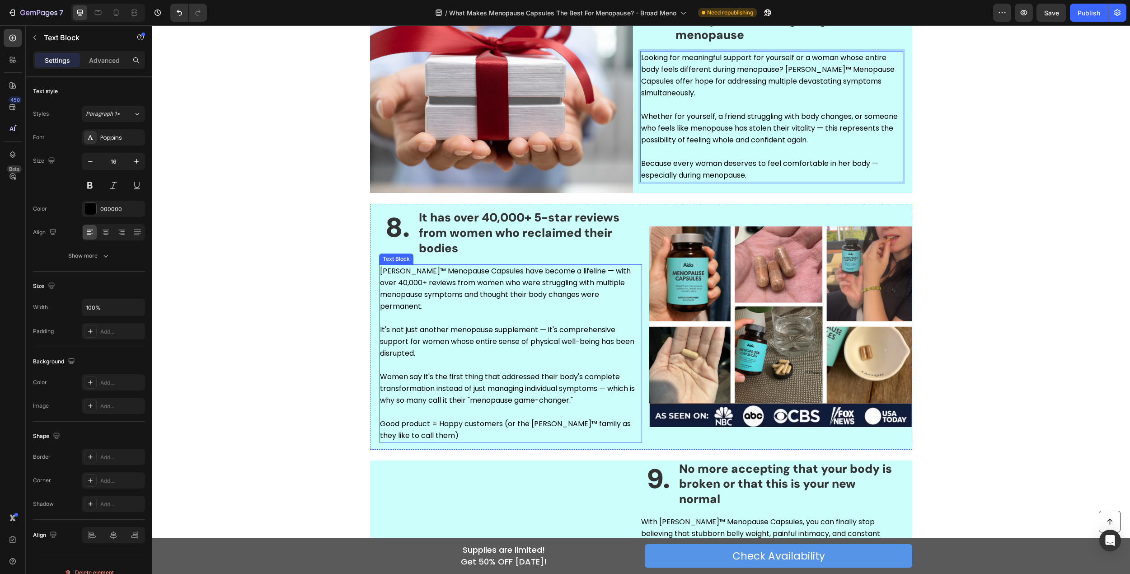
scroll to position [1656, 0]
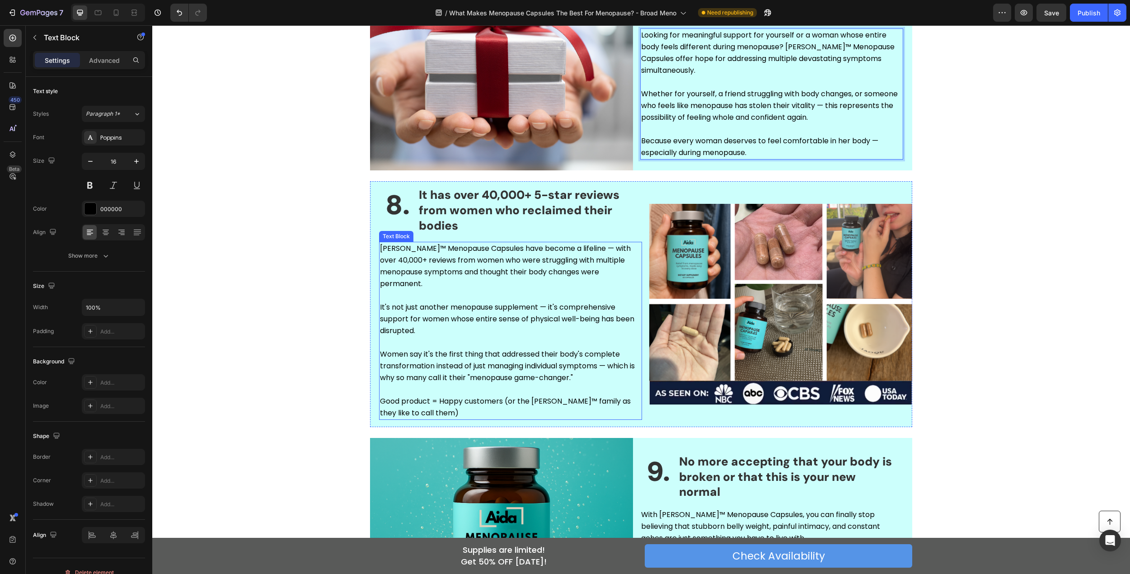
click at [516, 307] on p "It's not just another menopause supplement — it's comprehensive support for wom…" at bounding box center [510, 324] width 261 height 47
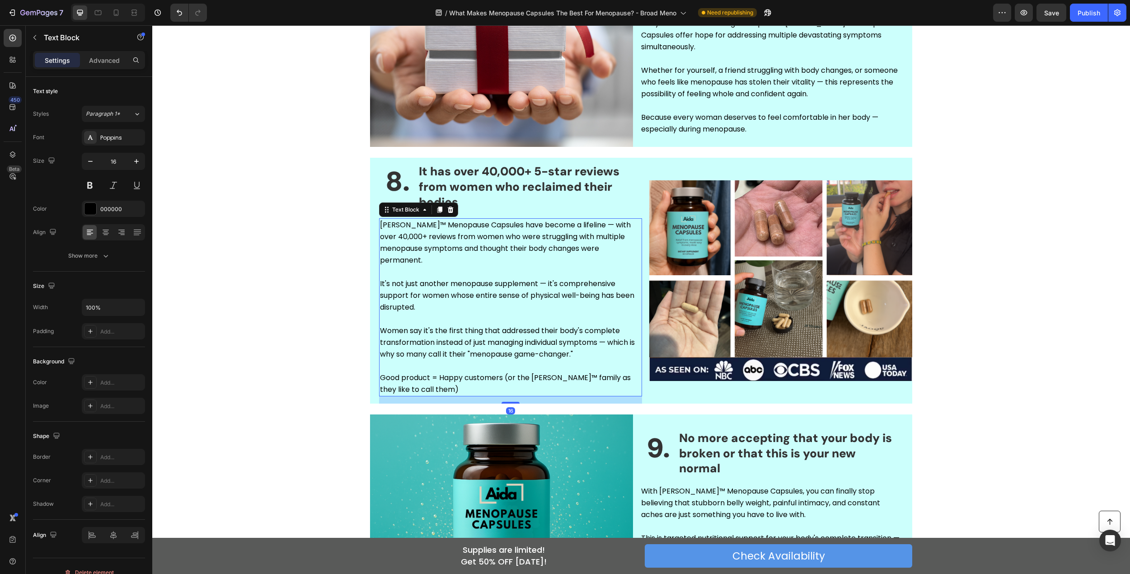
scroll to position [1701, 0]
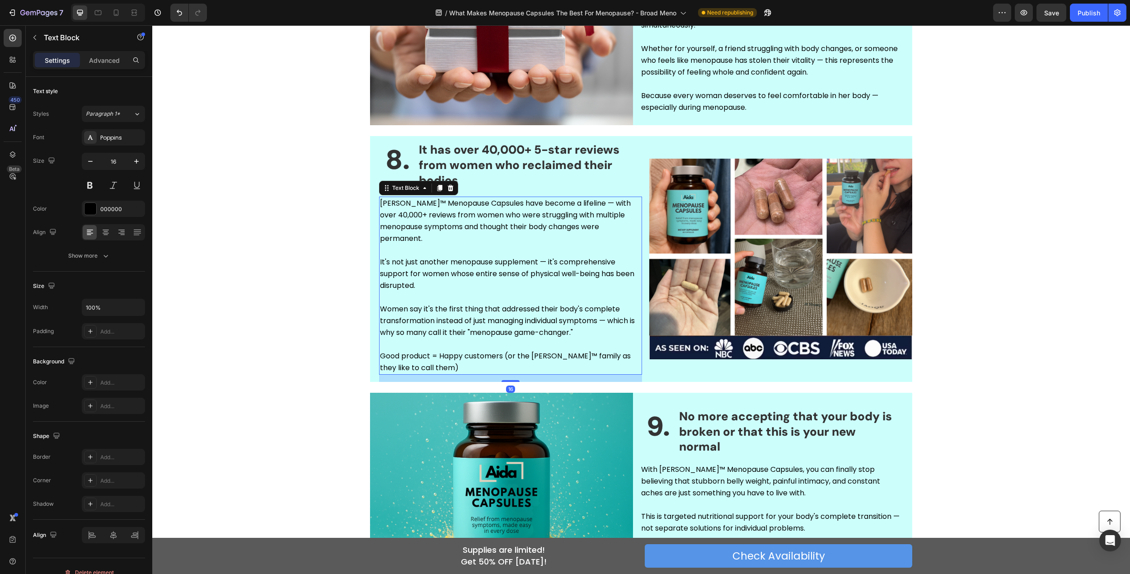
click at [490, 303] on p "Women say it's the first thing that addressed their body's complete transformat…" at bounding box center [510, 320] width 261 height 35
click at [539, 303] on p "Women say it's the first thing that addressed their body's complete transformat…" at bounding box center [510, 320] width 261 height 35
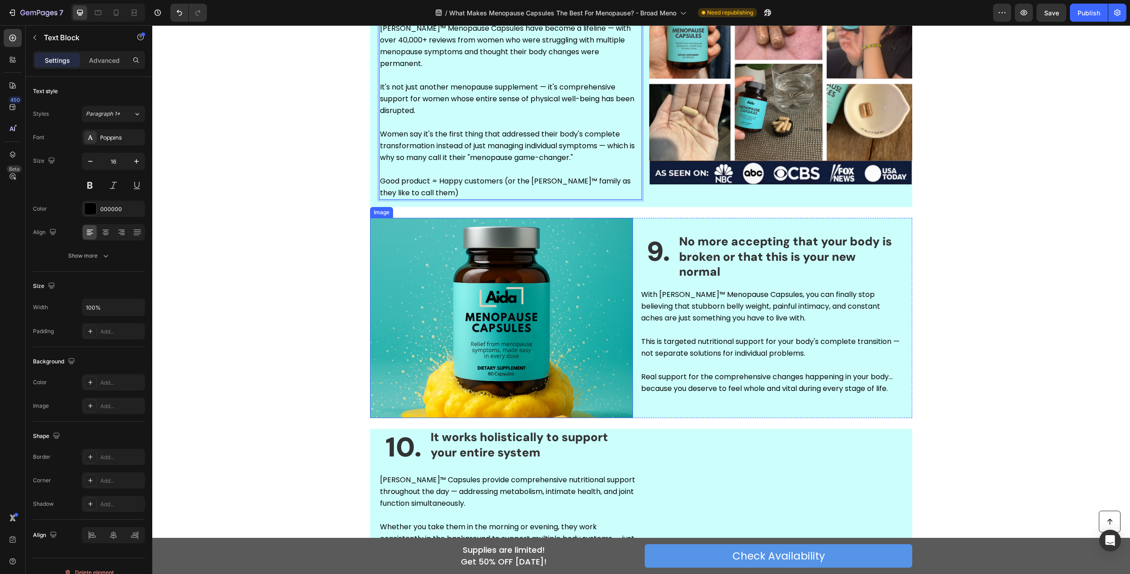
scroll to position [1882, 0]
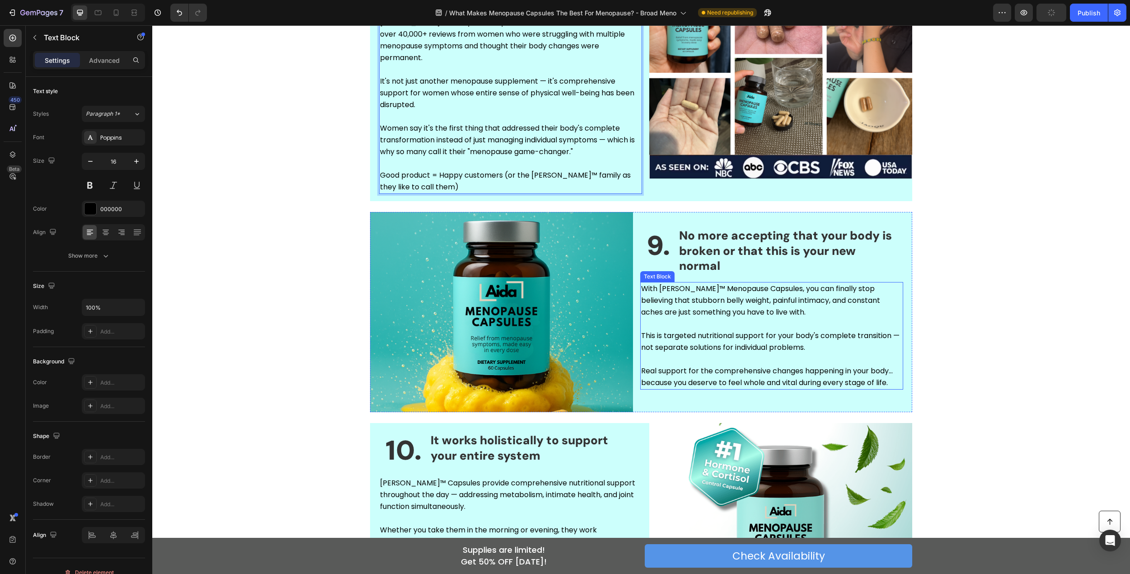
click at [788, 283] on p "With [PERSON_NAME]™ Menopause Capsules, you can finally stop believing that stu…" at bounding box center [771, 306] width 261 height 47
click at [725, 283] on p "With [PERSON_NAME]™ Menopause Capsules, you can finally stop believing that stu…" at bounding box center [771, 306] width 261 height 47
click at [880, 283] on p "With [PERSON_NAME]™ Menopause Capsules, you can finally stop believing that stu…" at bounding box center [771, 306] width 261 height 47
click at [674, 283] on p "With [PERSON_NAME]™ Menopause Capsules, you can finally stop believing that stu…" at bounding box center [771, 306] width 261 height 47
click at [884, 283] on p "With [PERSON_NAME]™ Menopause Capsules, you can finally stop believing that stu…" at bounding box center [771, 306] width 261 height 47
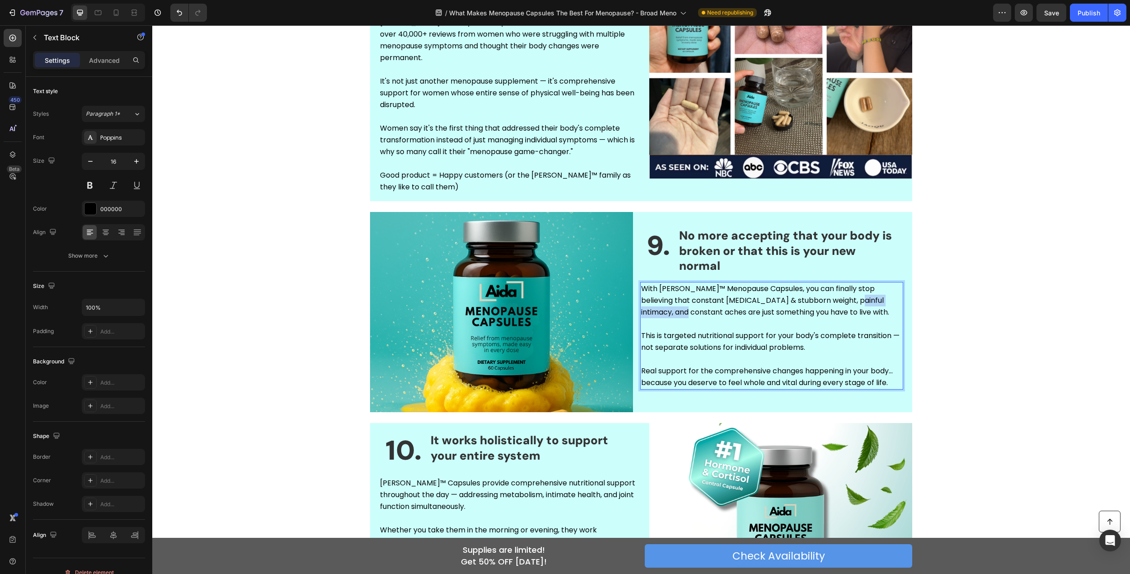
drag, startPoint x: 831, startPoint y: 277, endPoint x: 660, endPoint y: 291, distance: 171.4
click at [660, 291] on p "With [PERSON_NAME]™ Menopause Capsules, you can finally stop believing that con…" at bounding box center [771, 306] width 261 height 47
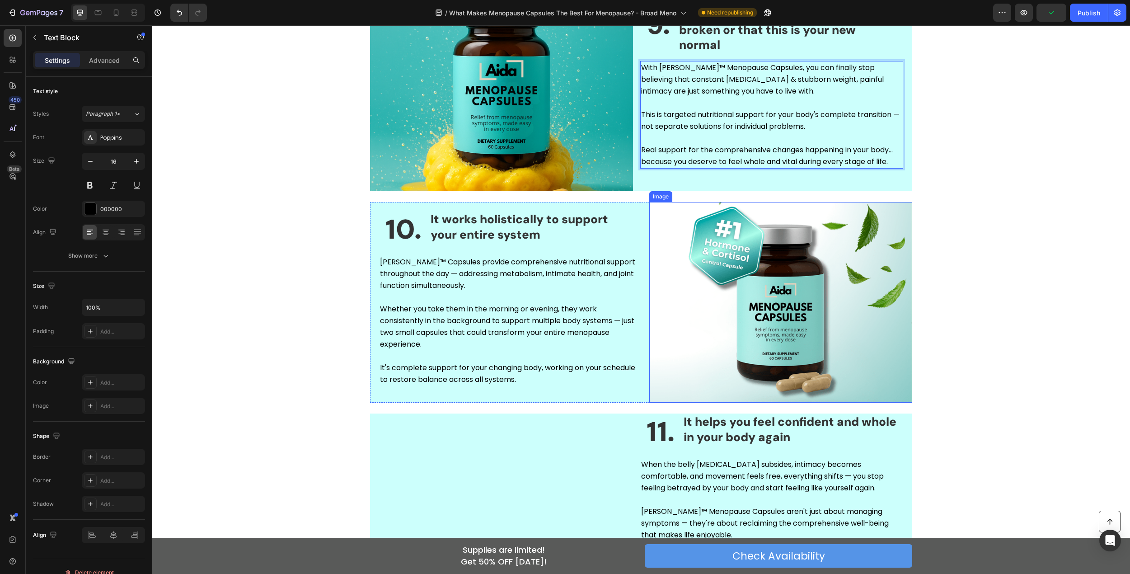
scroll to position [2108, 0]
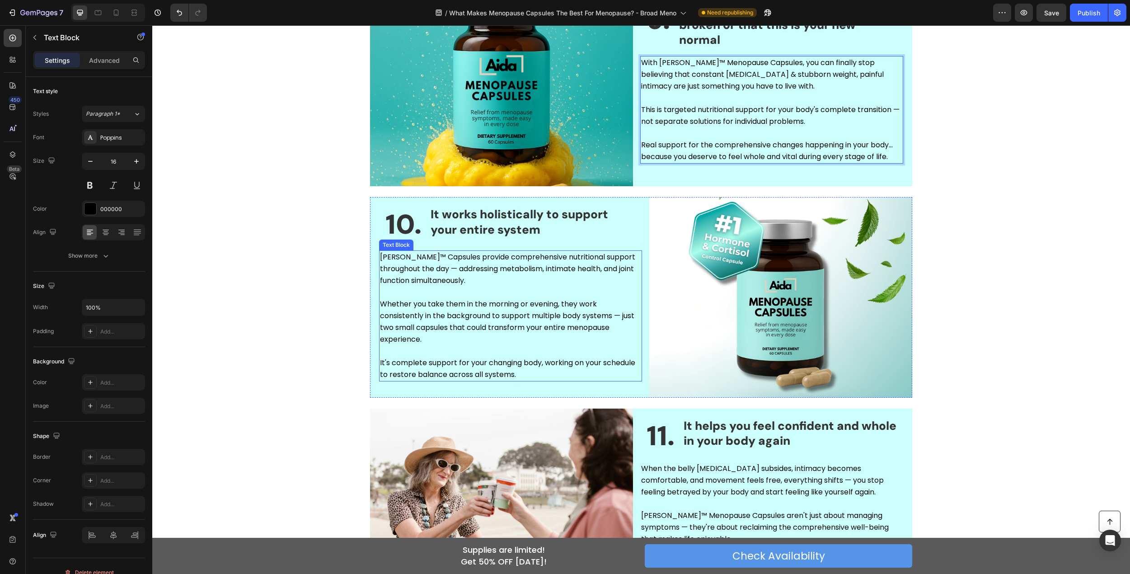
click at [525, 251] on p "[PERSON_NAME]™ Capsules provide comprehensive nutritional support throughout th…" at bounding box center [510, 274] width 261 height 47
click at [493, 251] on p "[PERSON_NAME]™ Capsules provide comprehensive nutritional support throughout th…" at bounding box center [510, 274] width 261 height 47
drag, startPoint x: 405, startPoint y: 244, endPoint x: 436, endPoint y: 255, distance: 32.7
click at [436, 255] on p "[PERSON_NAME]™ Capsules provide comprehensive nutritional support throughout th…" at bounding box center [510, 274] width 261 height 47
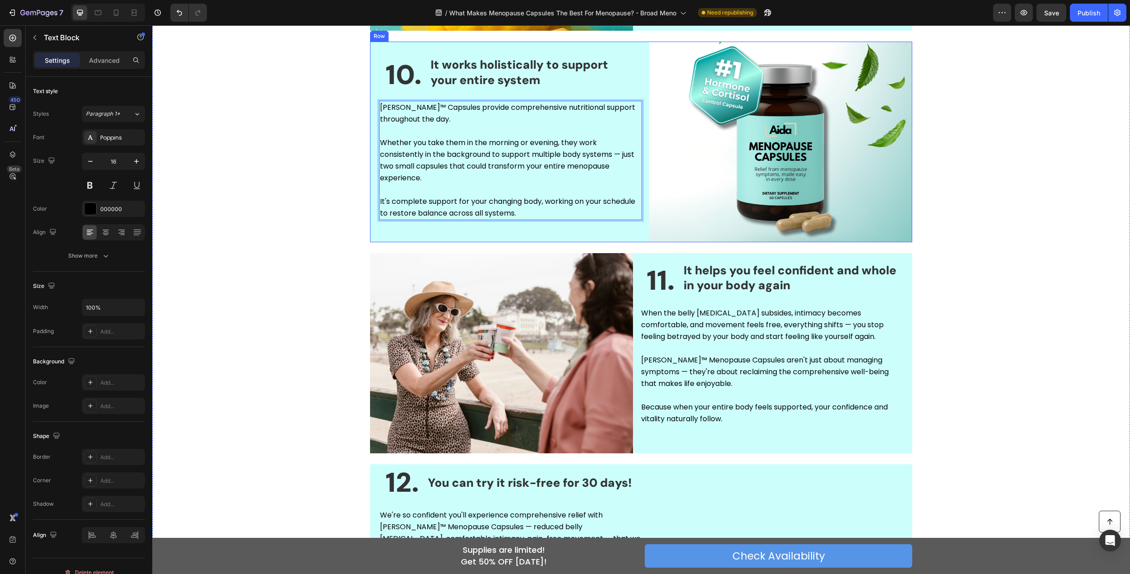
scroll to position [2295, 0]
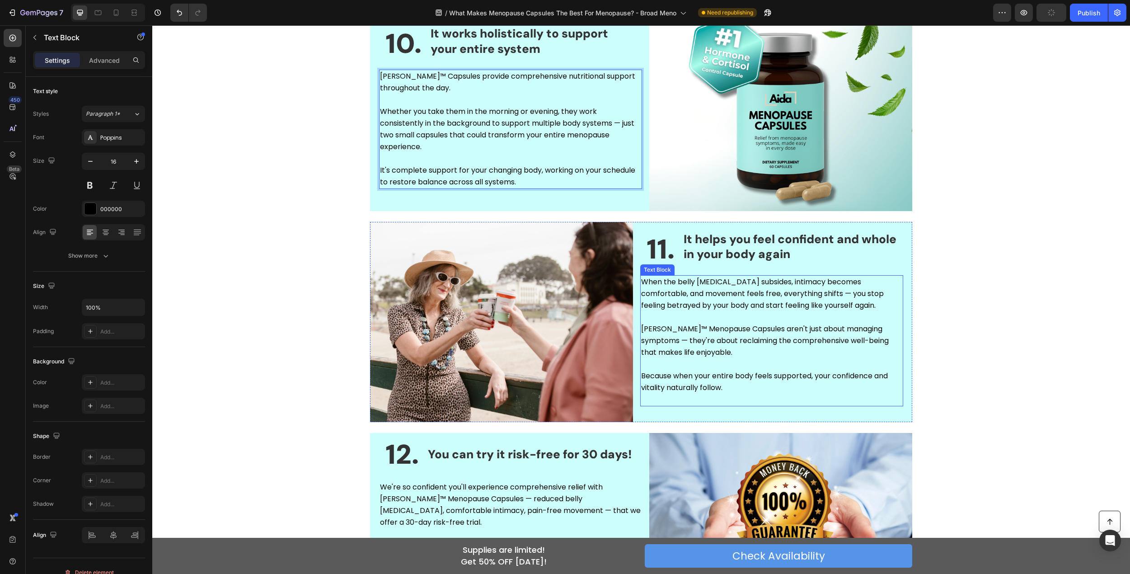
click at [803, 276] on p "When the belly [MEDICAL_DATA] subsides, intimacy becomes comfortable, and movem…" at bounding box center [771, 299] width 261 height 47
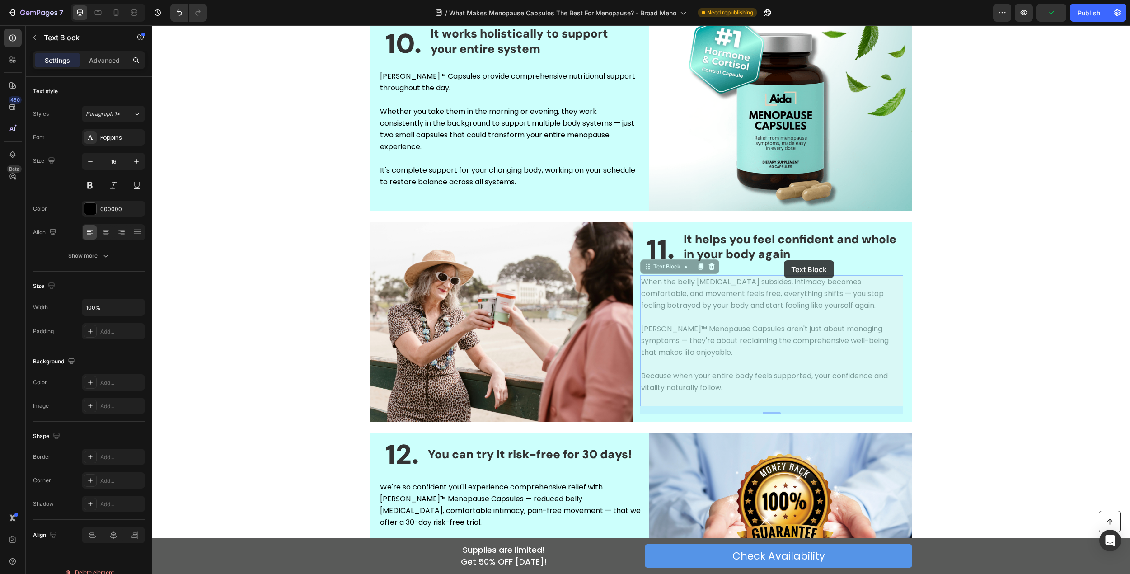
scroll to position [2286, 0]
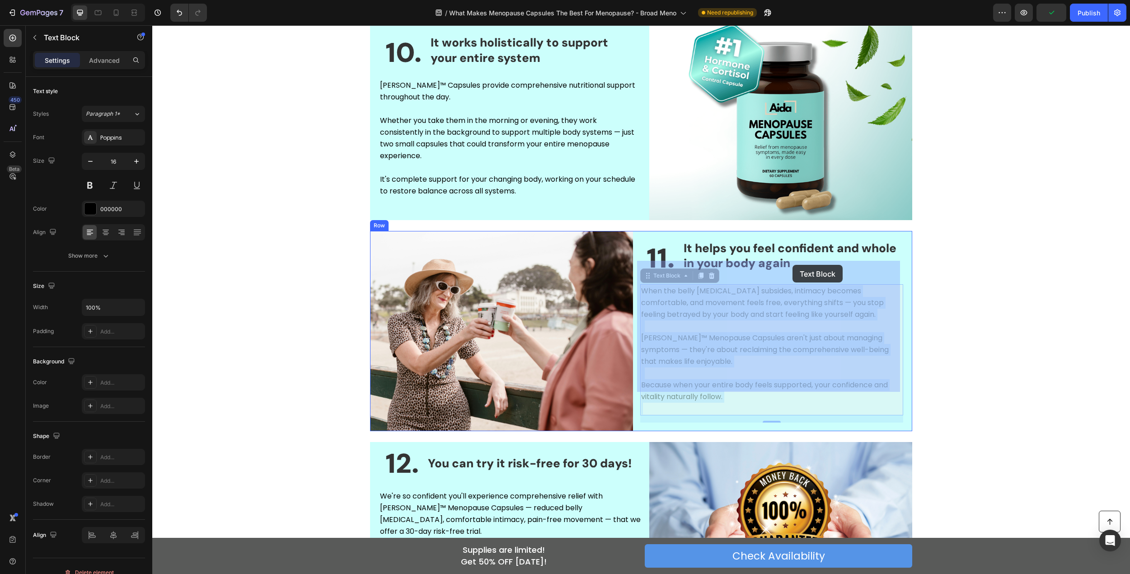
drag, startPoint x: 757, startPoint y: 259, endPoint x: 793, endPoint y: 265, distance: 36.2
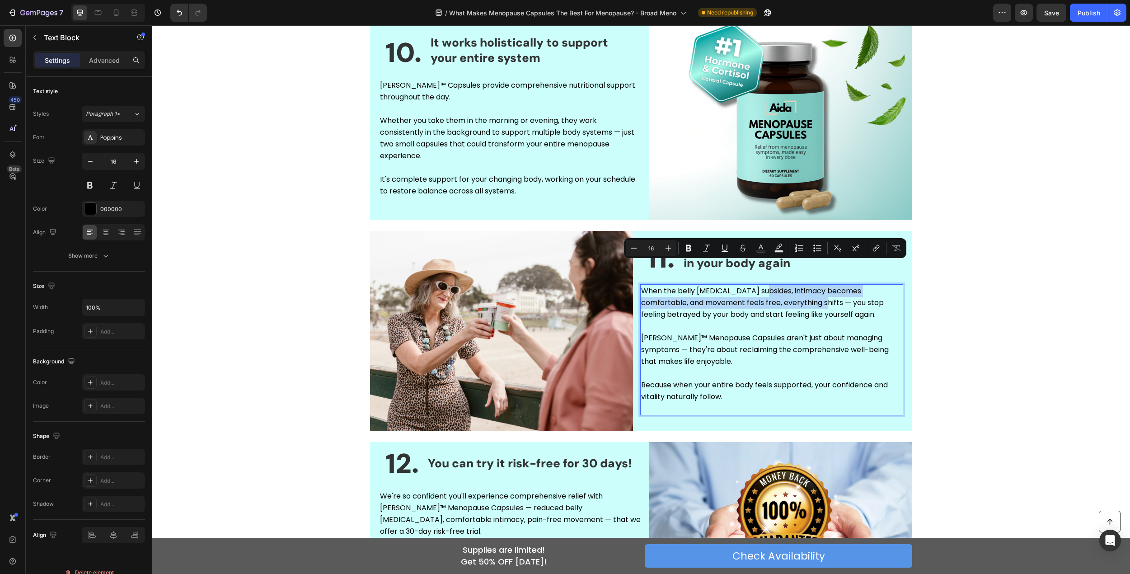
drag, startPoint x: 758, startPoint y: 269, endPoint x: 778, endPoint y: 283, distance: 25.0
click at [778, 285] on p "When the belly [MEDICAL_DATA] subsides, intimacy becomes comfortable, and movem…" at bounding box center [771, 308] width 261 height 47
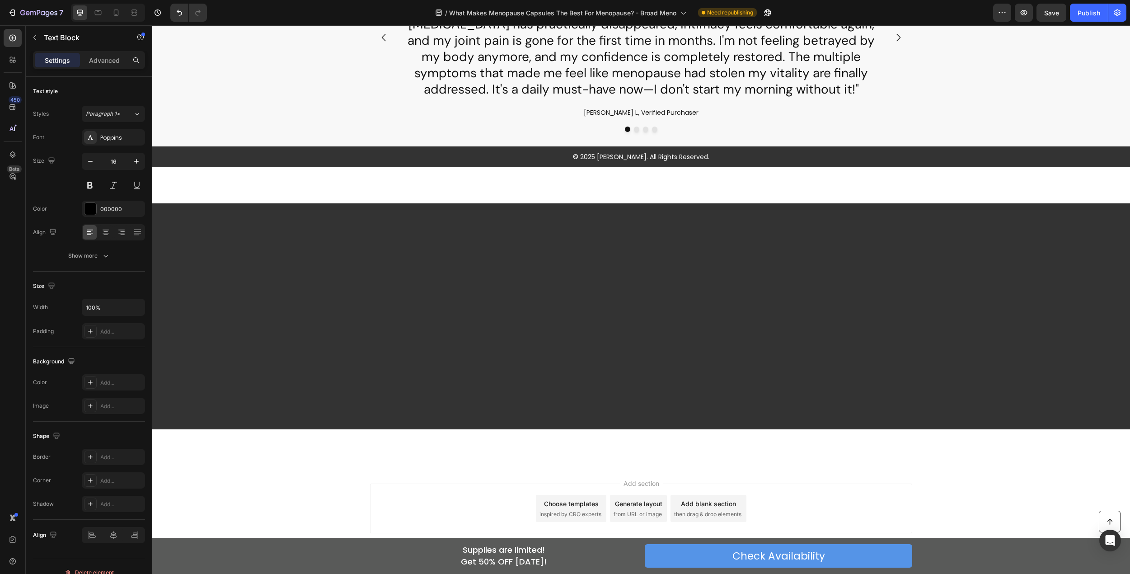
scroll to position [3913, 0]
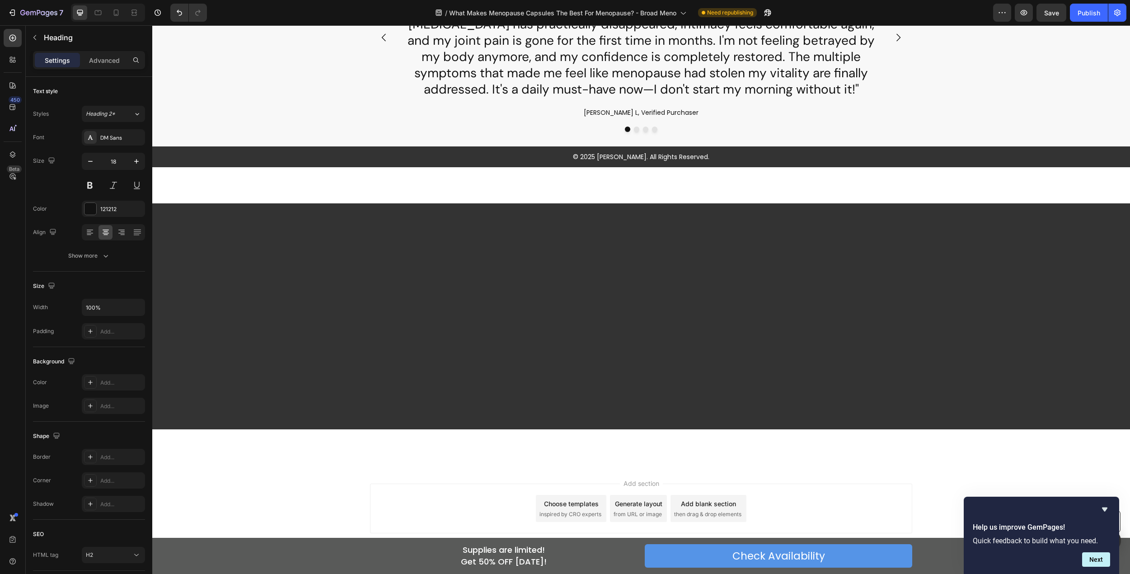
drag, startPoint x: 633, startPoint y: 249, endPoint x: 710, endPoint y: 249, distance: 77.3
drag, startPoint x: 631, startPoint y: 250, endPoint x: 728, endPoint y: 248, distance: 97.2
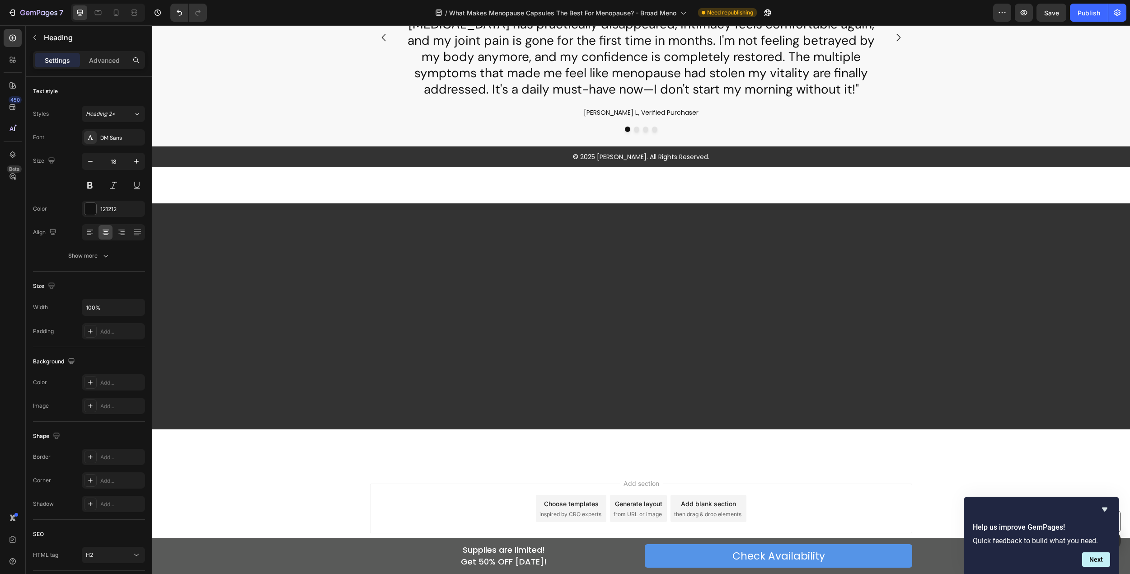
scroll to position [4048, 0]
click at [812, 99] on h2 ""This capsule has truly changed everything for me. The stubborn belly [MEDICAL_…" at bounding box center [641, 48] width 477 height 99
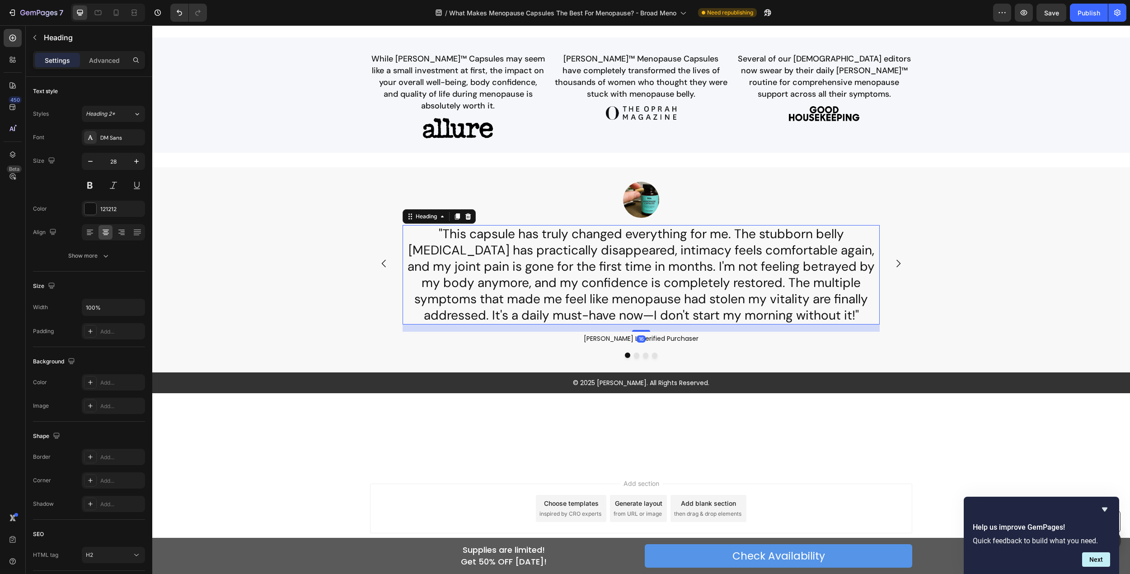
click at [750, 252] on h2 ""This capsule has truly changed everything for me. The stubborn belly [MEDICAL_…" at bounding box center [641, 274] width 477 height 99
click at [572, 269] on p ""This capsule has truly changed everything for me. The stubborn belly [MEDICAL_…" at bounding box center [641, 275] width 475 height 98
click at [593, 266] on p ""This capsule has truly changed everything for me. The stubborn belly [MEDICAL_…" at bounding box center [641, 275] width 475 height 98
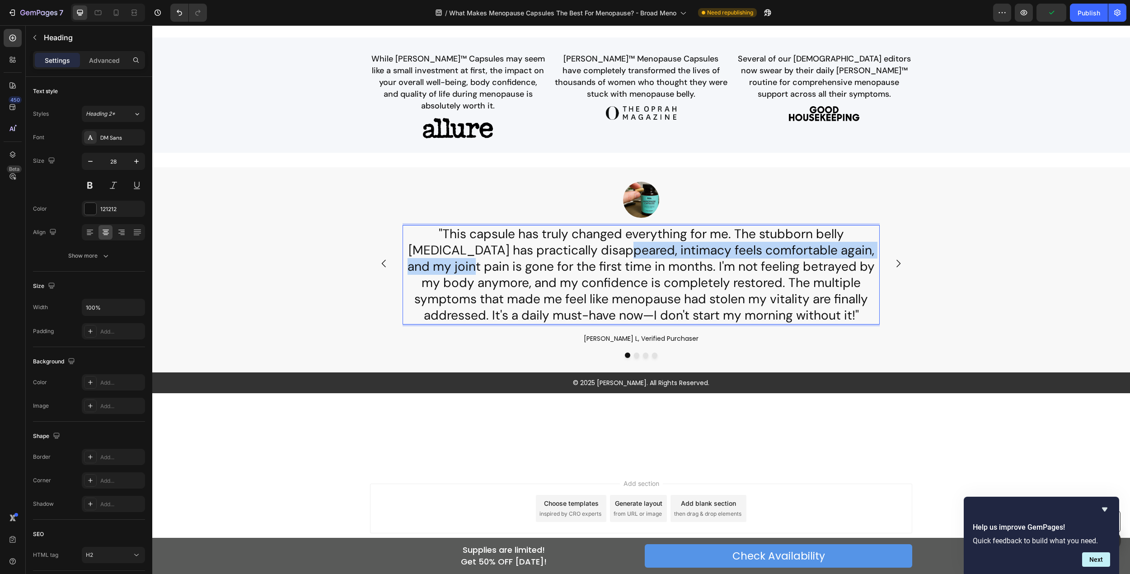
drag, startPoint x: 567, startPoint y: 263, endPoint x: 868, endPoint y: 257, distance: 301.1
click at [868, 257] on p ""This capsule has truly changed everything for me. The stubborn belly [MEDICAL_…" at bounding box center [641, 275] width 475 height 98
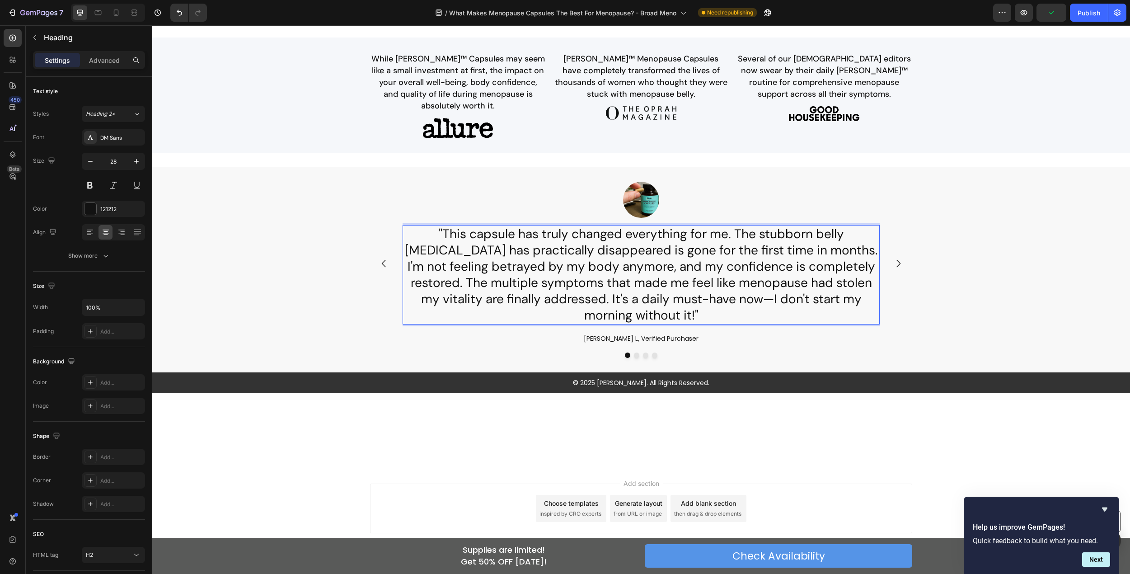
scroll to position [4041, 0]
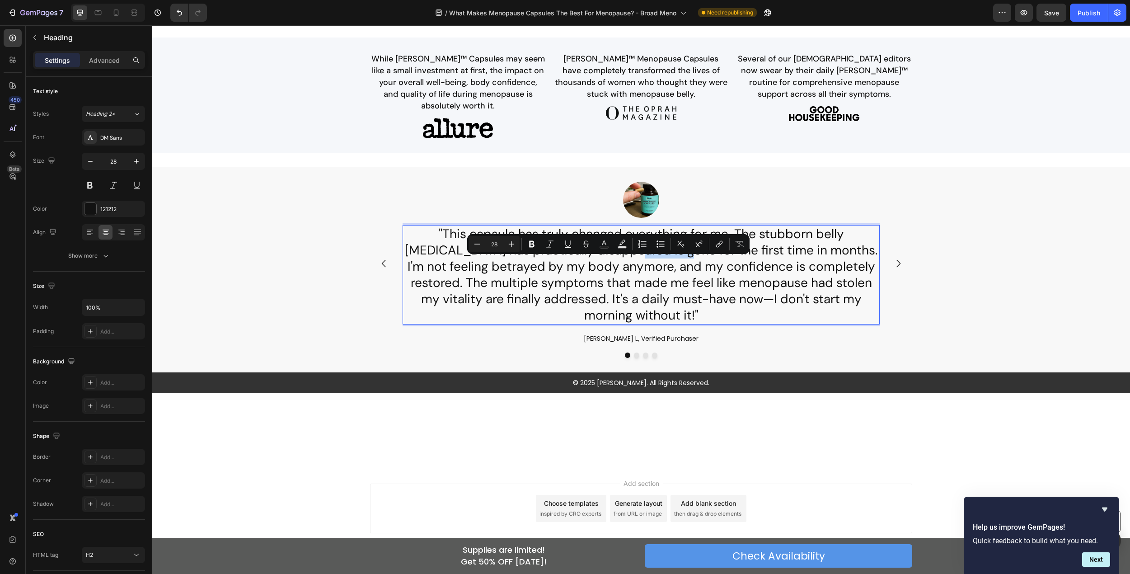
drag, startPoint x: 579, startPoint y: 268, endPoint x: 635, endPoint y: 266, distance: 56.5
click at [635, 266] on p ""This capsule has truly changed everything for me. The stubborn belly [MEDICAL_…" at bounding box center [641, 275] width 475 height 98
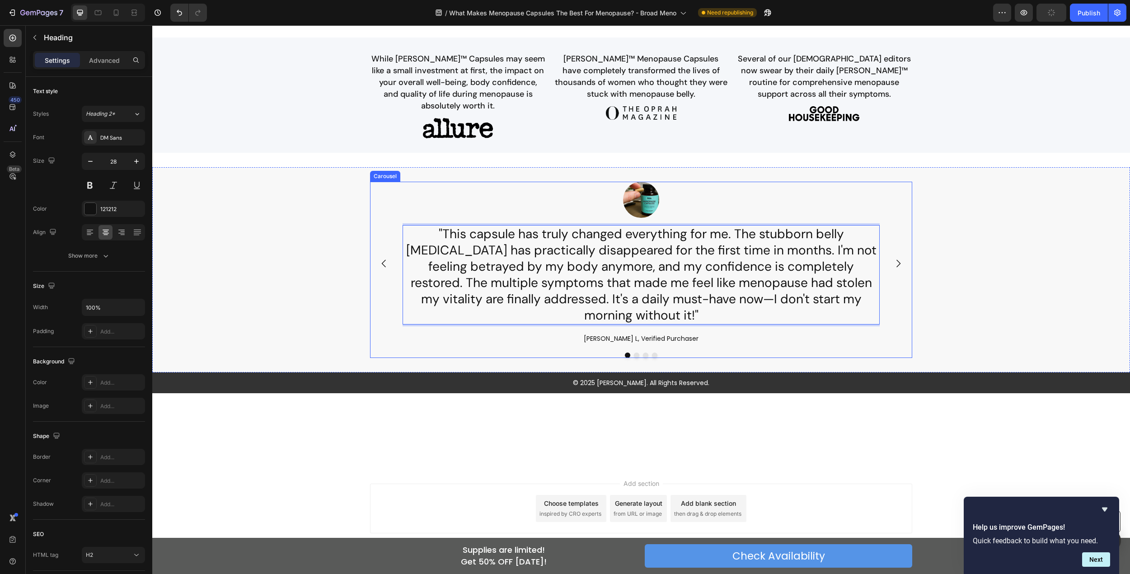
click at [899, 268] on icon "Carousel Next Arrow" at bounding box center [898, 263] width 11 height 11
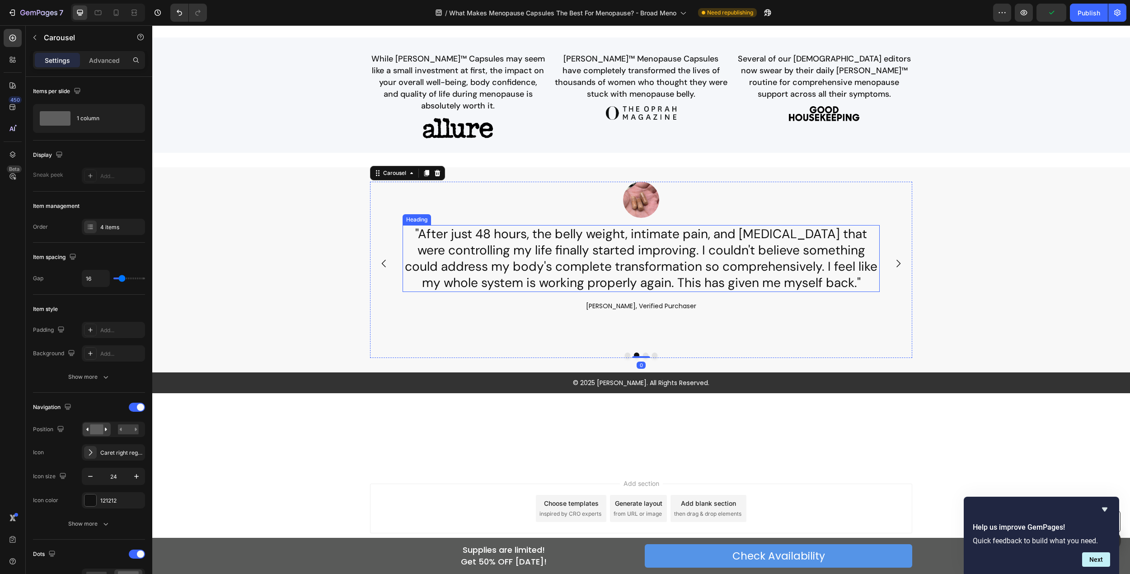
click at [695, 264] on h2 ""After just 48 hours, the belly weight, intimate pain, and [MEDICAL_DATA] that …" at bounding box center [641, 258] width 477 height 67
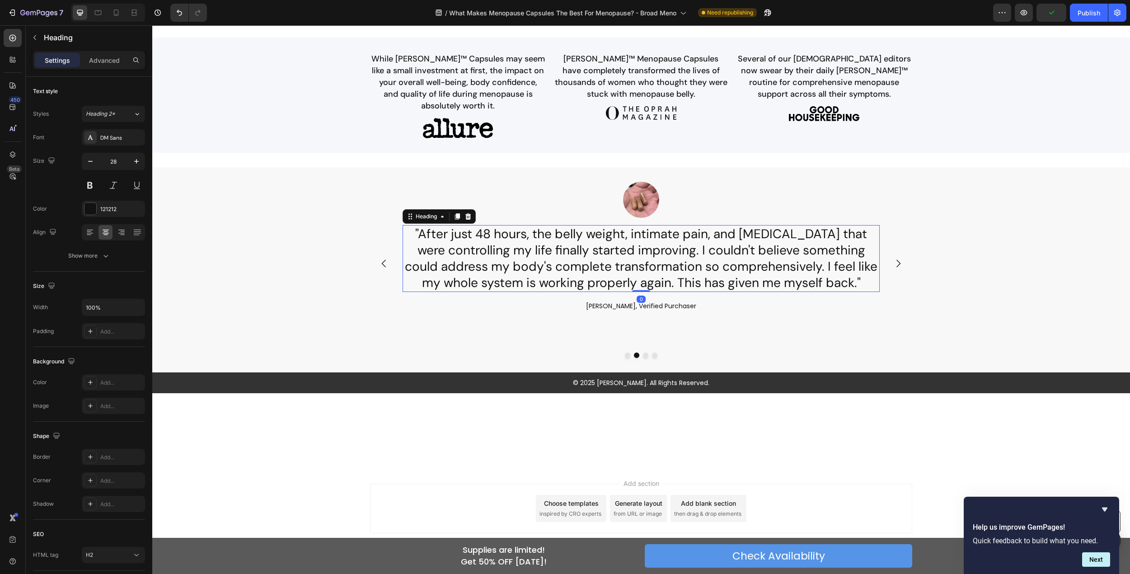
click at [632, 255] on h2 ""After just 48 hours, the belly weight, intimate pain, and [MEDICAL_DATA] that …" at bounding box center [641, 258] width 477 height 67
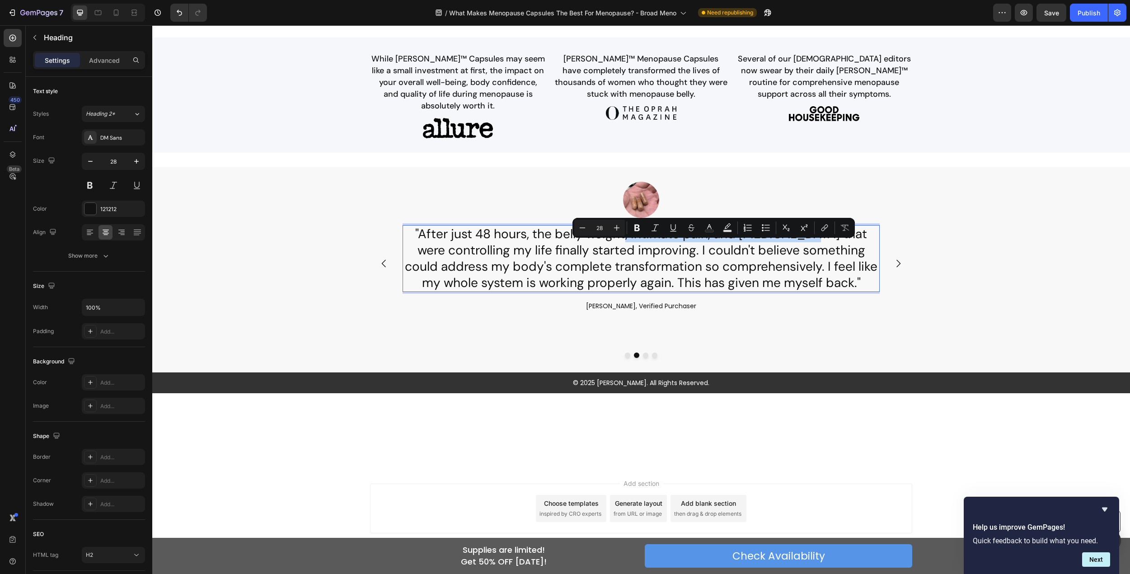
drag, startPoint x: 626, startPoint y: 253, endPoint x: 804, endPoint y: 252, distance: 178.1
click at [804, 252] on p ""After just 48 hours, the belly weight, intimate pain, and [MEDICAL_DATA] that …" at bounding box center [641, 258] width 475 height 65
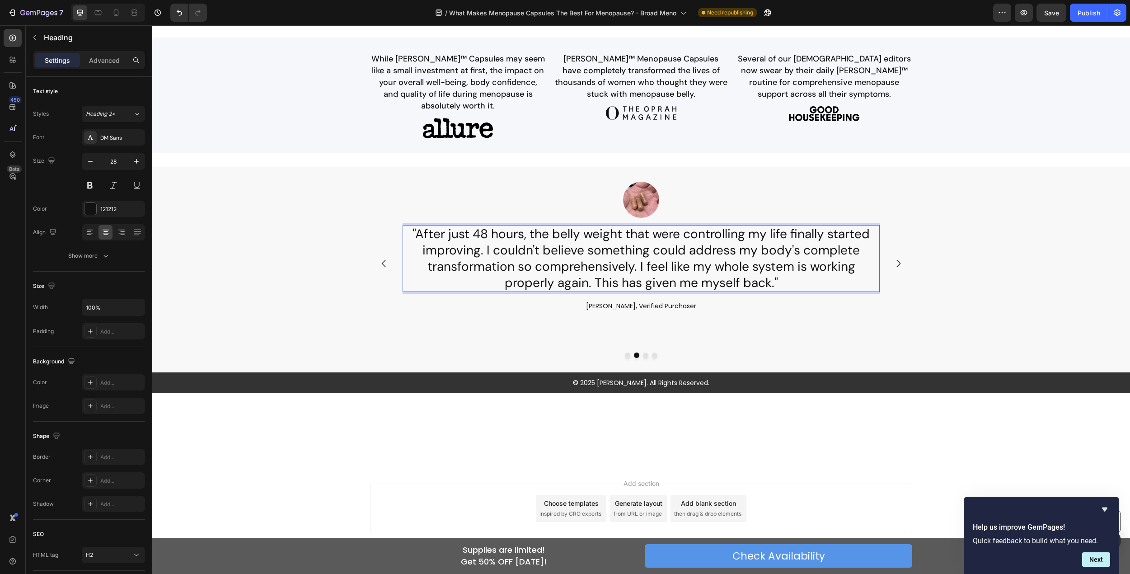
click at [678, 251] on p ""After just 48 hours, the belly weight that were controlling my life finally st…" at bounding box center [641, 258] width 475 height 65
click at [901, 268] on button "Carousel Next Arrow" at bounding box center [898, 263] width 25 height 25
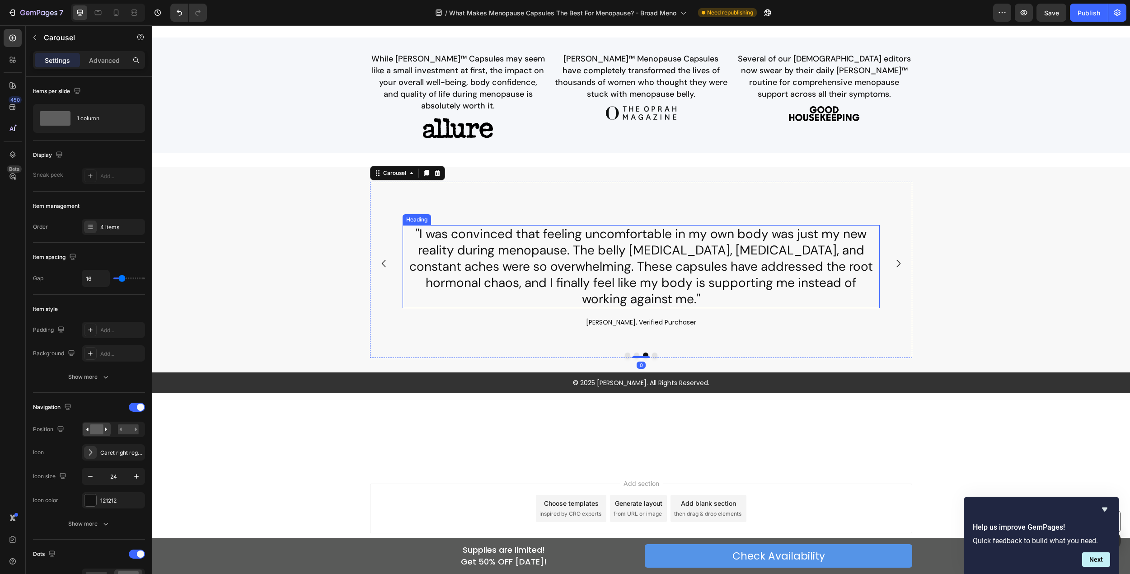
click at [803, 259] on h2 ""I was convinced that feeling uncomfortable in my own body was just my new real…" at bounding box center [641, 266] width 477 height 83
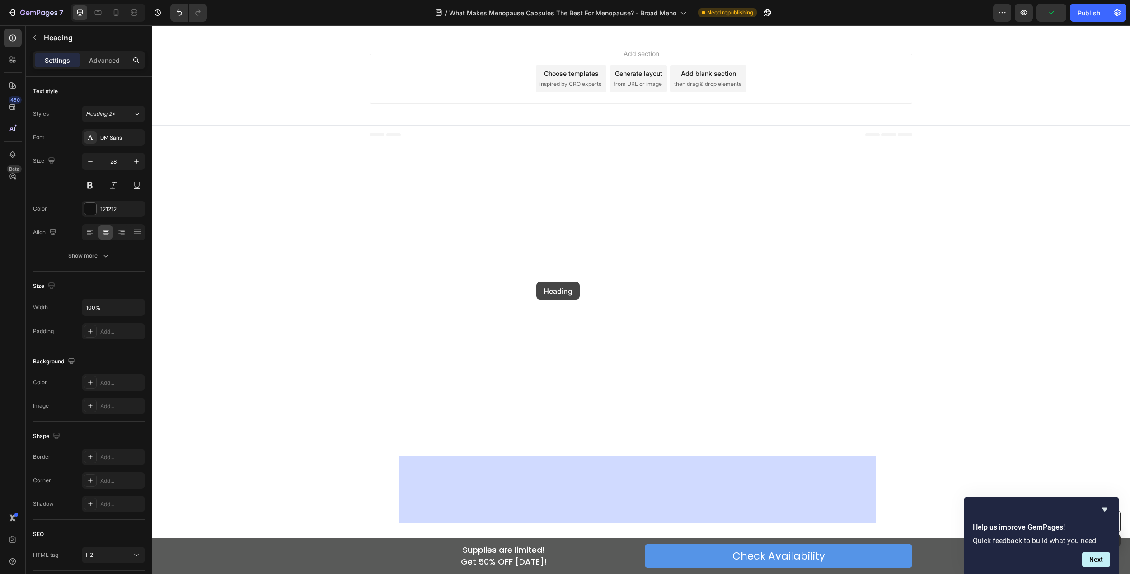
drag, startPoint x: 573, startPoint y: 263, endPoint x: 537, endPoint y: 282, distance: 40.8
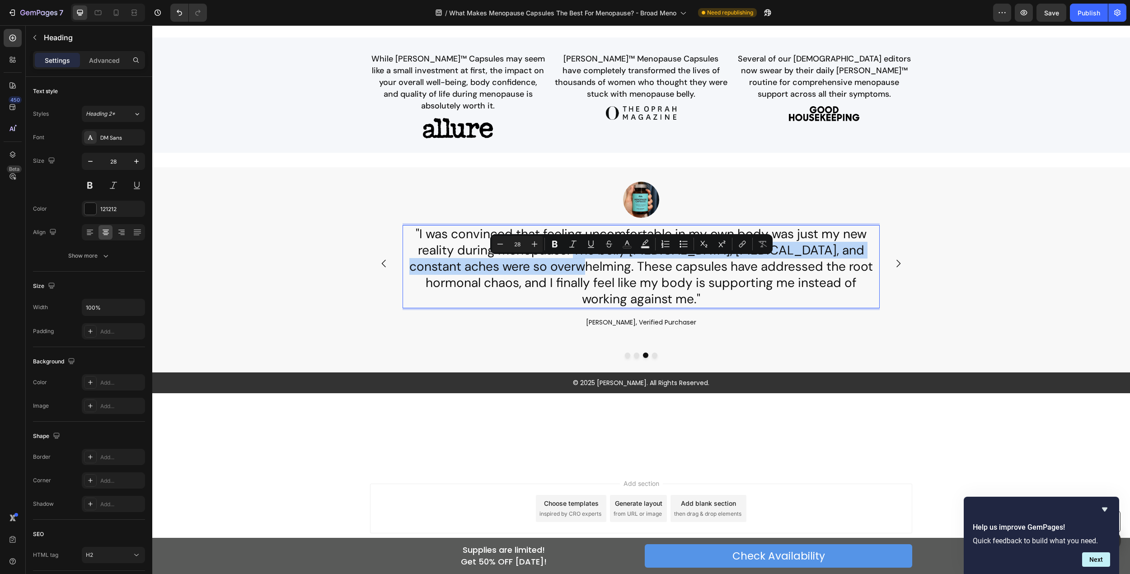
drag, startPoint x: 570, startPoint y: 268, endPoint x: 538, endPoint y: 286, distance: 37.0
click at [538, 286] on p ""I was convinced that feeling uncomfortable in my own body was just my new real…" at bounding box center [641, 266] width 475 height 81
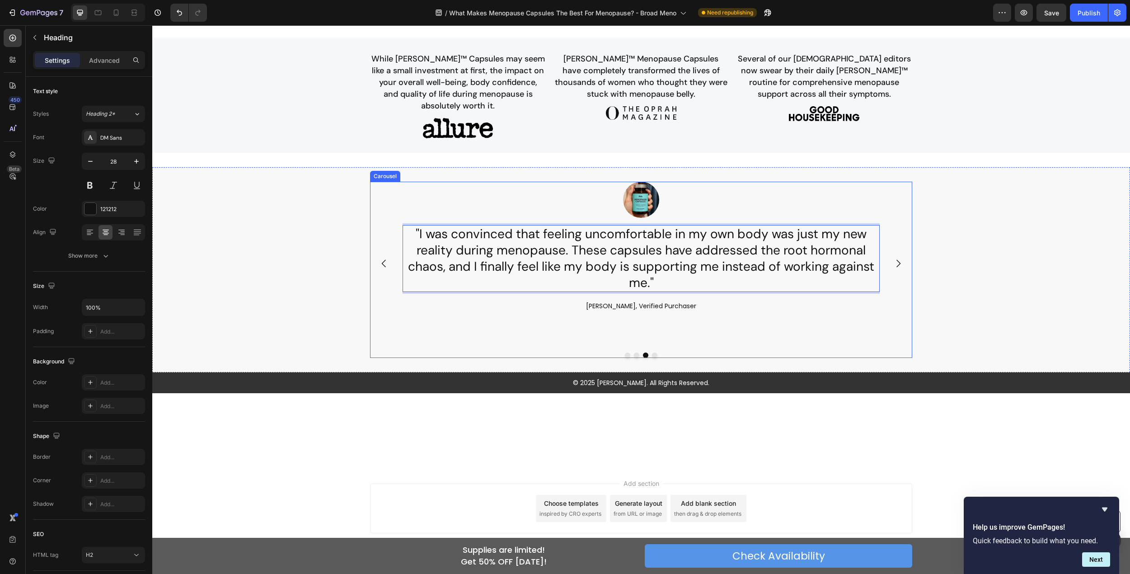
click at [893, 267] on icon "Carousel Next Arrow" at bounding box center [898, 263] width 11 height 11
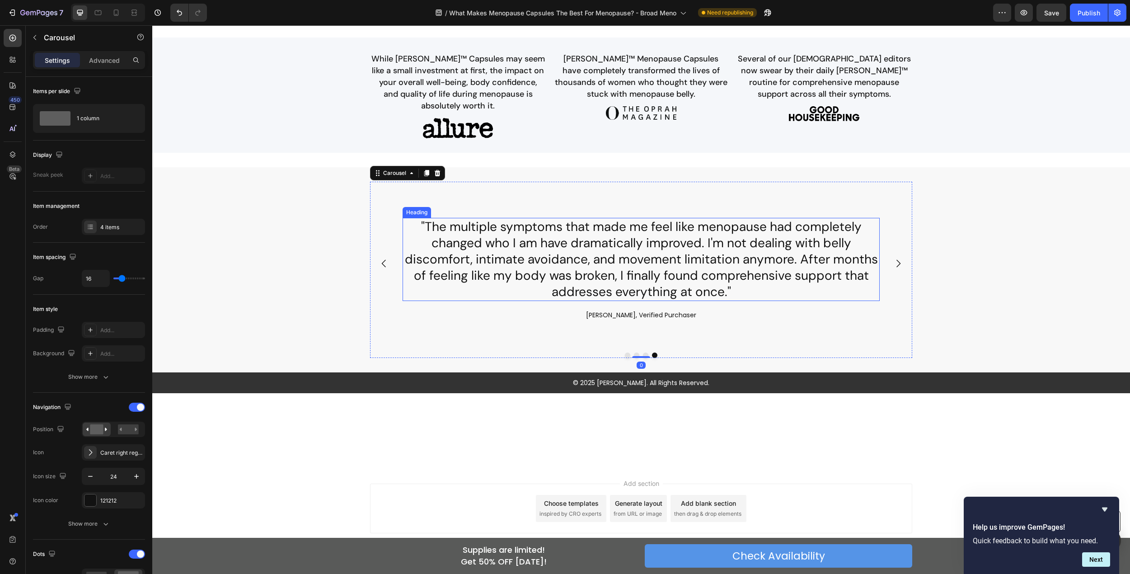
click at [668, 257] on h2 ""The multiple symptoms that made me feel like menopause had completely changed …" at bounding box center [641, 259] width 477 height 83
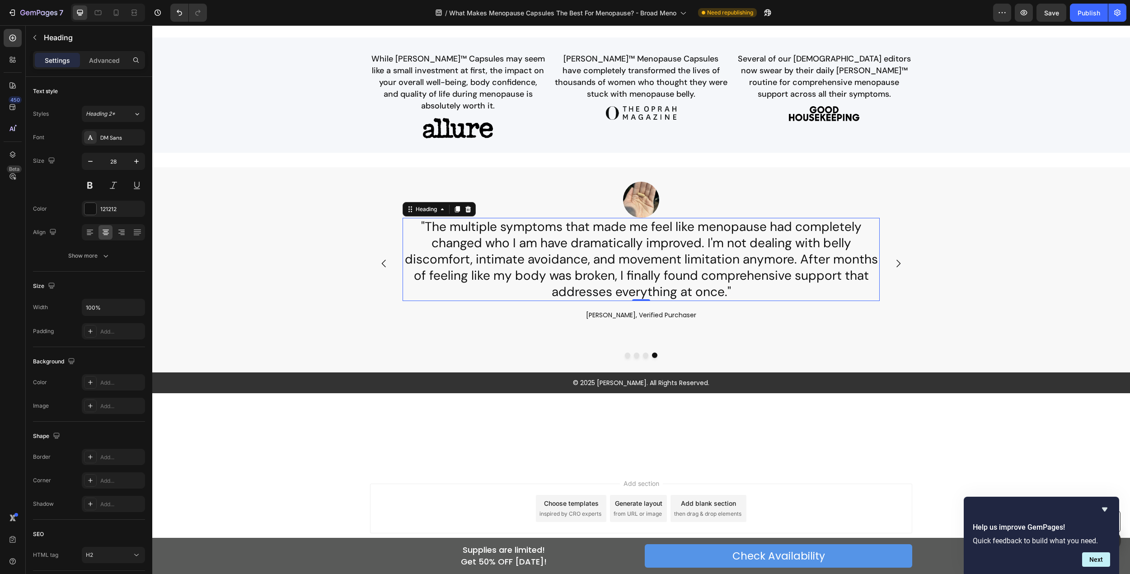
click at [559, 275] on h2 ""The multiple symptoms that made me feel like menopause had completely changed …" at bounding box center [641, 259] width 477 height 83
drag, startPoint x: 469, startPoint y: 277, endPoint x: 684, endPoint y: 275, distance: 215.2
click at [684, 275] on p ""The multiple symptoms that made me feel like menopause had completely changed …" at bounding box center [641, 259] width 475 height 81
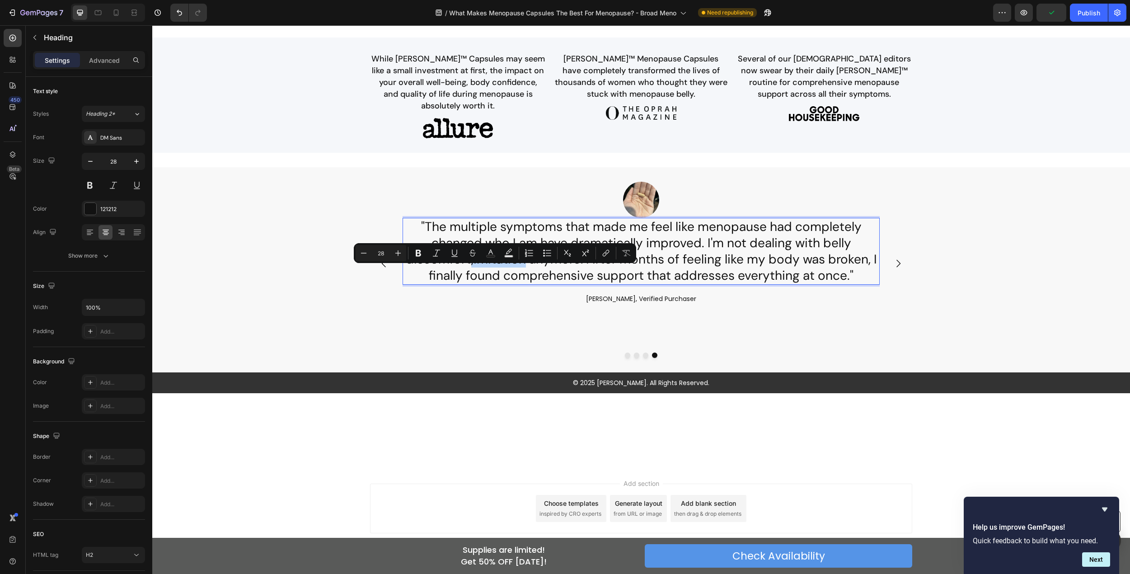
drag, startPoint x: 466, startPoint y: 276, endPoint x: 522, endPoint y: 276, distance: 55.6
click at [522, 276] on p ""The multiple symptoms that made me feel like menopause had completely changed …" at bounding box center [641, 251] width 475 height 65
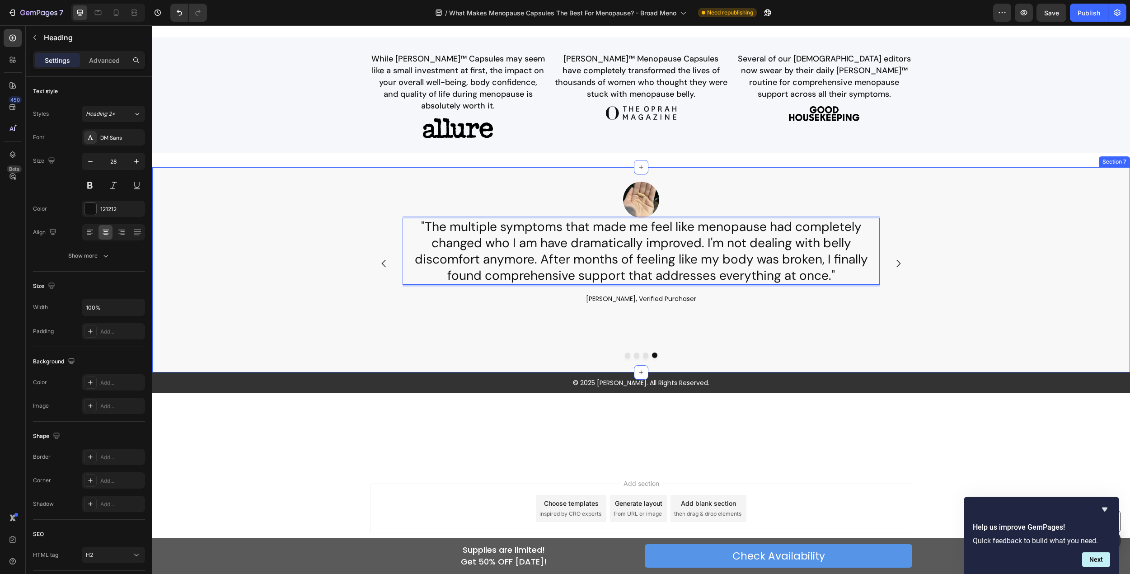
click at [951, 273] on div "Image "This capsule has truly changed everything for me. The stubborn belly [ME…" at bounding box center [641, 270] width 978 height 176
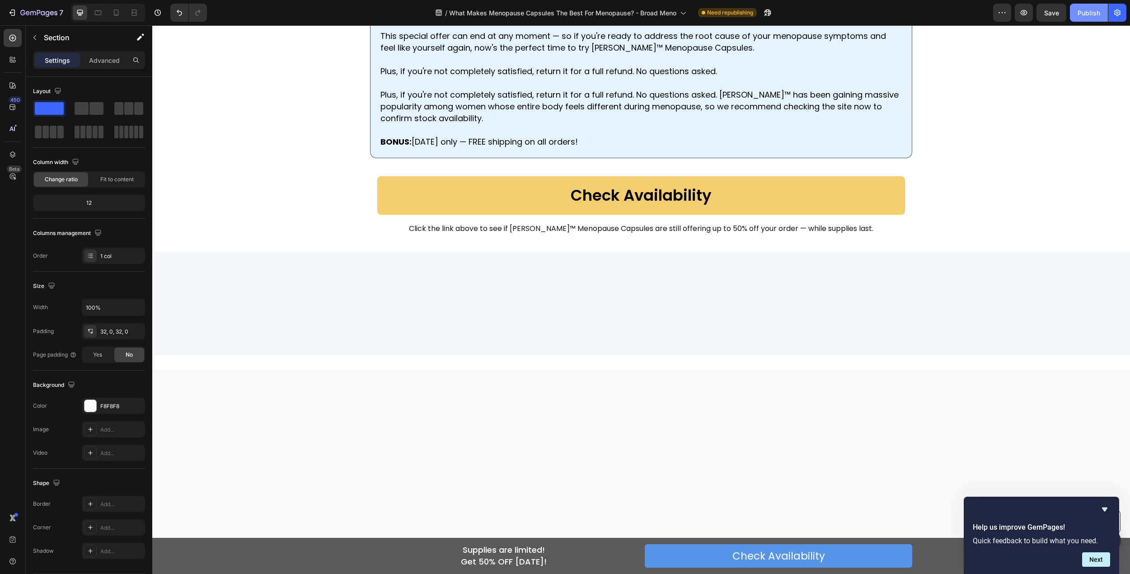
click at [1083, 14] on div "Publish" at bounding box center [1089, 12] width 23 height 9
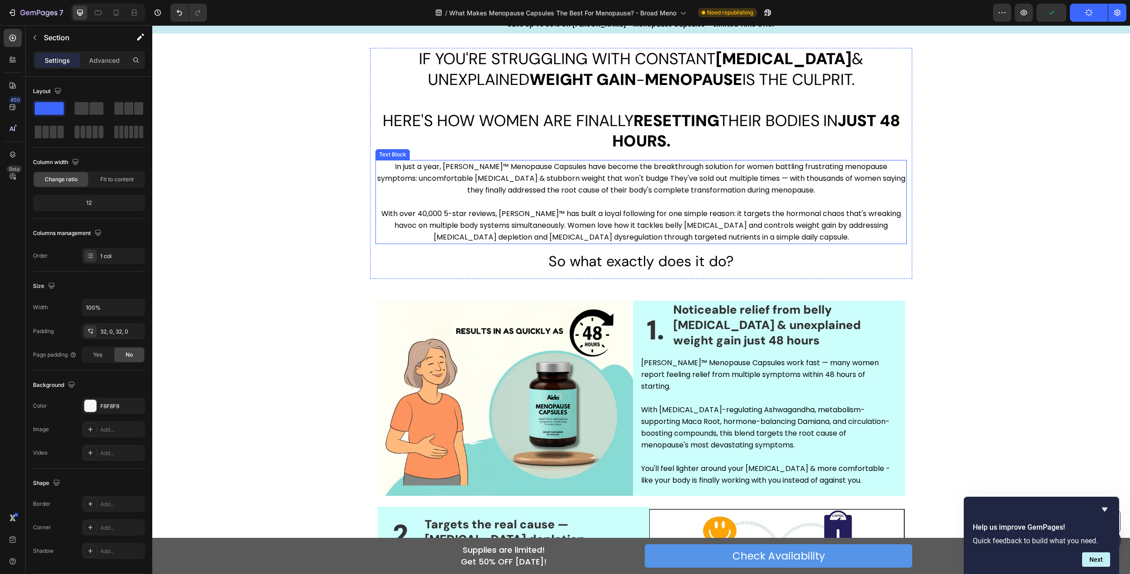
scroll to position [0, 0]
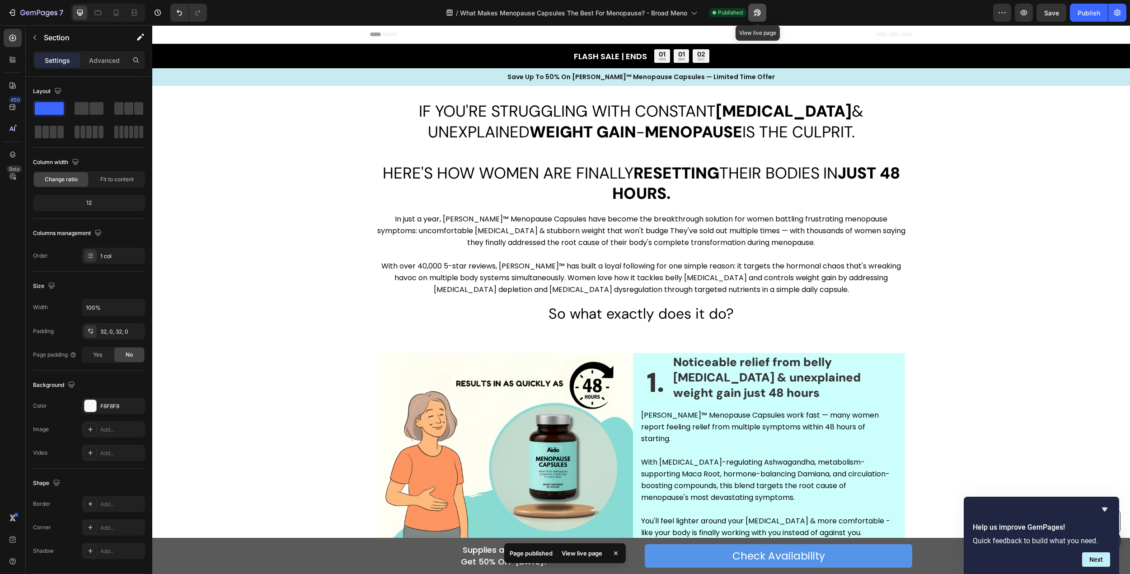
click at [761, 5] on button "button" at bounding box center [757, 13] width 18 height 18
click at [23, 12] on icon "button" at bounding box center [38, 13] width 37 height 8
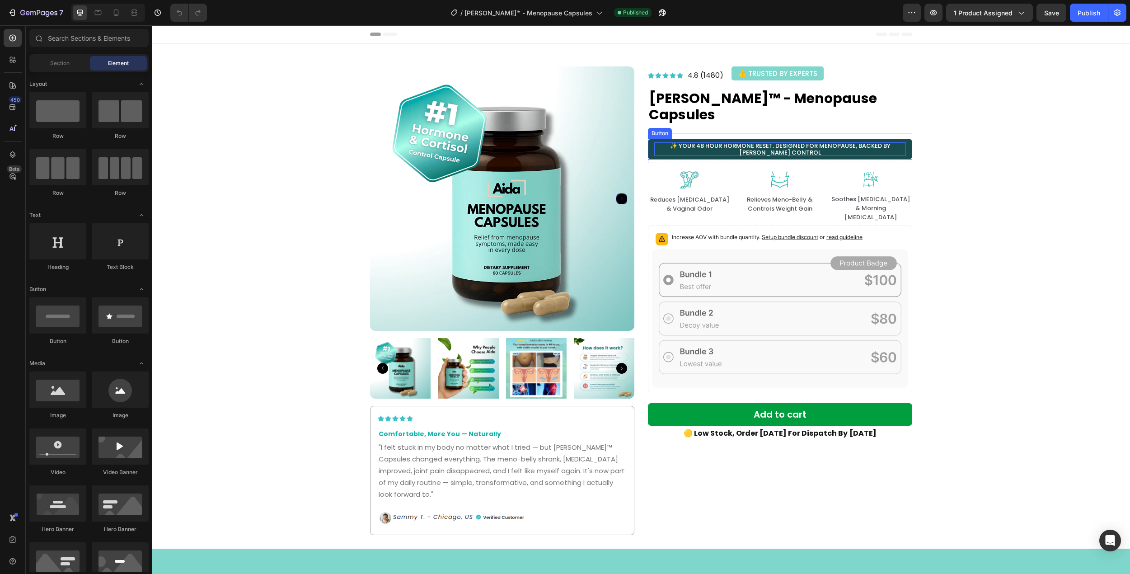
click at [742, 142] on p "✨ YOUR 48 HOUR HORMONE RESET. DESIGNED FOR MENOPAUSE, BACKED BY CORTISOL CONTROL" at bounding box center [780, 149] width 252 height 14
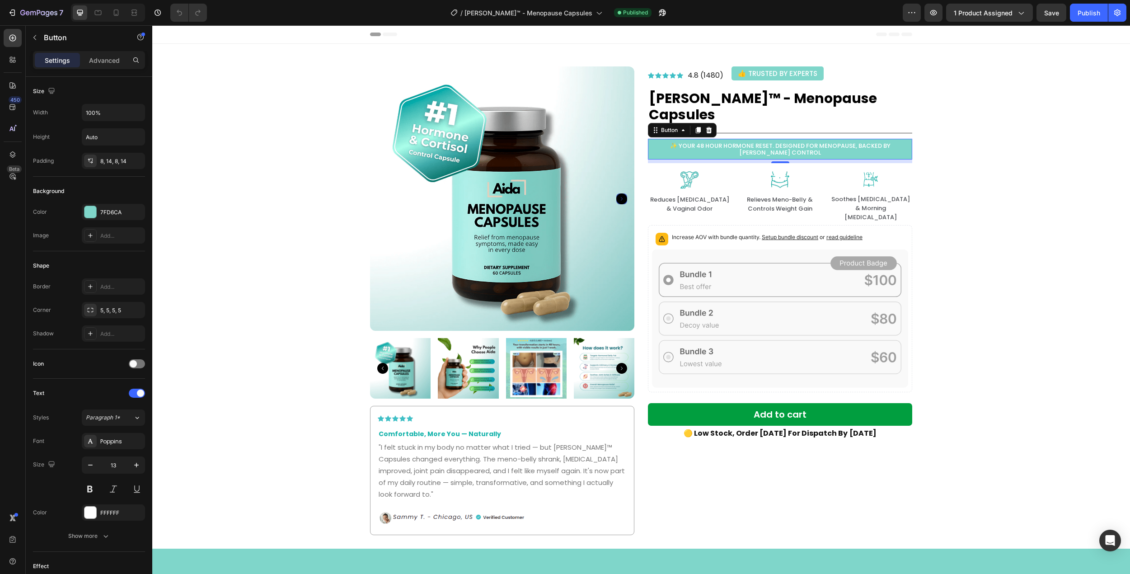
click at [661, 12] on div "/ Aida™ - Menopause Capsules Published" at bounding box center [558, 13] width 689 height 18
click at [658, 11] on icon "button" at bounding box center [662, 12] width 9 height 9
click at [727, 142] on p "✨ YOUR 48 HOUR HORMONE RESET. DESIGNED FOR MENOPAUSE, BACKED BY CORTISOL CONTROL" at bounding box center [780, 149] width 252 height 14
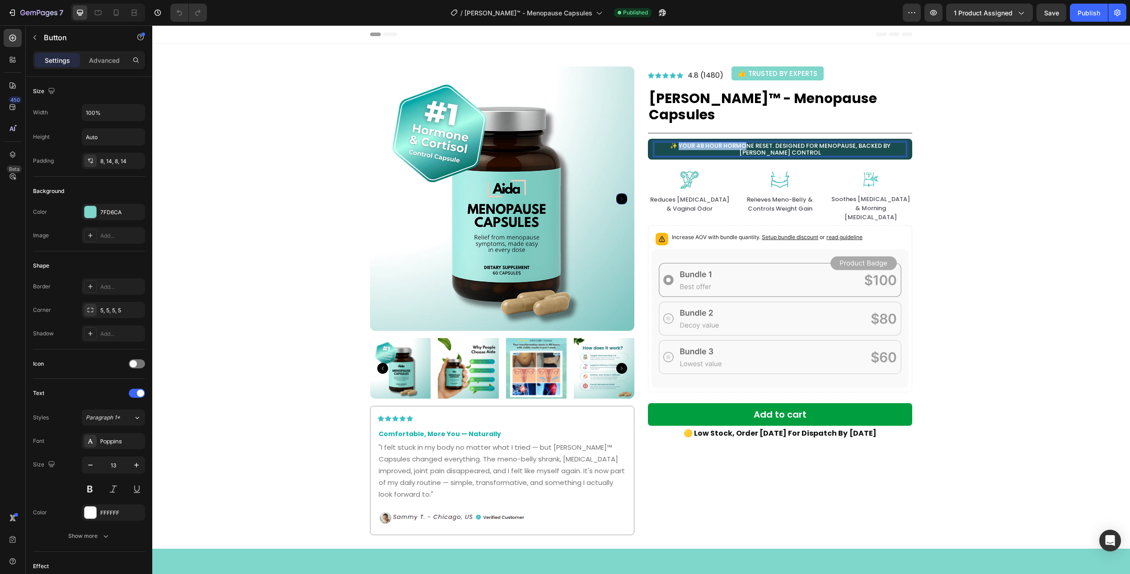
drag, startPoint x: 678, startPoint y: 130, endPoint x: 729, endPoint y: 132, distance: 50.6
click at [729, 142] on p "✨ YOUR 48 HOUR HORMONE RESET. DESIGNED FOR MENOPAUSE, BACKED BY CORTISOL CONTROL" at bounding box center [780, 149] width 252 height 14
click at [731, 142] on p "✨ YOUR 48 HOUR HORMONE RESET. DESIGNED FOR MENOPAUSE, BACKED BY CORTISOL CONTROL" at bounding box center [780, 149] width 252 height 14
drag, startPoint x: 707, startPoint y: 130, endPoint x: 741, endPoint y: 130, distance: 33.9
click at [741, 142] on p "✨ YOUR 48 HOUR HORMONE RESET. DESIGNED FOR MENOPAUSE, BACKED BY CORTISOL CONTROL" at bounding box center [780, 149] width 252 height 14
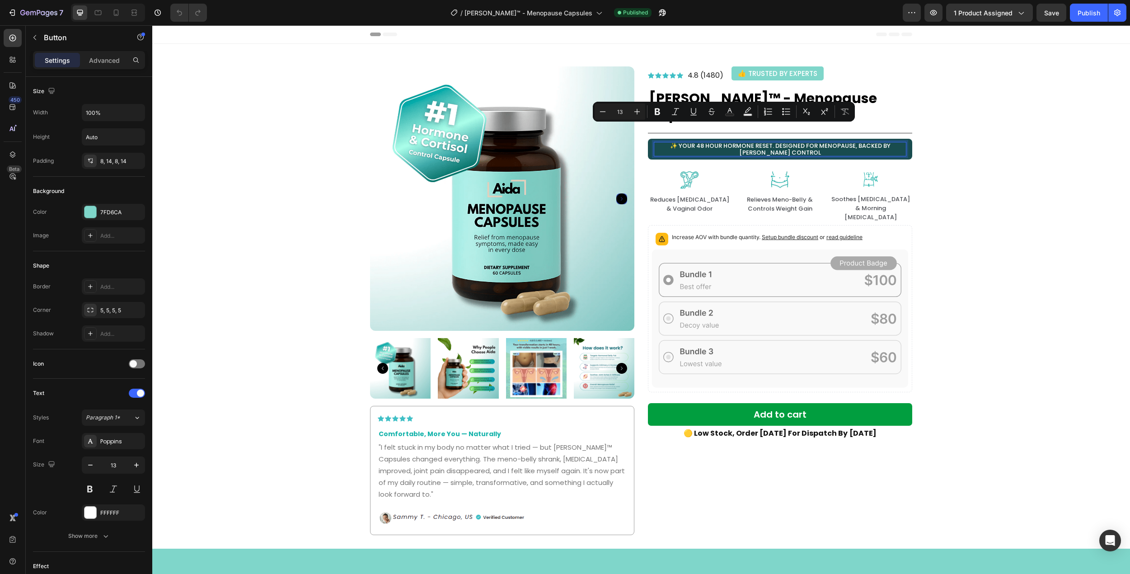
click at [758, 142] on p "✨ YOUR 48 HOUR HORMONE RESET. DESIGNED FOR MENOPAUSE, BACKED BY CORTISOL CONTROL" at bounding box center [780, 149] width 252 height 14
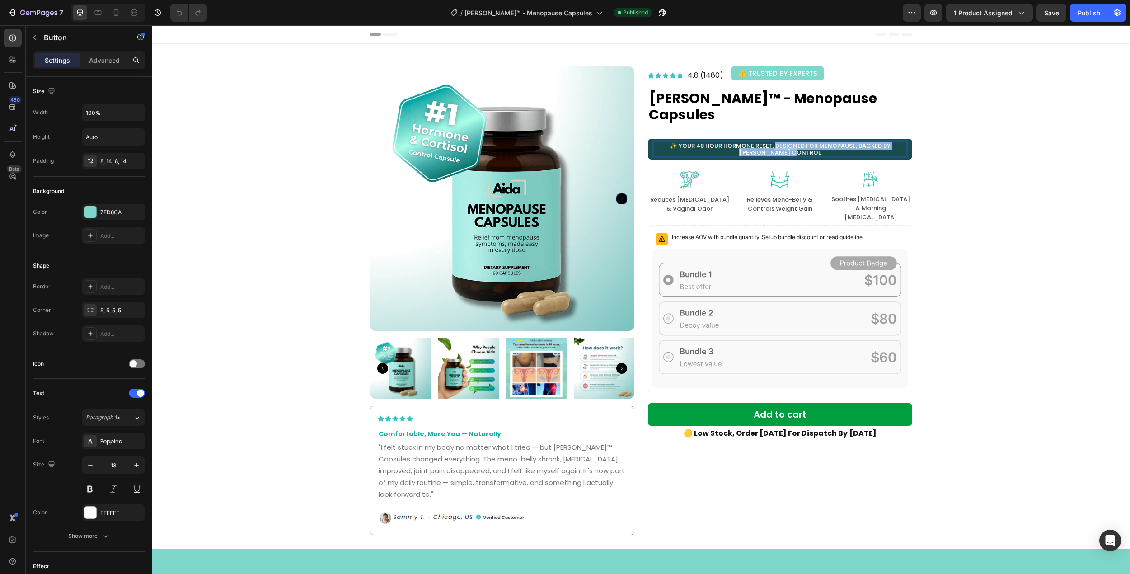
drag, startPoint x: 759, startPoint y: 130, endPoint x: 789, endPoint y: 134, distance: 30.6
click at [789, 142] on p "✨ YOUR 48 HOUR HORMONE RESET. DESIGNED FOR MENOPAUSE, BACKED BY CORTISOL CONTROL" at bounding box center [780, 149] width 252 height 14
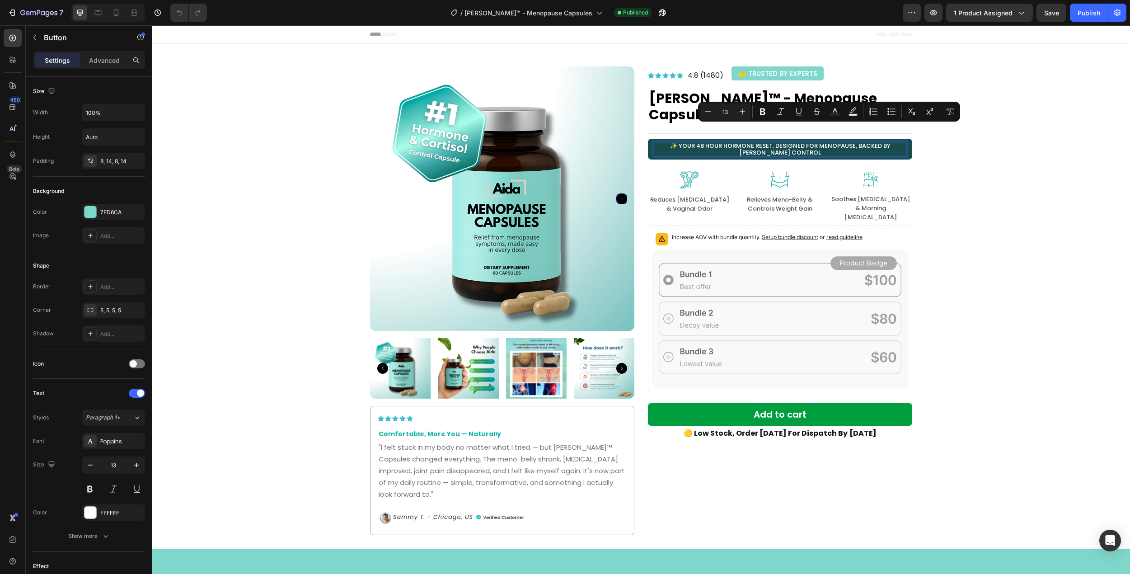
click at [750, 142] on p "✨ YOUR 48 HOUR HORMONE RESET. DESIGNED FOR MENOPAUSE, BACKED BY CORTISOL CONTROL" at bounding box center [780, 149] width 252 height 14
click at [699, 142] on p "✨ YOUR 48 HOUR HORMONE RESET. DESIGNED FOR MENOPAUSE, BACKED BY CORTISOL CONTROL" at bounding box center [780, 149] width 252 height 14
click at [669, 142] on p "✨ YOUR 48 HOUR HORMONE RESET. DESIGNED FOR MENOPAUSE, BACKED BY CORTISOL CONTROL" at bounding box center [780, 149] width 252 height 14
click at [665, 142] on p "✨ YOUR 48 HOUR HORMONE RESET. DESIGNED FOR MENOPAUSE, BACKED BY CORTISOL CONTROL" at bounding box center [780, 149] width 252 height 14
click at [667, 142] on p "✨ YOUR 48 HOUR HORMONE RESET. DESIGNED FOR MENOPAUSE, BACKED BY CORTISOL CONTROL" at bounding box center [780, 149] width 252 height 14
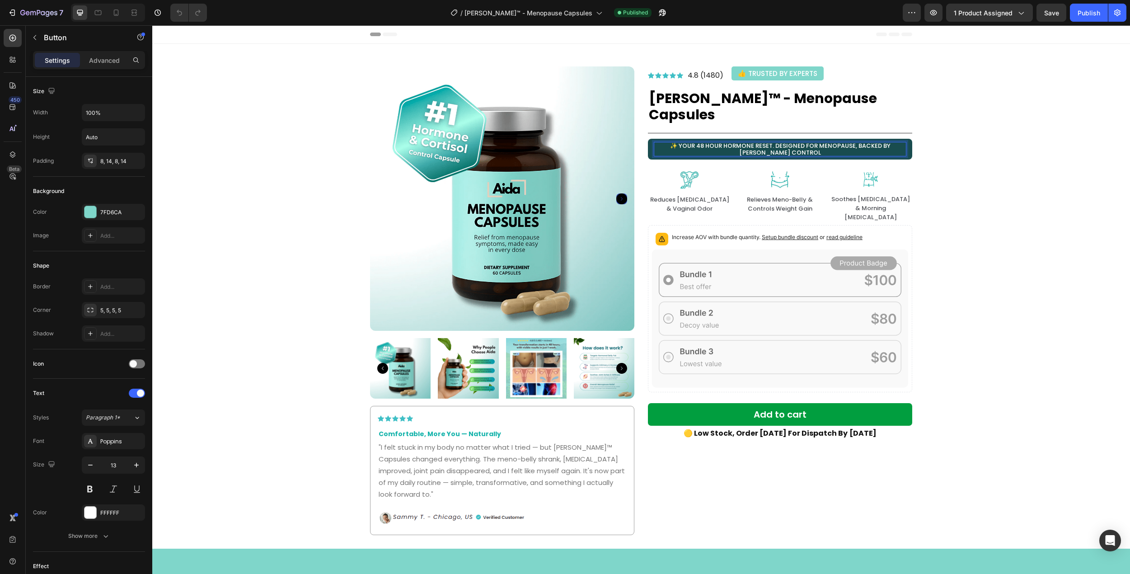
click at [664, 142] on p "✨ YOUR 48 HOUR HORMONE RESET. DESIGNED FOR MENOPAUSE, BACKED BY CORTISOL CONTROL" at bounding box center [780, 149] width 252 height 14
click at [707, 142] on p "✨ YOUR 48 HOUR HORMONE RESET. DESIGNED FOR MENOPAUSE, BACKED BY CORTISOL CONTROL" at bounding box center [780, 149] width 252 height 14
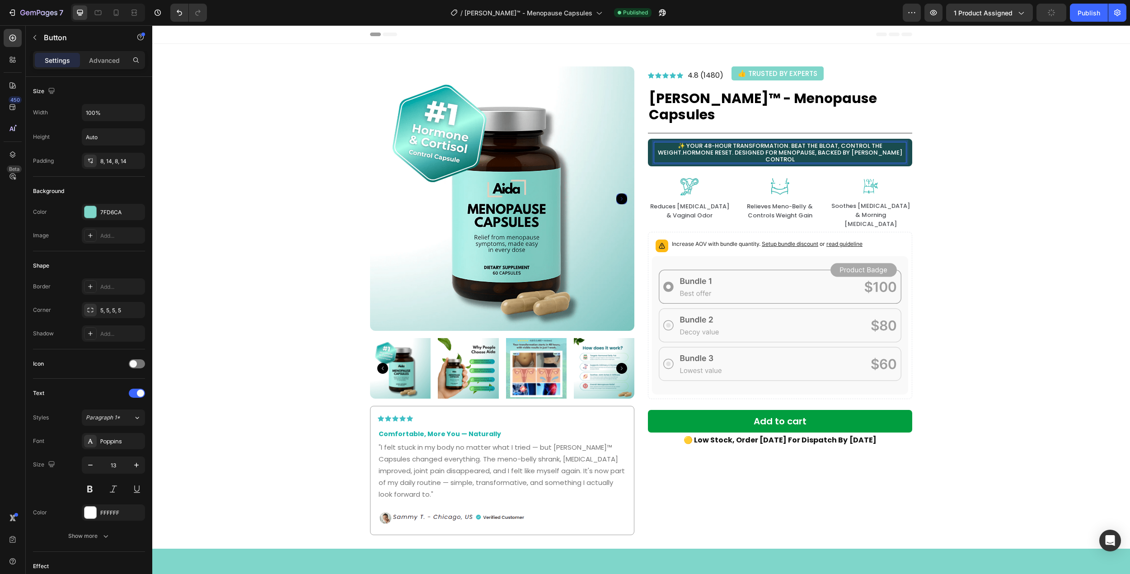
click at [900, 142] on p "✨ YOUR 48-HOUR TRANSFORMATION. BEAT THE BLOAT, CONTROL THE WEIGHT.HORMONE RESET…" at bounding box center [780, 152] width 252 height 20
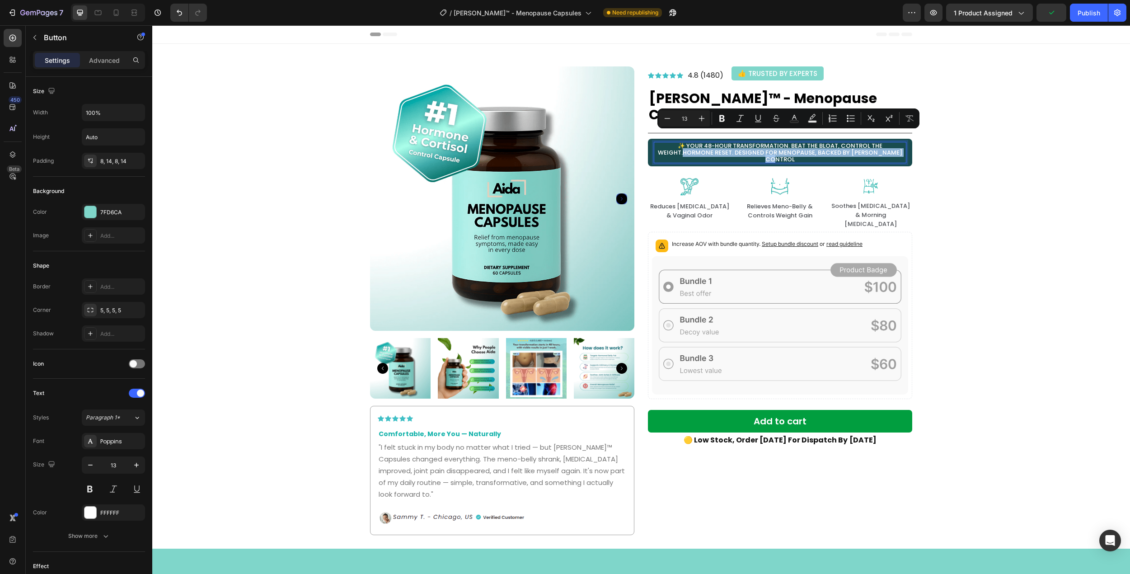
drag, startPoint x: 679, startPoint y: 136, endPoint x: 904, endPoint y: 134, distance: 224.2
click at [904, 139] on link "✨ YOUR 48-HOUR TRANSFORMATION. BEAT THE BLOAT, CONTROL THE WEIGHT.HORMONE RESET…" at bounding box center [780, 153] width 264 height 28
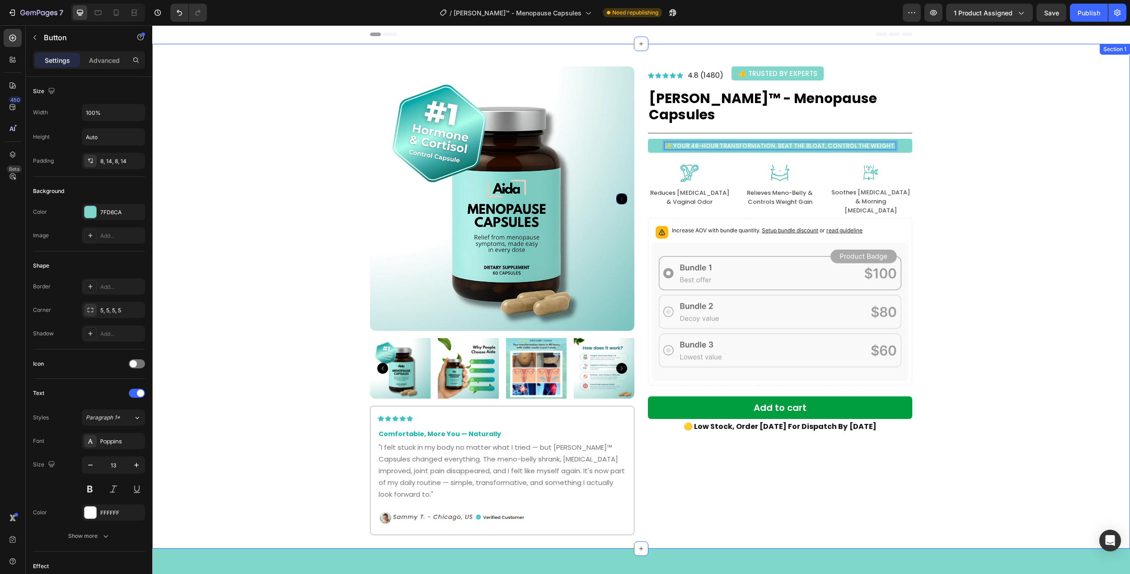
click at [958, 142] on div "Product Images Icon Icon Icon Icon Icon Icon List Hoz Row Comfortable, More You…" at bounding box center [641, 296] width 965 height 478
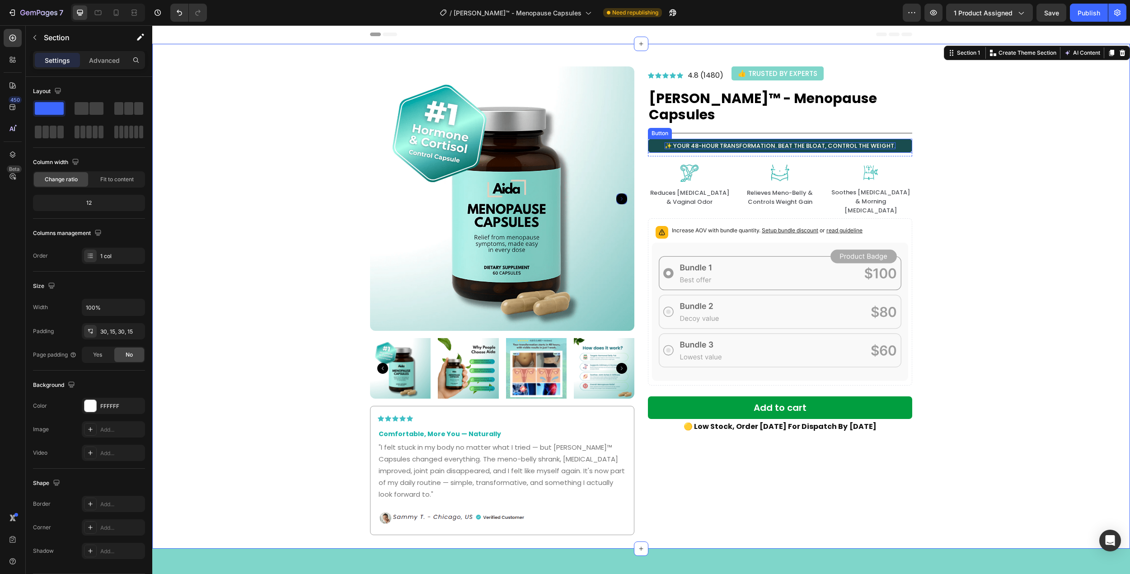
click at [737, 142] on p "✨ YOUR 48-HOUR TRANSFORMATION. BEAT THE BLOAT, CONTROL THE WEIGHT." at bounding box center [780, 145] width 231 height 7
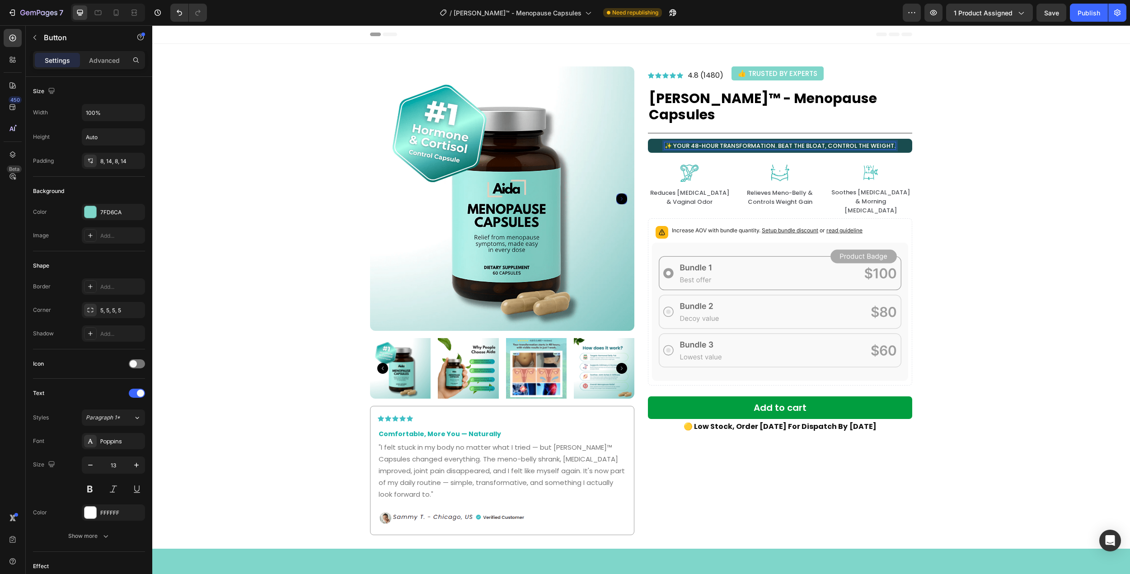
click at [721, 142] on p "✨ YOUR 48-HOUR TRANSFORMATION. BEAT THE BLOAT, CONTROL THE WEIGHT." at bounding box center [780, 145] width 231 height 7
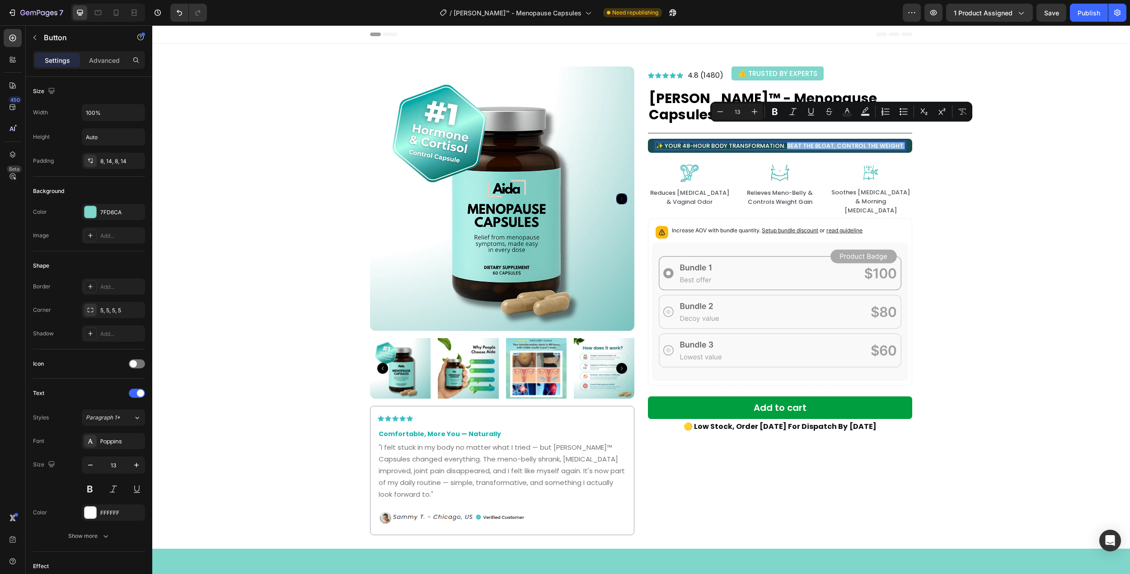
drag, startPoint x: 785, startPoint y: 129, endPoint x: 904, endPoint y: 128, distance: 118.4
click at [904, 139] on link "✨ YOUR 48-HOUR BODY TRANSFORMATION. BEAT THE BLOAT, CONTROL THE WEIGHT." at bounding box center [780, 146] width 264 height 14
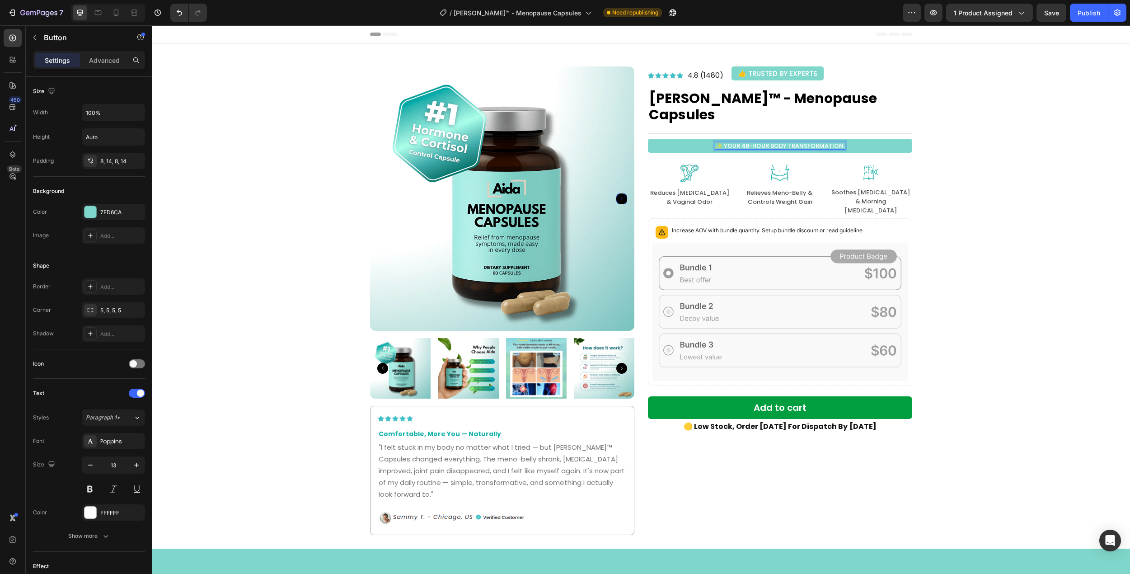
click at [722, 142] on p "✨ YOUR 48-HOUR BODY TRANSFORMATION." at bounding box center [780, 145] width 130 height 7
click at [710, 142] on p "✨START YOUR 48-HOUR BODY TRANSFORMATION." at bounding box center [780, 145] width 148 height 7
click at [932, 148] on div "Product Images Icon Icon Icon Icon Icon Icon List Hoz Row Comfortable, More You…" at bounding box center [641, 296] width 965 height 478
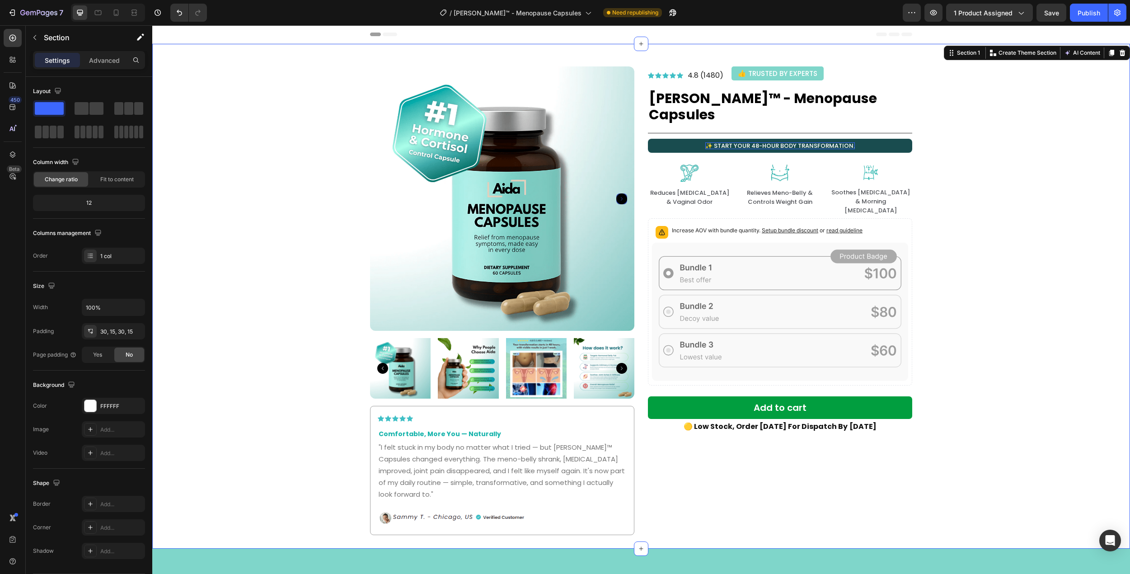
click at [880, 139] on link "✨ START YOUR 48-HOUR BODY TRANSFORMATION." at bounding box center [780, 146] width 264 height 14
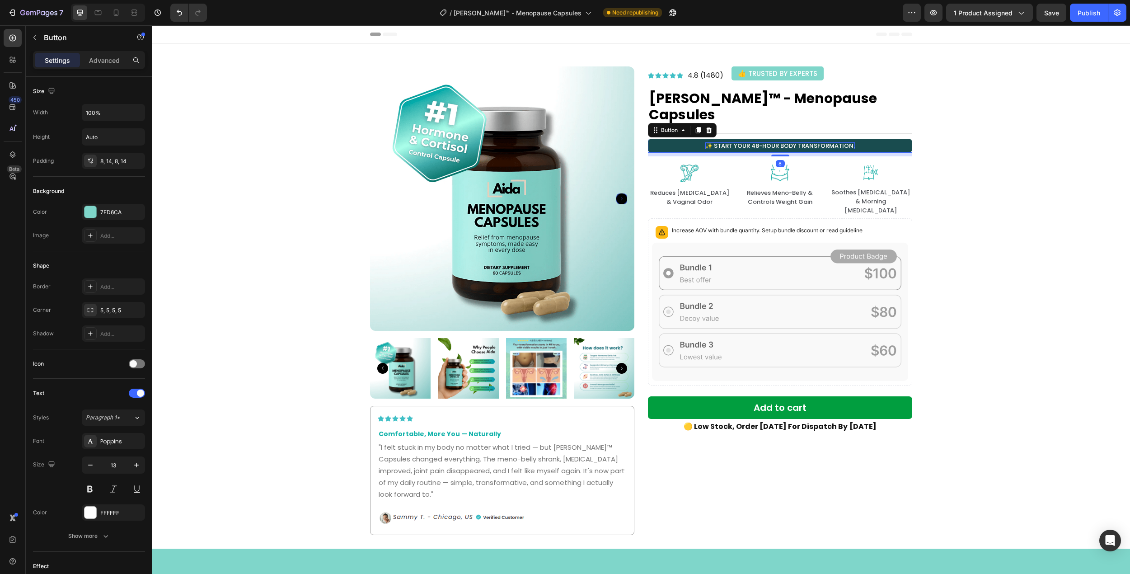
click at [864, 139] on link "✨ START YOUR 48-HOUR BODY TRANSFORMATION." at bounding box center [780, 146] width 264 height 14
click at [852, 139] on link "✨ START YOUR 48-HOUR BODY TRANSFORMATION." at bounding box center [780, 146] width 264 height 14
click at [859, 139] on link "✨ START YOUR 48-HOUR BODY TRANSFORMATION." at bounding box center [780, 146] width 264 height 14
click at [857, 139] on link "✨ START YOUR 48-HOUR BODY TRANSFORMATION." at bounding box center [780, 146] width 264 height 14
click at [854, 139] on link "✨ START YOUR 48-HOUR BODY TRANSFORMATION." at bounding box center [780, 146] width 264 height 14
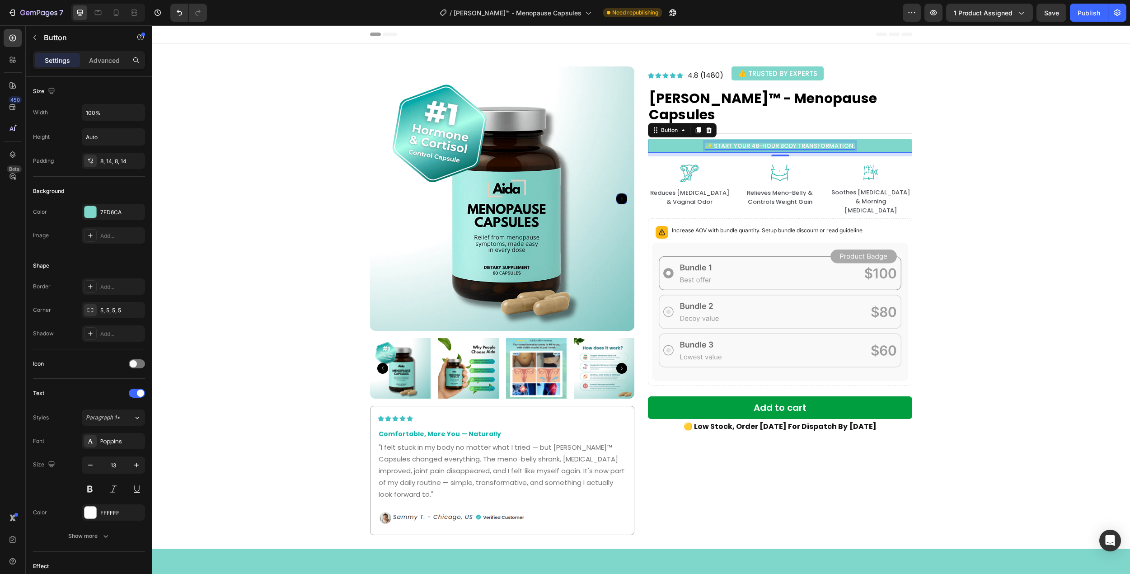
click at [847, 142] on p "✨ START YOUR 48-HOUR BODY TRANSFORMATION." at bounding box center [781, 145] width 150 height 7
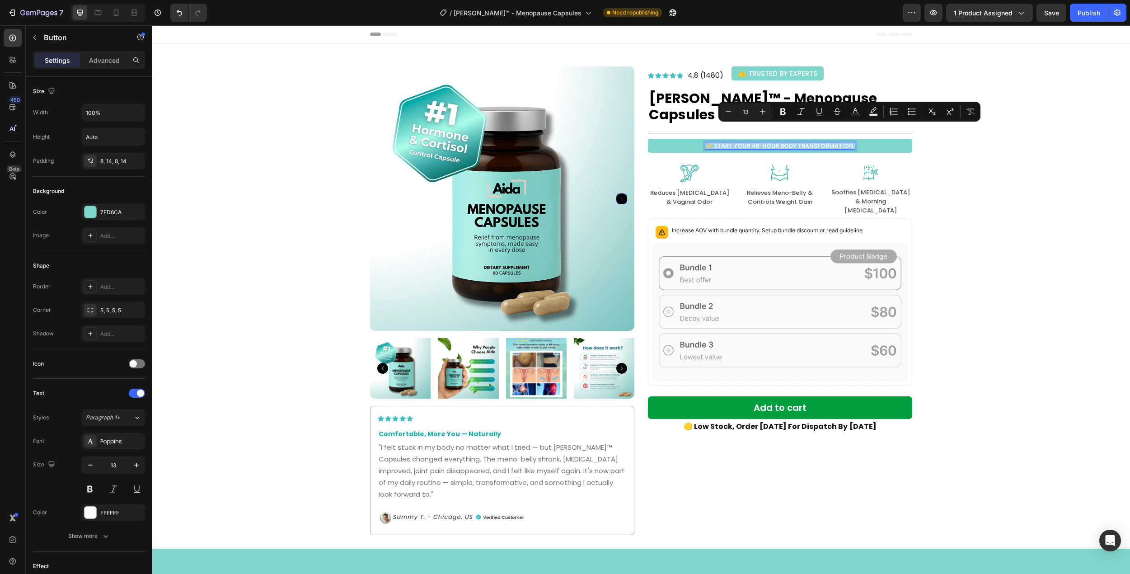
click at [848, 142] on p "✨ START YOUR 48-HOUR BODY TRANSFORMATION." at bounding box center [781, 145] width 150 height 7
click at [851, 142] on p "✨ START YOUR 48-HOUR BODY TRANSFORMATION." at bounding box center [781, 145] width 150 height 7
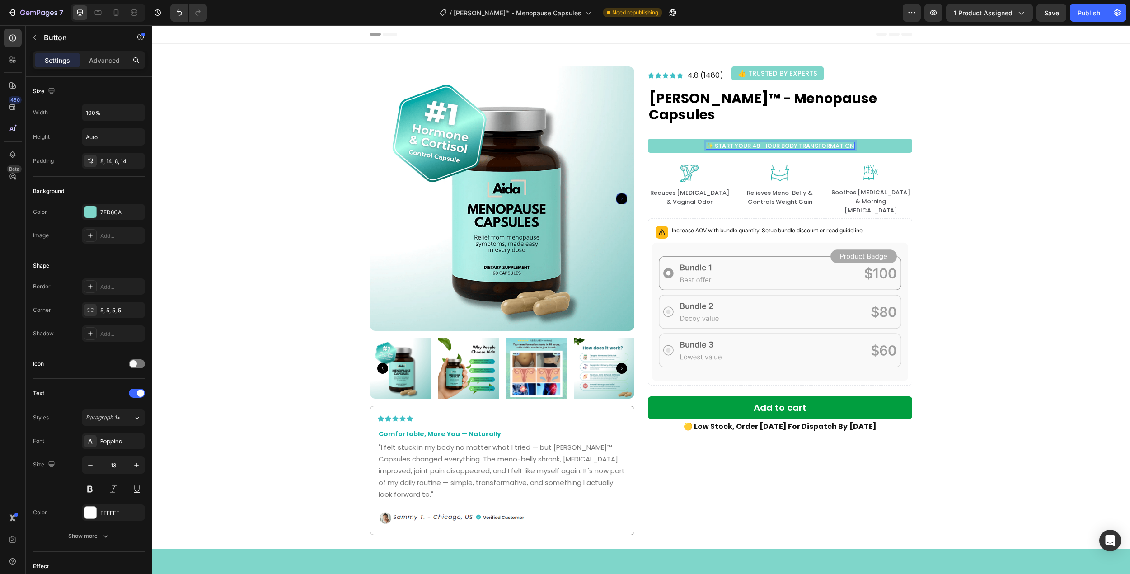
click at [983, 148] on div "Product Images Icon Icon Icon Icon Icon Icon List Hoz Row Comfortable, More You…" at bounding box center [641, 296] width 965 height 478
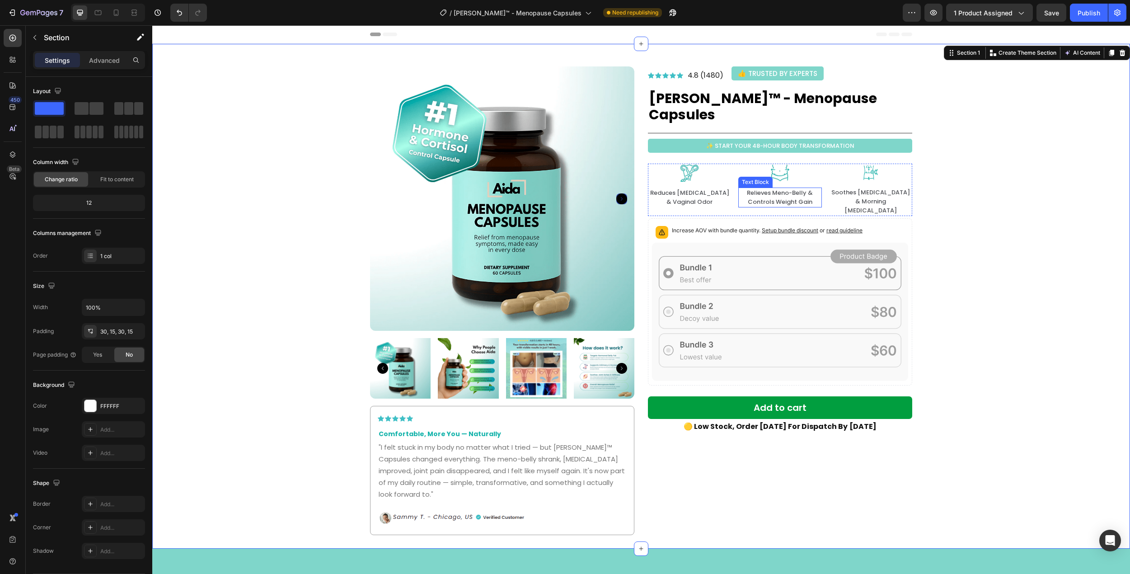
click at [704, 188] on p "Reduces Vaginal Dryness & Vaginal Odor" at bounding box center [689, 197] width 81 height 18
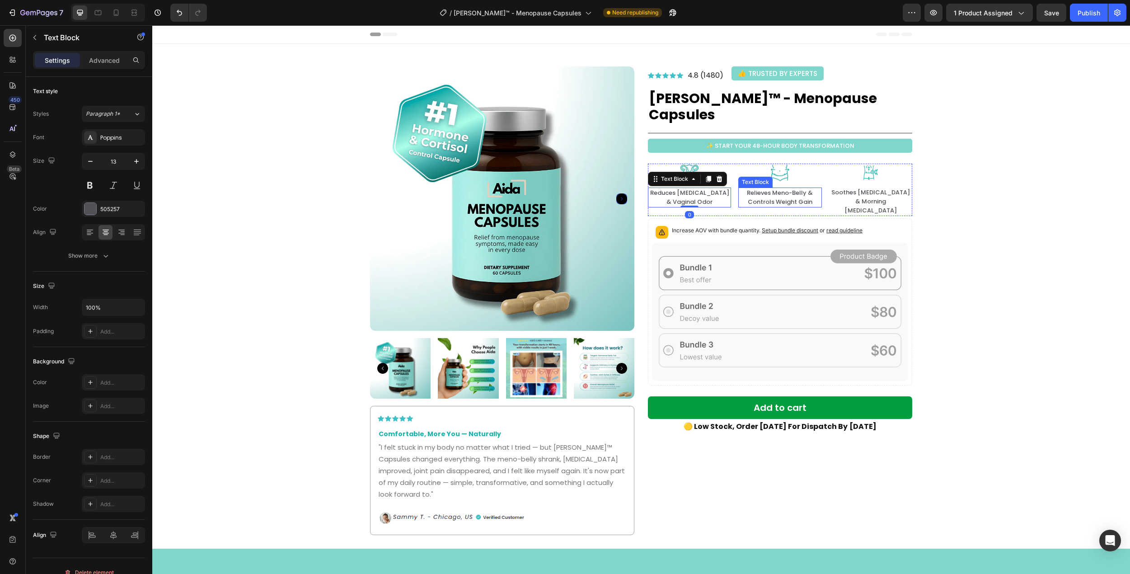
click at [789, 188] on p "Relieves Meno-Belly & Controls Weight Gain" at bounding box center [779, 197] width 81 height 18
click at [692, 188] on p "Reduces Vaginal Dryness & Vaginal Odor" at bounding box center [689, 197] width 81 height 18
click at [780, 141] on div "Icon Icon Icon Icon Icon Icon List Hoz 4.8 (1480) Text block Row 👍 TRUSTED BY E…" at bounding box center [780, 300] width 264 height 469
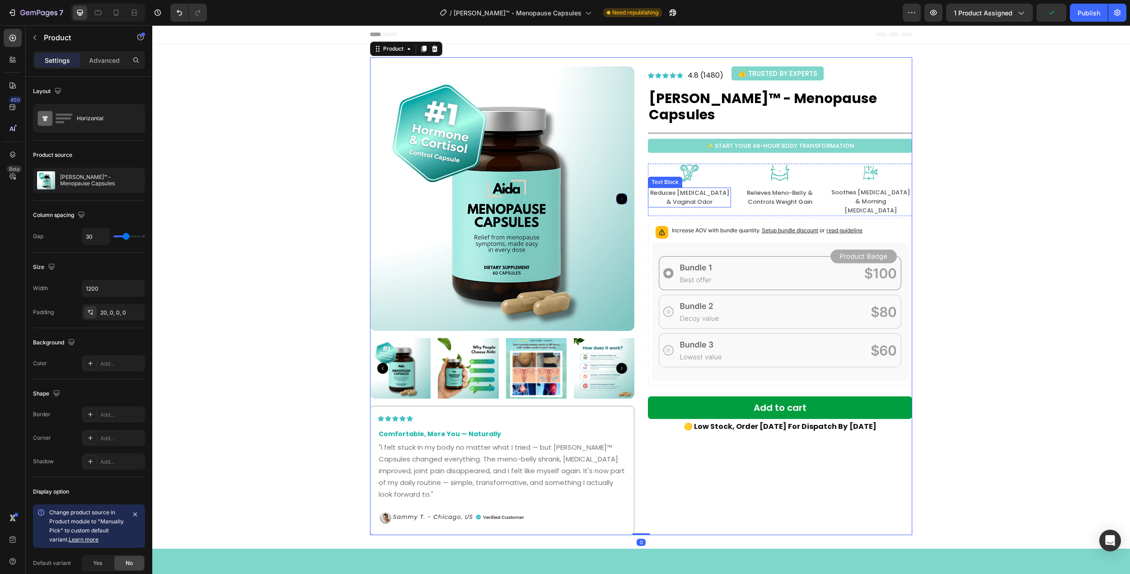
click at [692, 188] on p "Reduces Vaginal Dryness & Vaginal Odor" at bounding box center [689, 197] width 81 height 18
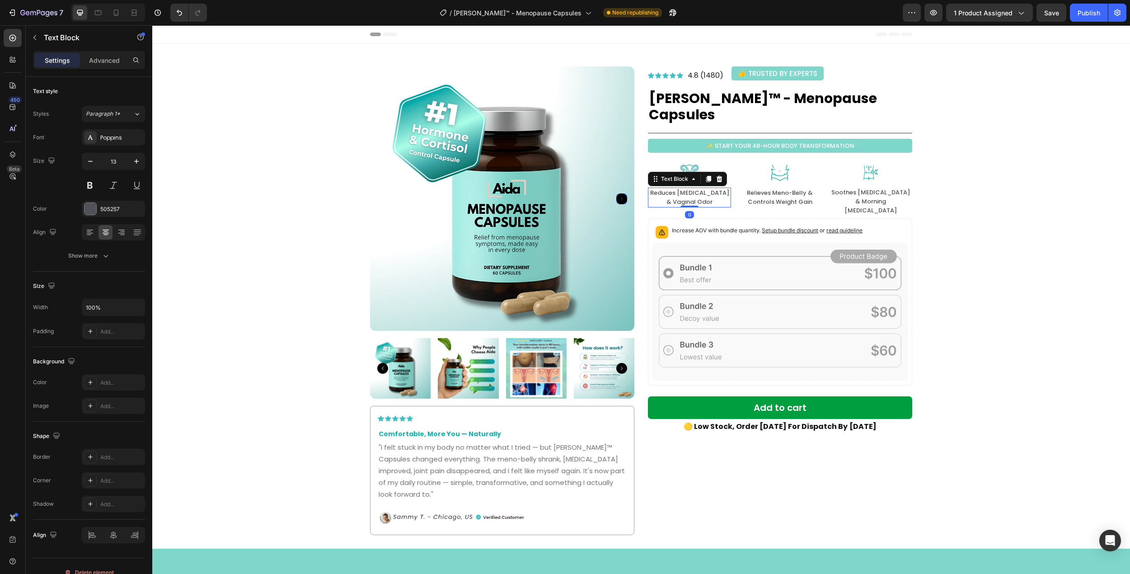
click at [697, 188] on p "Reduces Vaginal Dryness & Vaginal Odor" at bounding box center [689, 197] width 81 height 18
click at [781, 188] on p "Relieves Meno-Belly & Controls Weight Gain" at bounding box center [779, 197] width 81 height 18
click at [792, 188] on p "Relieves Meno-Belly & Controls Weight Gain" at bounding box center [779, 197] width 81 height 18
click at [809, 188] on p "Relieves Meno-Belly & Controls Weight Gain" at bounding box center [779, 197] width 81 height 18
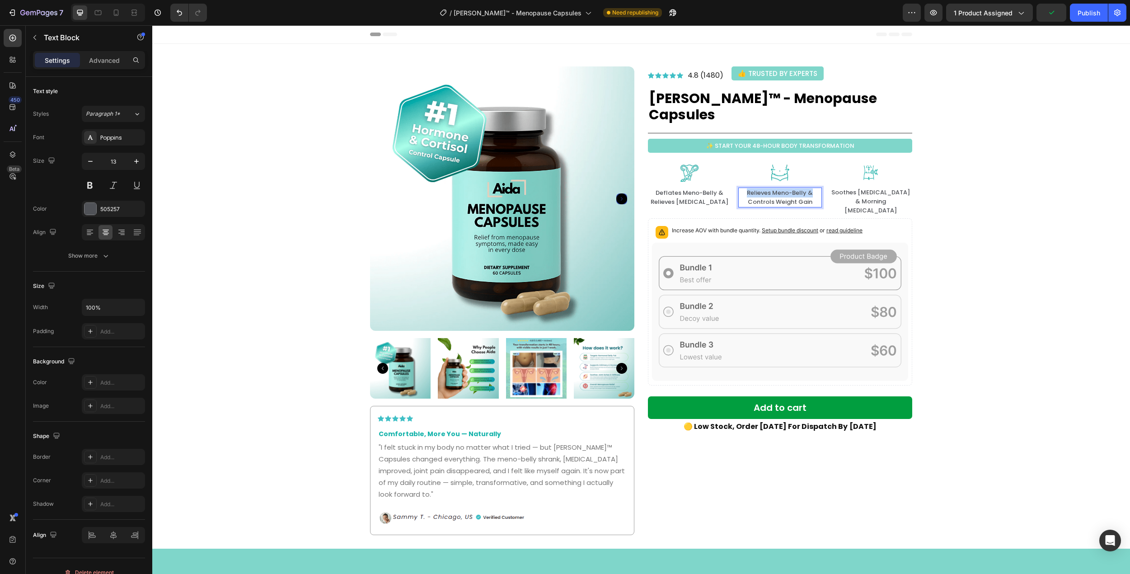
drag, startPoint x: 742, startPoint y: 177, endPoint x: 813, endPoint y: 175, distance: 71.4
click at [813, 188] on p "Relieves Meno-Belly & Controls Weight Gain" at bounding box center [779, 197] width 81 height 18
click at [900, 166] on div "Image Soothes Joint Aches & Morning Stiffness Text Block" at bounding box center [870, 190] width 83 height 52
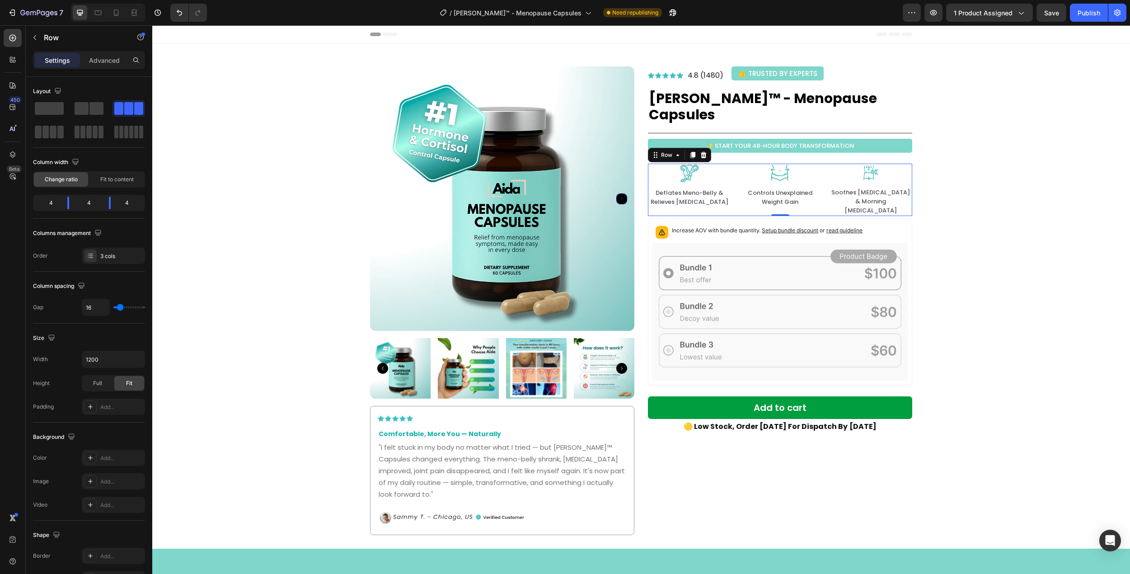
click at [879, 188] on p "Soothes Joint Aches & Morning Stiffness" at bounding box center [870, 201] width 81 height 27
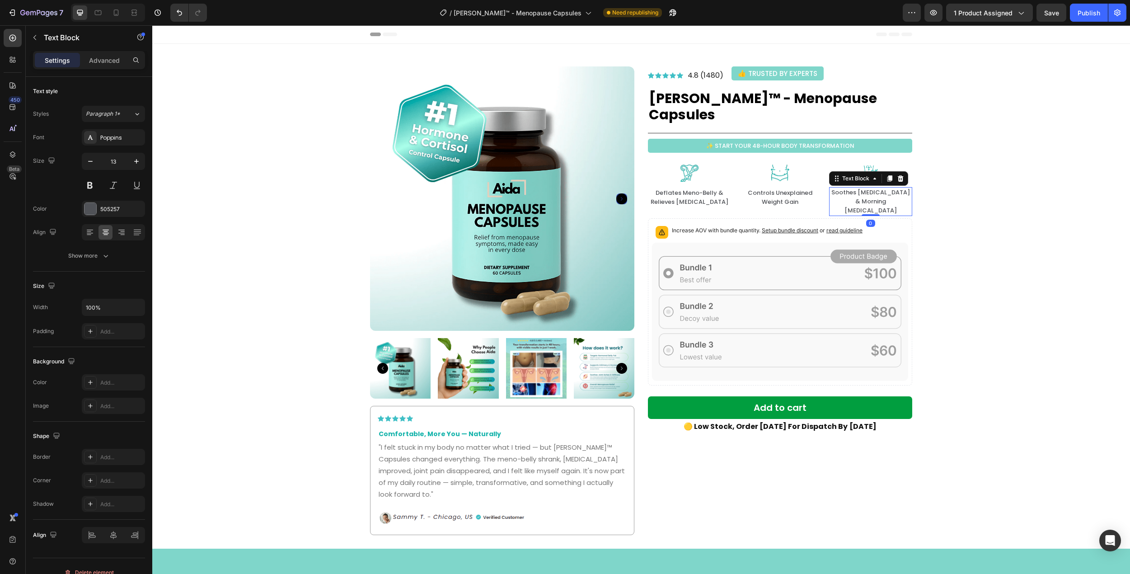
click at [881, 188] on p "Soothes Joint Aches & Morning Stiffness" at bounding box center [870, 201] width 81 height 27
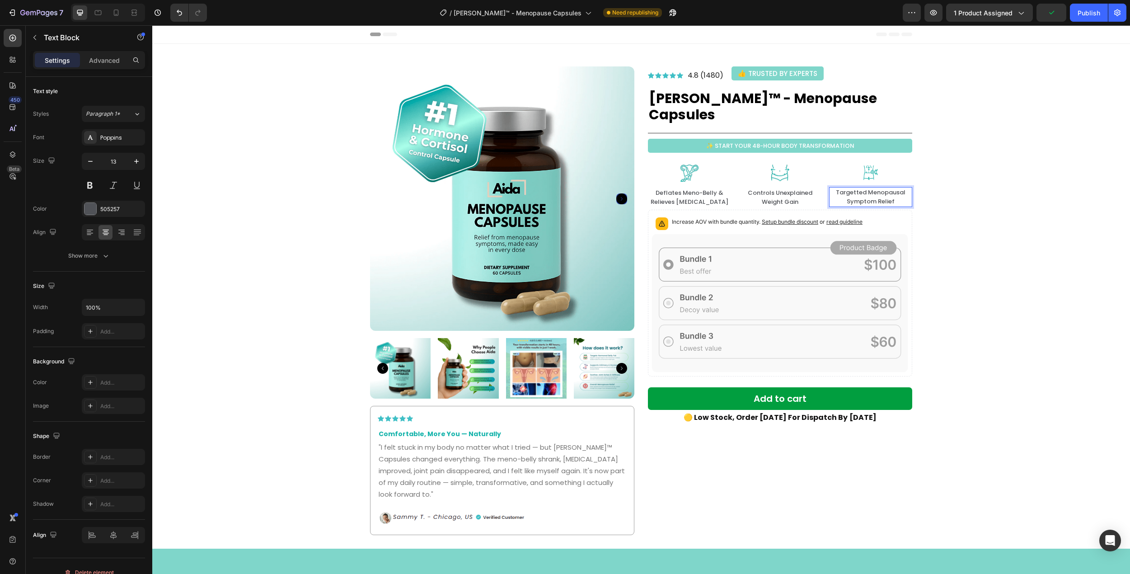
click at [844, 188] on p "Targetted Menopausal Symptom Relief" at bounding box center [870, 197] width 81 height 18
click at [979, 181] on div "Product Images Icon Icon Icon Icon Icon Icon List Hoz Row Comfortable, More You…" at bounding box center [641, 296] width 965 height 478
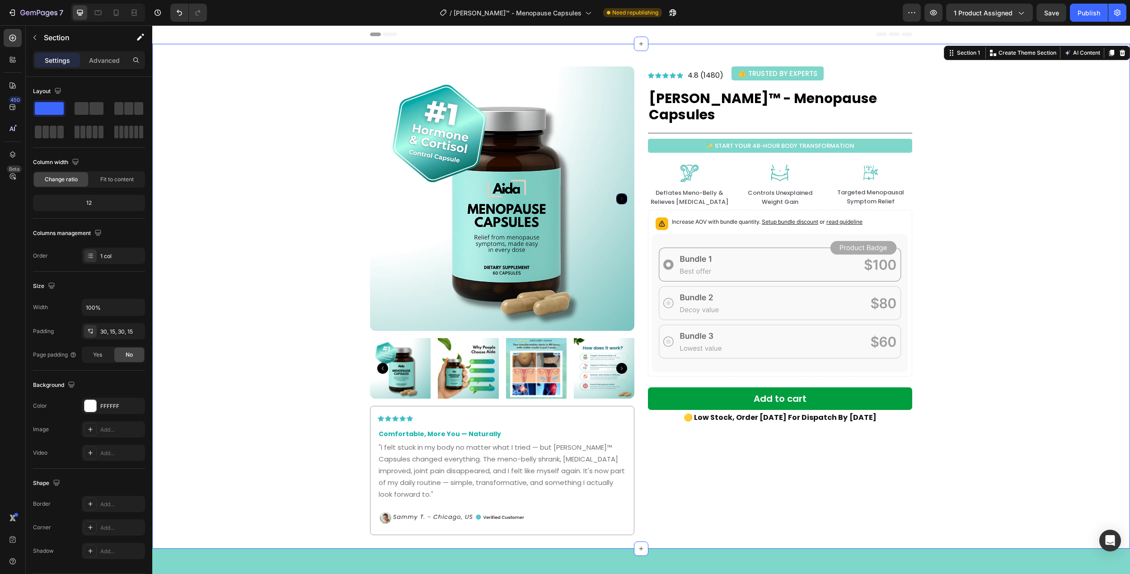
click at [951, 182] on div "Product Images Icon Icon Icon Icon Icon Icon List Hoz Row Comfortable, More You…" at bounding box center [641, 296] width 965 height 478
click at [681, 164] on img at bounding box center [690, 173] width 19 height 19
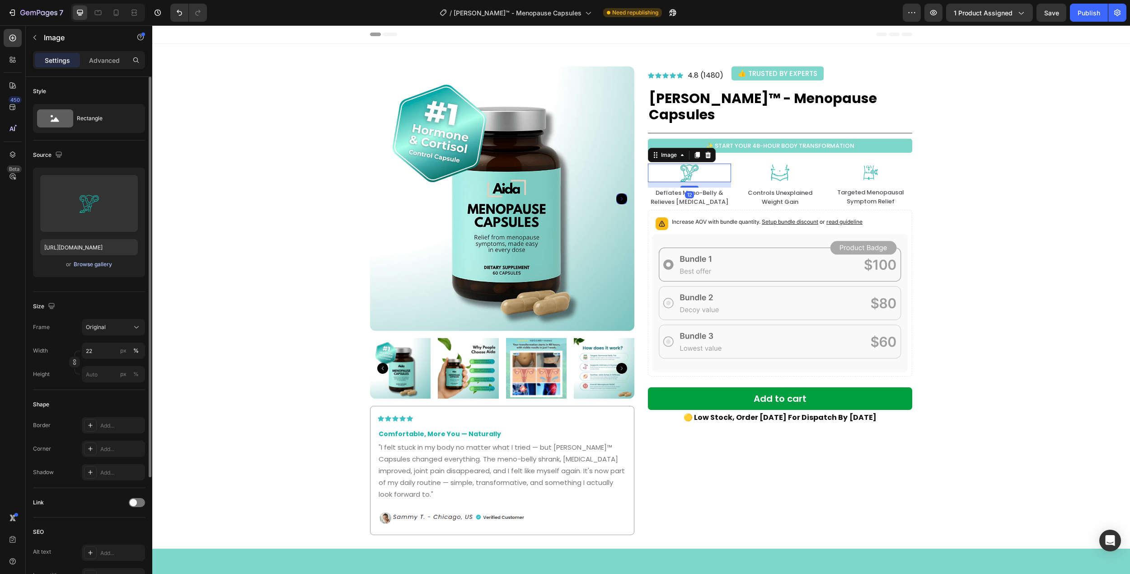
click at [94, 266] on div "Browse gallery" at bounding box center [93, 264] width 38 height 8
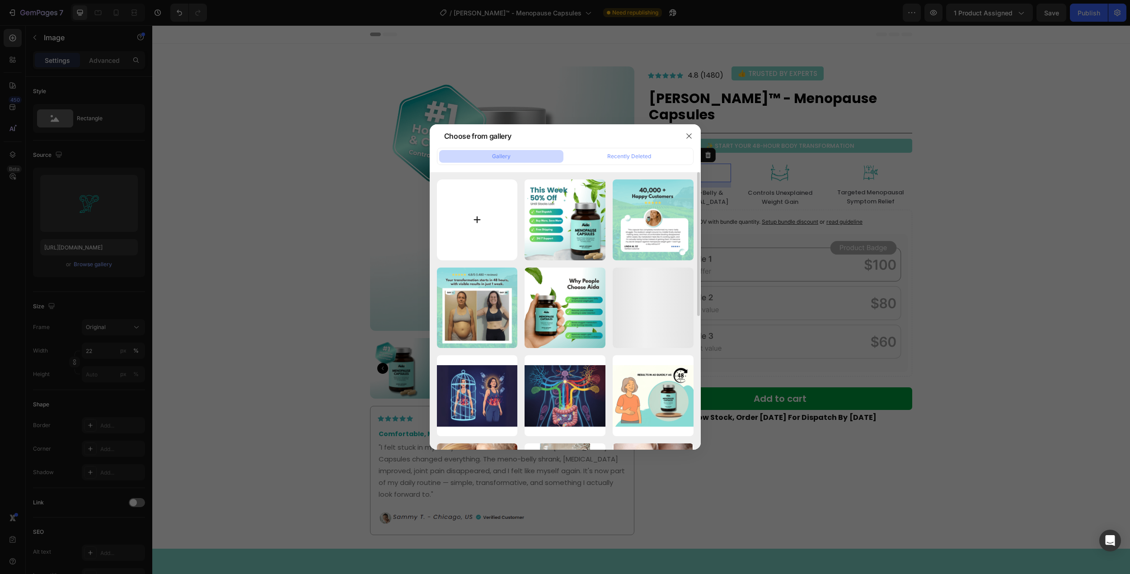
click at [459, 216] on input "file" at bounding box center [477, 219] width 81 height 81
type input "C:\fakepath\Untitled design.png"
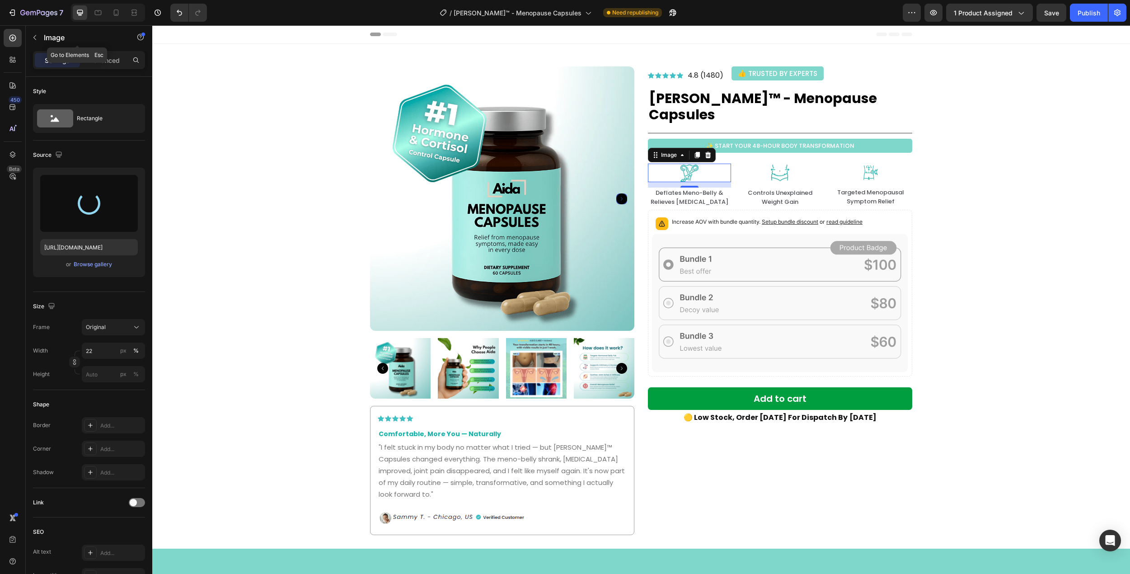
type input "https://cdn.shopify.com/s/files/1/0672/8764/6528/files/gempages_578363057307124…"
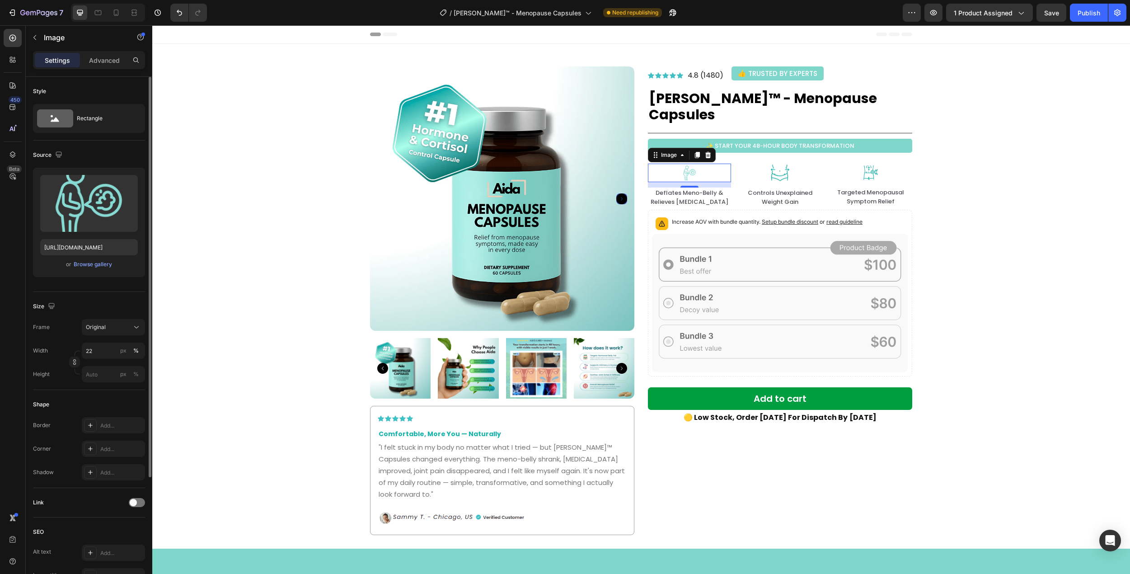
click at [113, 264] on div "or Browse gallery" at bounding box center [89, 264] width 98 height 11
click at [106, 264] on div "Browse gallery" at bounding box center [93, 264] width 38 height 8
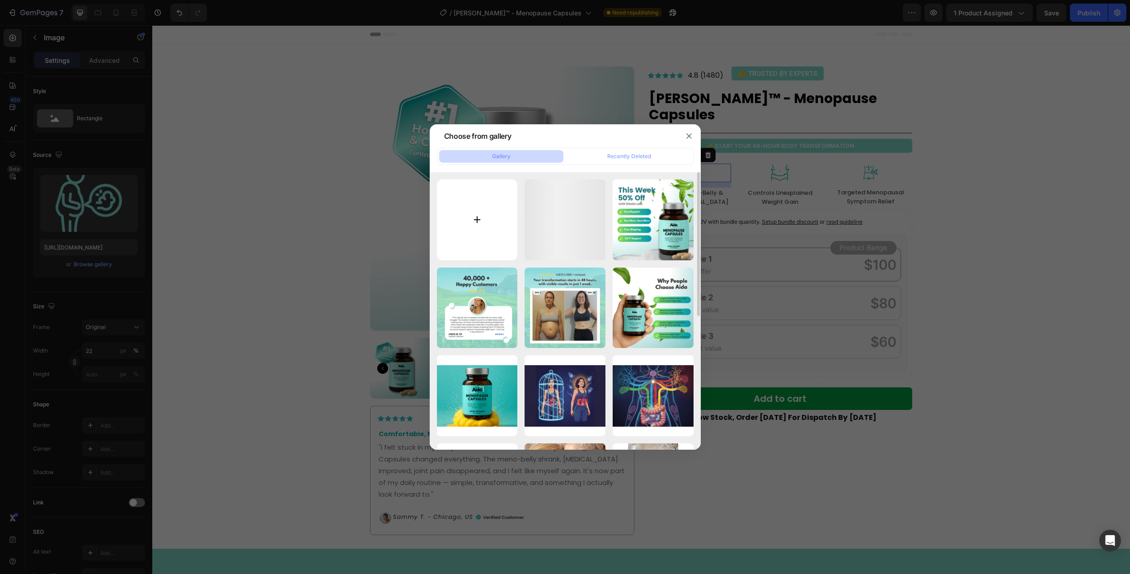
click at [487, 214] on input "file" at bounding box center [477, 219] width 81 height 81
type input "C:\fakepath\Untitled design.png"
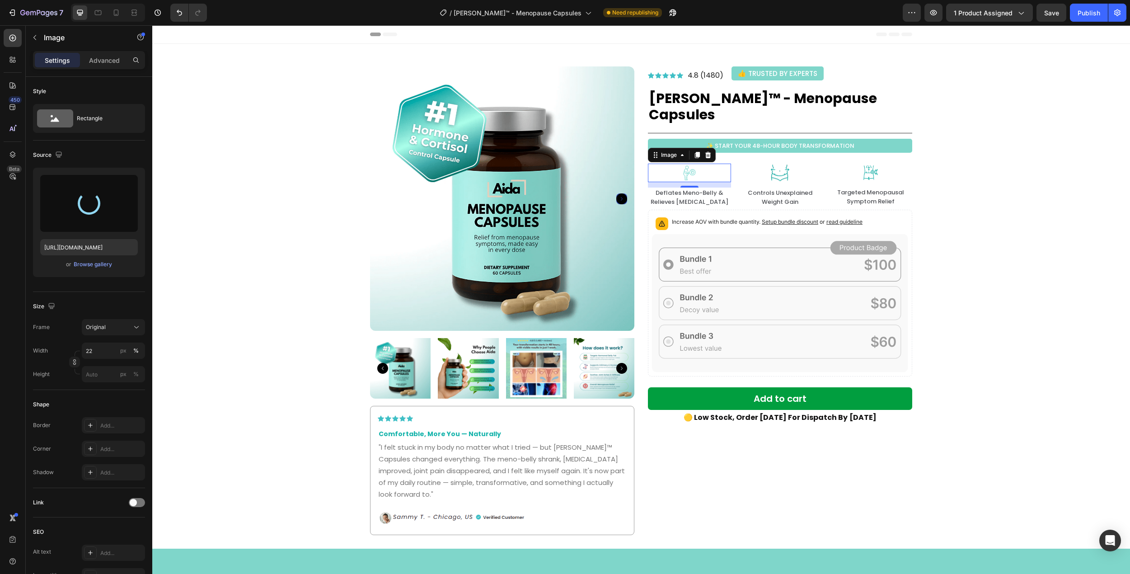
type input "https://cdn.shopify.com/s/files/1/0672/8764/6528/files/gempages_578363057307124…"
click at [777, 164] on img at bounding box center [780, 173] width 19 height 19
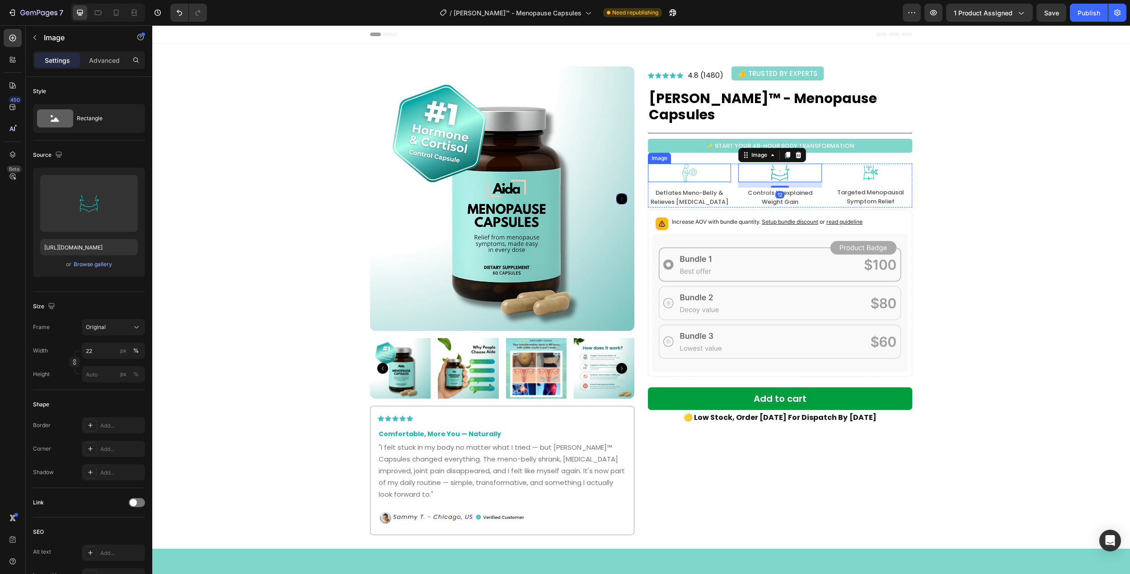
click at [715, 164] on div at bounding box center [689, 173] width 83 height 19
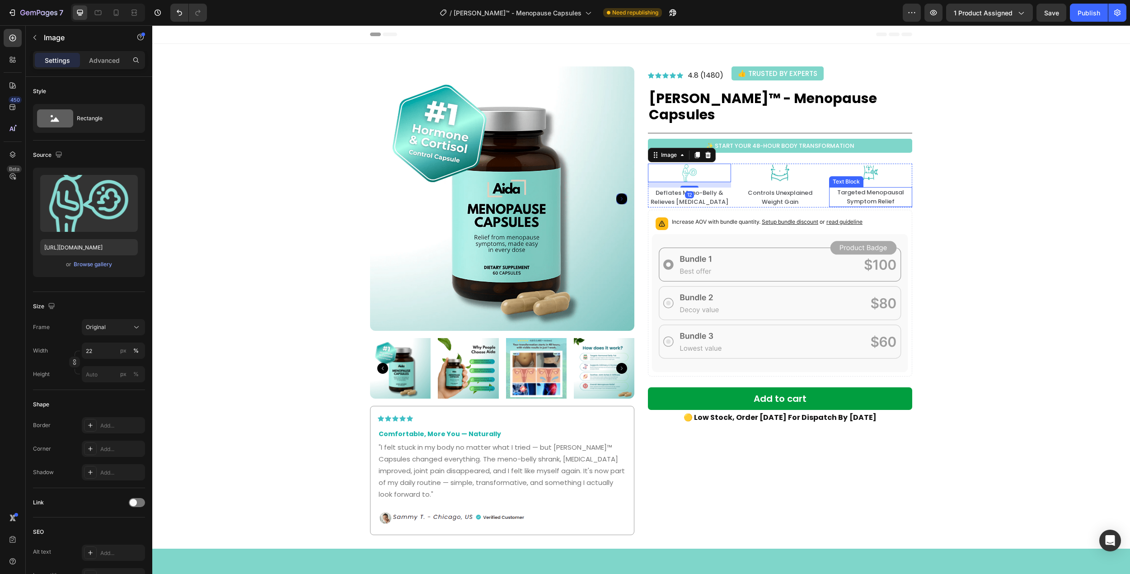
click at [1004, 186] on div "Product Images Icon Icon Icon Icon Icon Icon List Hoz Row Comfortable, More You…" at bounding box center [641, 296] width 965 height 478
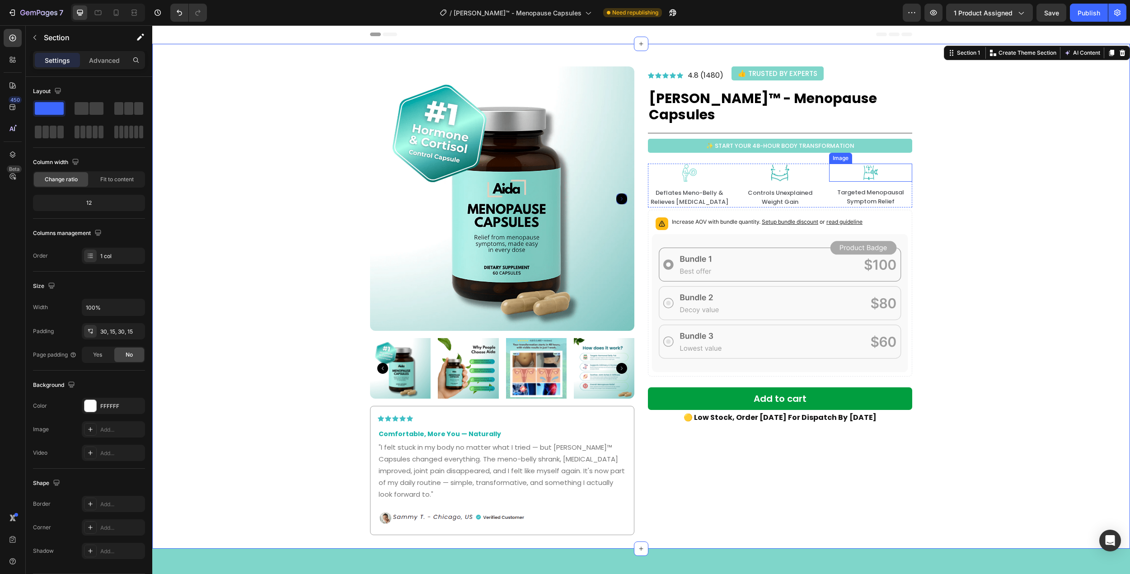
click at [871, 164] on img at bounding box center [871, 173] width 19 height 18
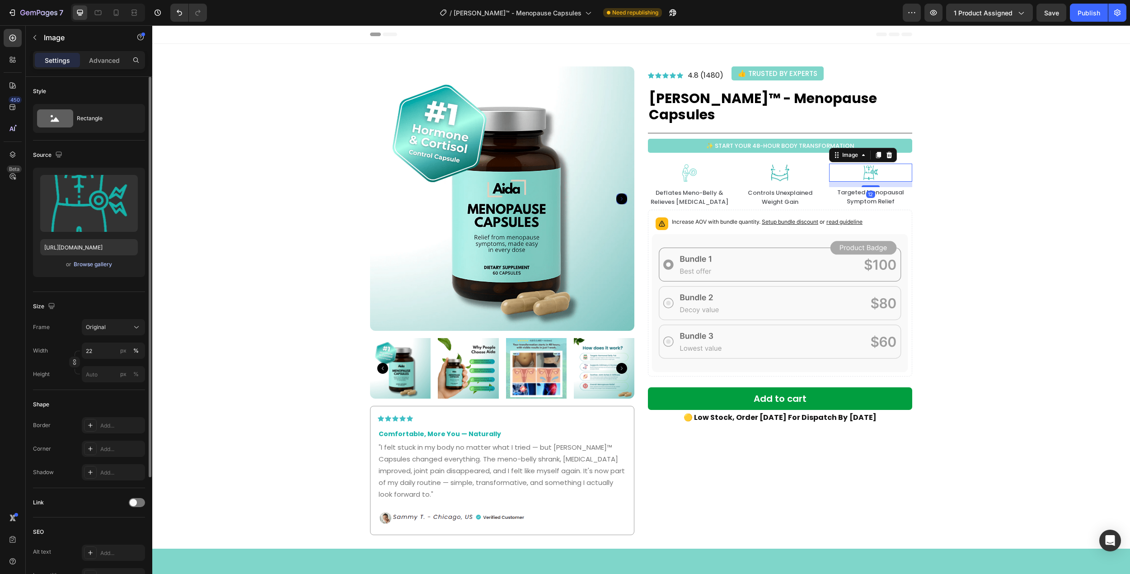
click at [94, 266] on div "Browse gallery" at bounding box center [93, 264] width 38 height 8
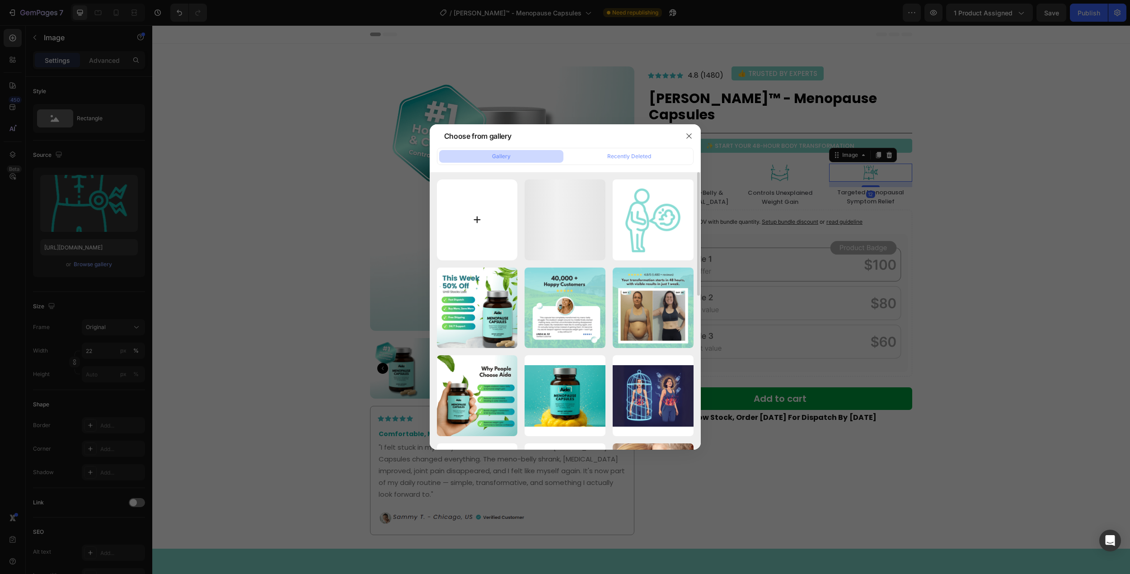
click at [455, 185] on input "file" at bounding box center [477, 219] width 81 height 81
type input "C:\fakepath\Untitled design (1).png"
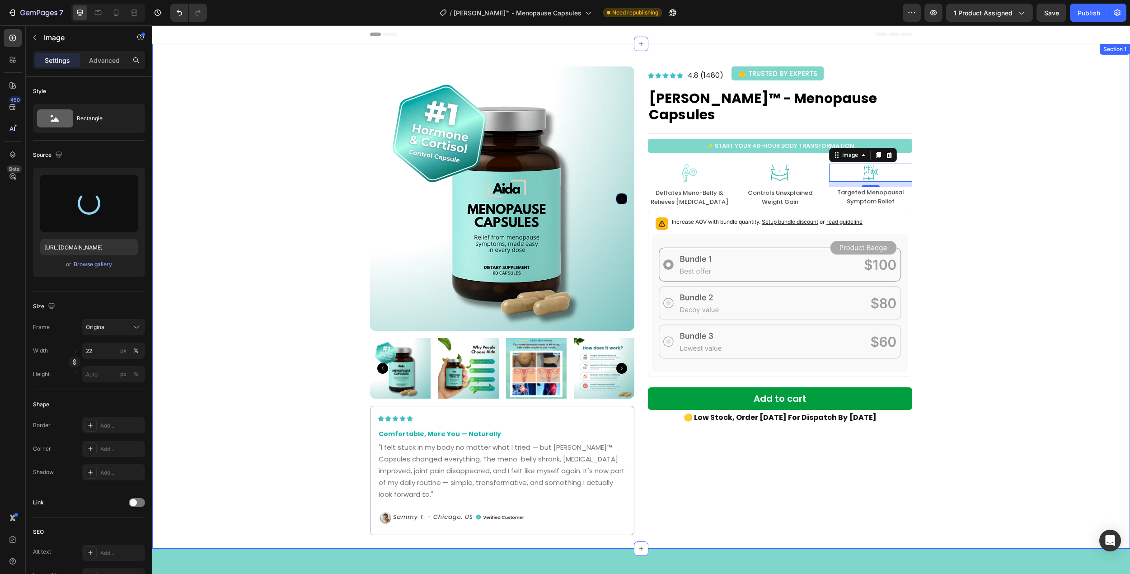
type input "https://cdn.shopify.com/s/files/1/0672/8764/6528/files/gempages_578363057307124…"
click at [980, 221] on div "Product Images Icon Icon Icon Icon Icon Icon List Hoz Row Comfortable, More You…" at bounding box center [641, 296] width 965 height 478
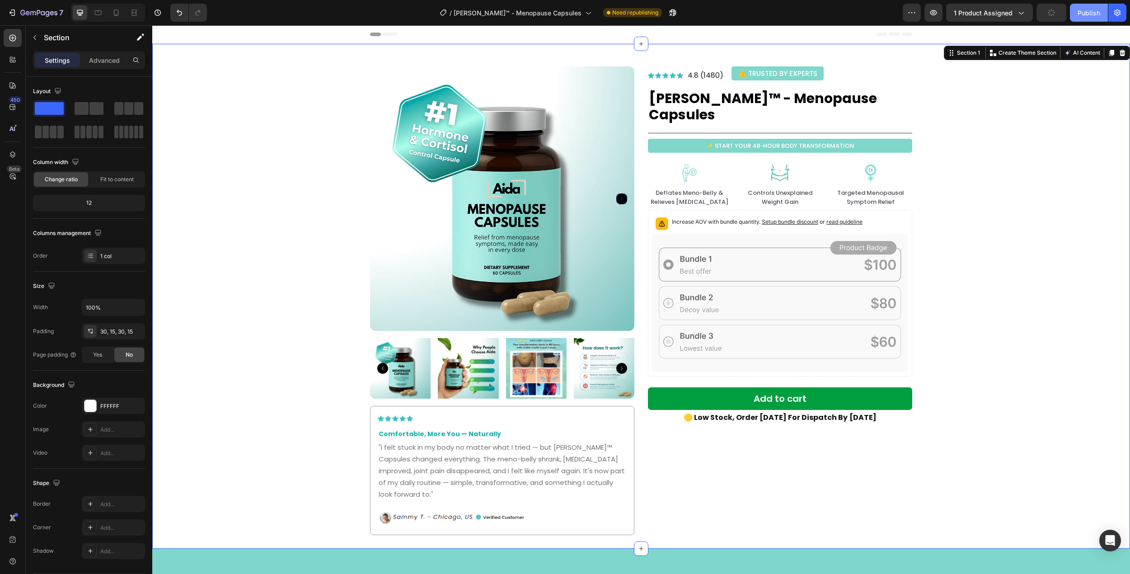
click at [1083, 16] on div "Publish" at bounding box center [1089, 12] width 23 height 9
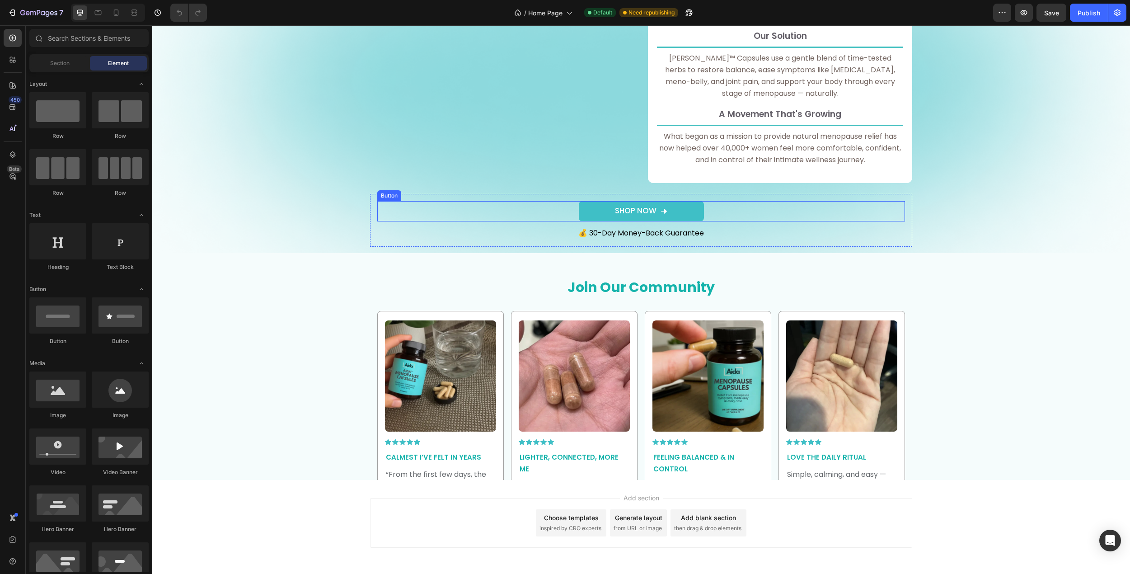
scroll to position [1879, 0]
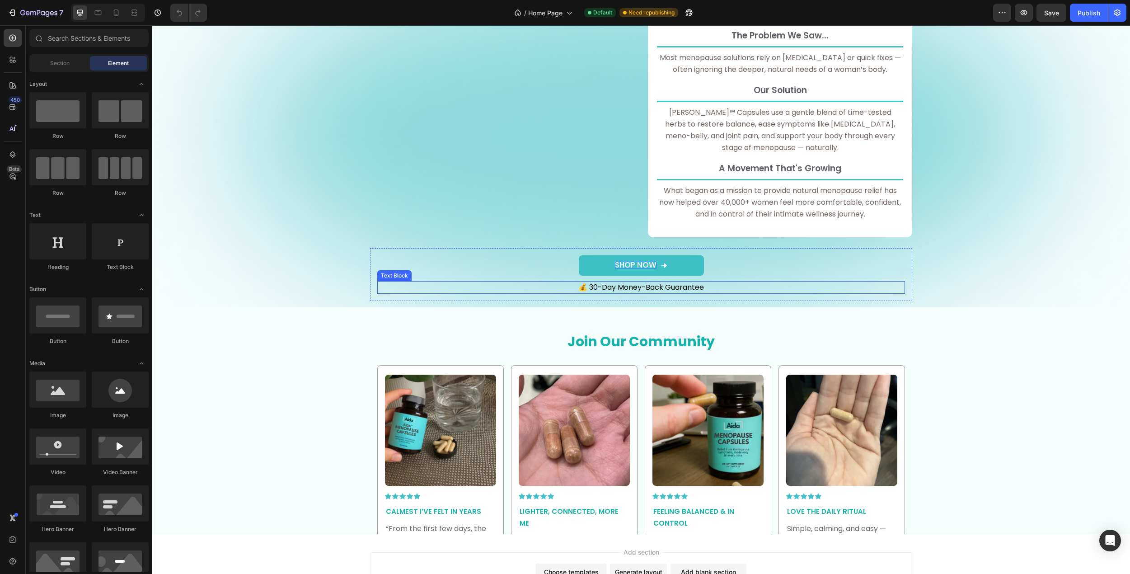
click at [631, 264] on p "Shop Now" at bounding box center [636, 265] width 42 height 7
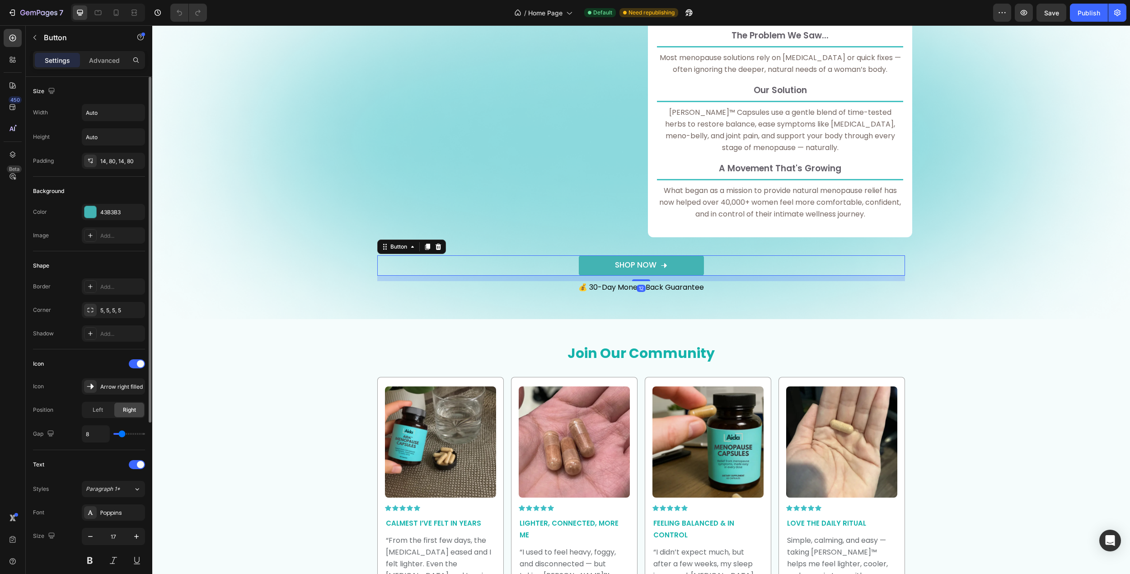
scroll to position [267, 0]
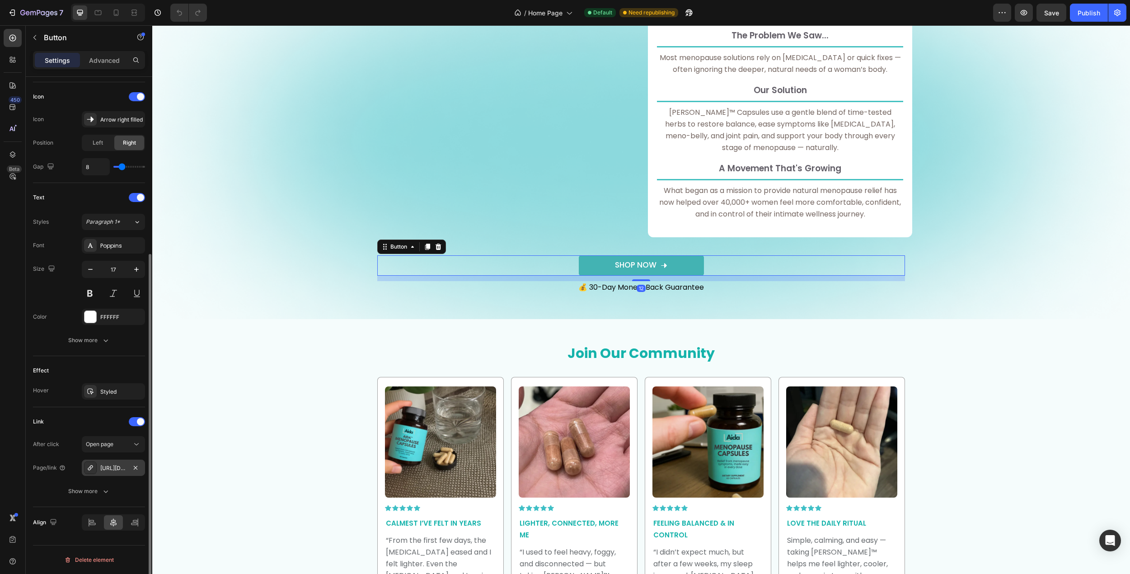
click at [109, 472] on div "https://officialaidastore.com/catalog" at bounding box center [113, 468] width 26 height 8
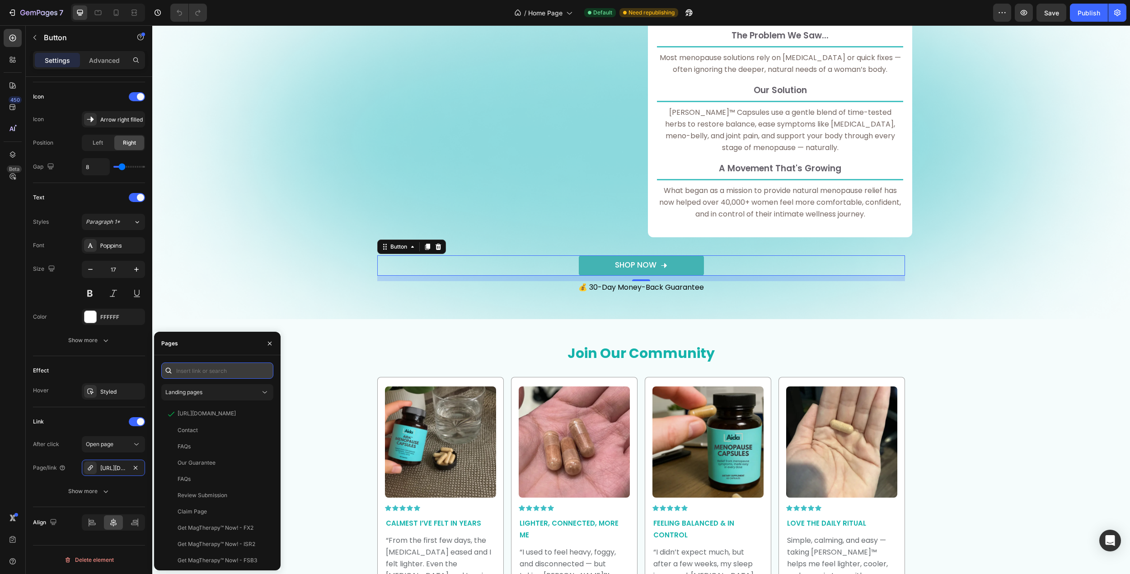
click at [207, 376] on input "text" at bounding box center [217, 370] width 112 height 16
paste input "https://officialaidastore.com/collections"
type input "https://officialaidastore.com/collections"
click at [236, 392] on div "https://officialaidastore.com/collections" at bounding box center [207, 392] width 58 height 8
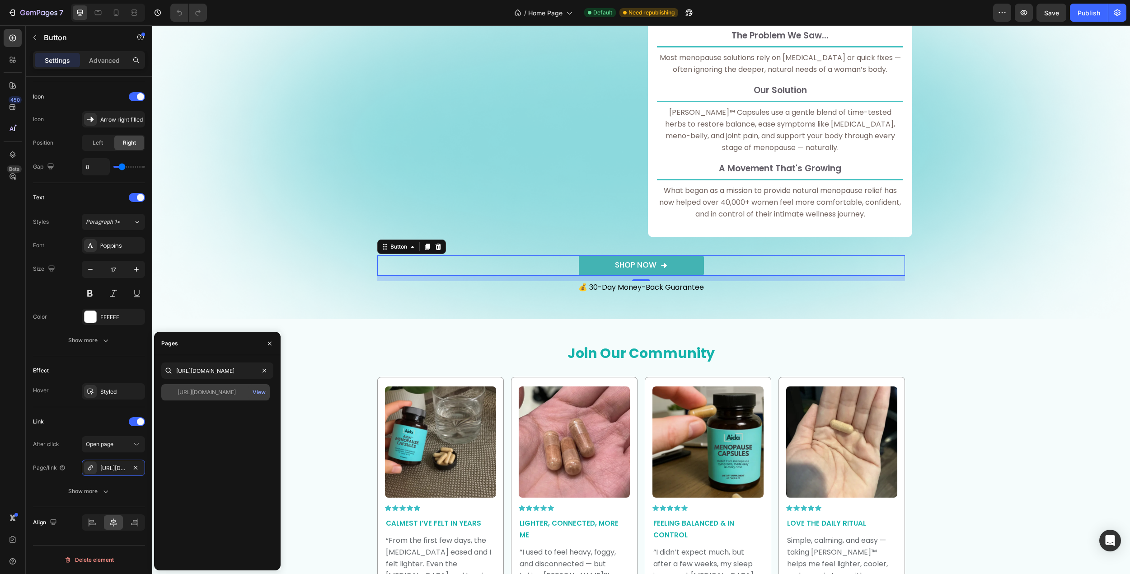
scroll to position [0, 0]
click at [261, 394] on div "View" at bounding box center [259, 392] width 13 height 8
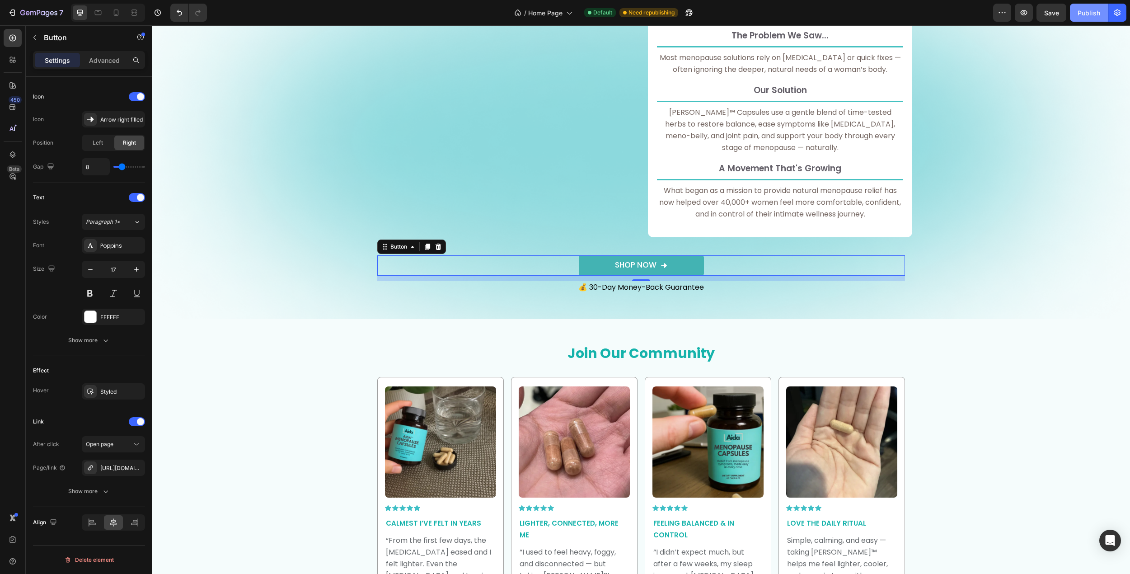
drag, startPoint x: 1087, startPoint y: 7, endPoint x: 732, endPoint y: 31, distance: 356.5
click at [1087, 7] on button "Publish" at bounding box center [1089, 13] width 38 height 18
